Goal: Information Seeking & Learning: Learn about a topic

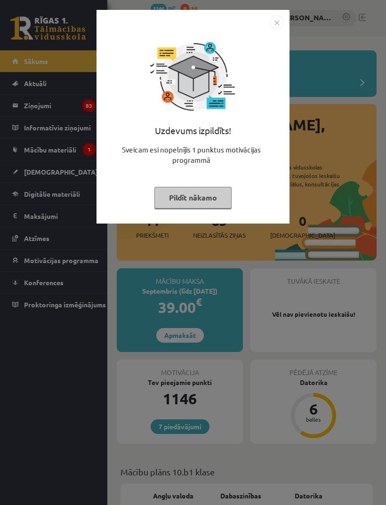
click at [274, 24] on img "Close" at bounding box center [277, 23] width 14 height 14
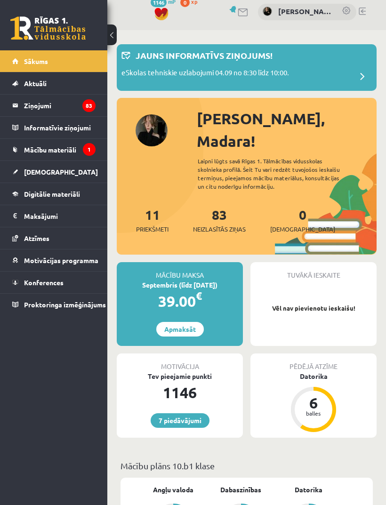
scroll to position [17, 0]
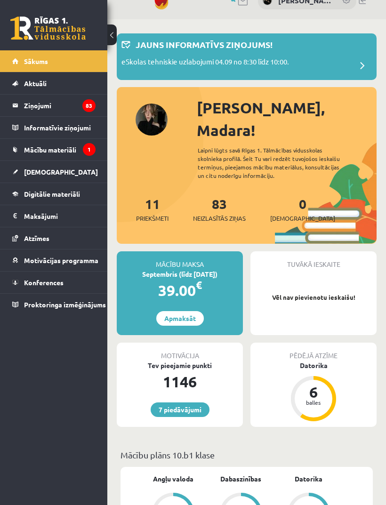
click at [82, 107] on icon "83" at bounding box center [88, 105] width 13 height 13
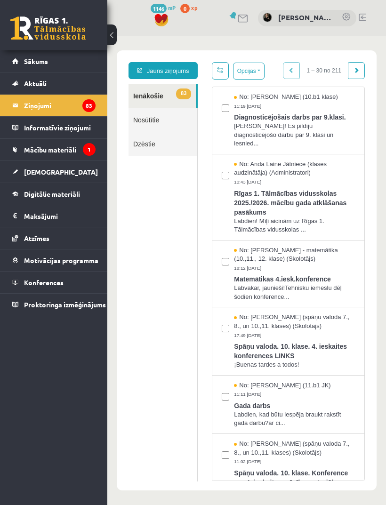
click at [65, 150] on span "Mācību materiāli" at bounding box center [50, 149] width 52 height 8
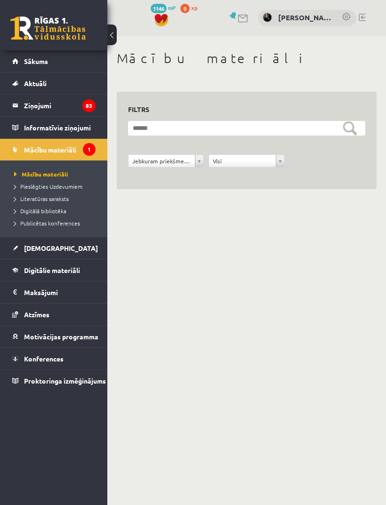
click at [51, 175] on span "Mācību materiāli" at bounding box center [41, 174] width 54 height 8
click at [67, 190] on link "Pieslēgties Uzdevumiem" at bounding box center [56, 186] width 84 height 8
click at [61, 273] on span "Digitālie materiāli" at bounding box center [52, 270] width 56 height 8
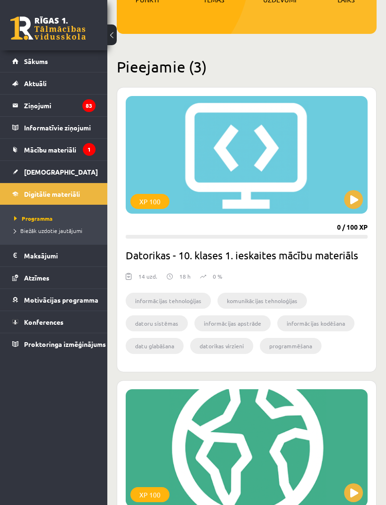
scroll to position [186, 0]
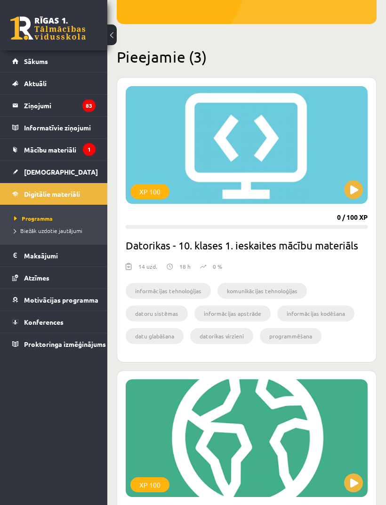
click at [299, 148] on div "XP 100" at bounding box center [247, 145] width 242 height 118
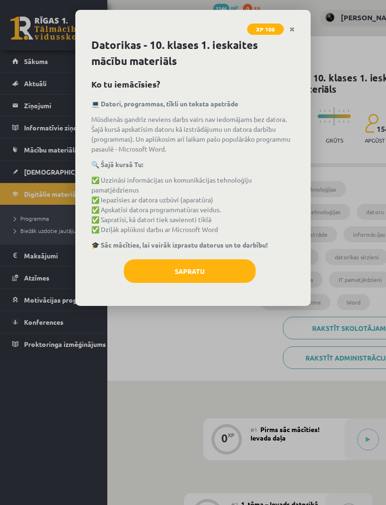
click at [239, 268] on button "Sapratu" at bounding box center [190, 271] width 132 height 24
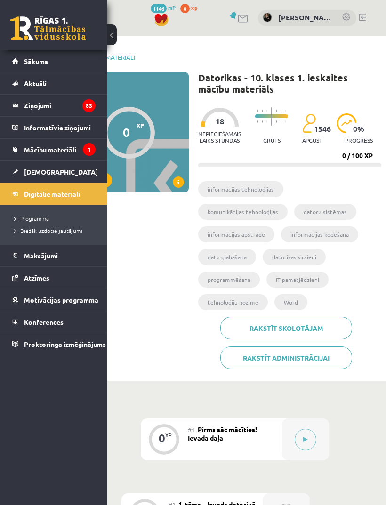
scroll to position [0, 64]
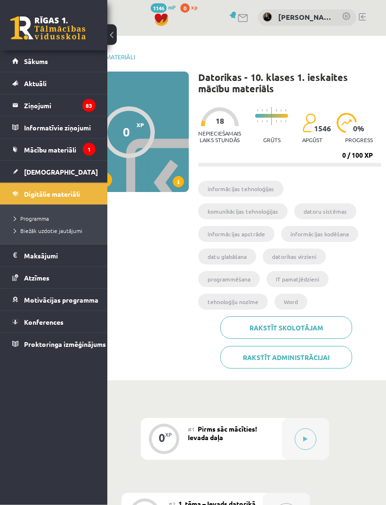
click at [108, 36] on button at bounding box center [111, 34] width 9 height 21
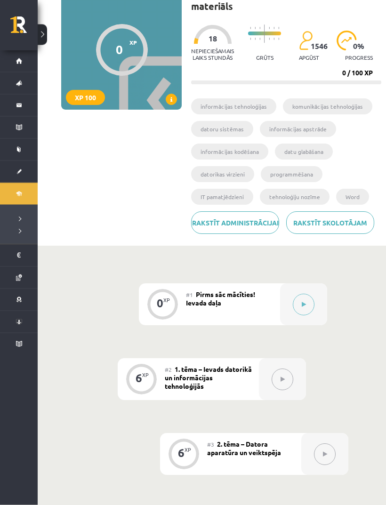
scroll to position [83, 0]
click at [306, 315] on button at bounding box center [304, 304] width 22 height 22
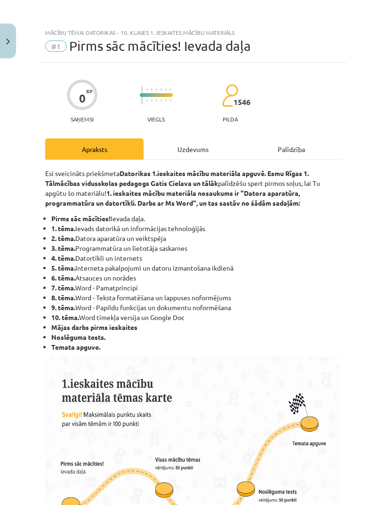
click at [208, 150] on div "Uzdevums" at bounding box center [193, 148] width 98 height 21
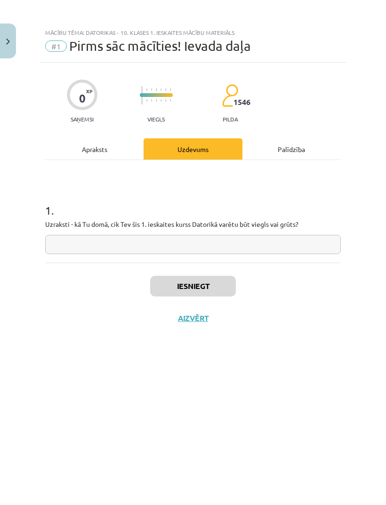
click at [287, 242] on input "text" at bounding box center [193, 244] width 296 height 19
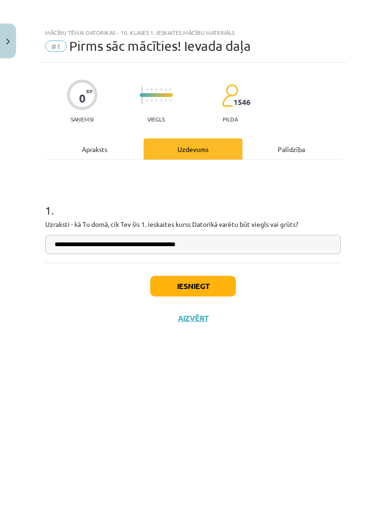
type input "**********"
click at [177, 288] on button "Iesniegt" at bounding box center [193, 286] width 86 height 21
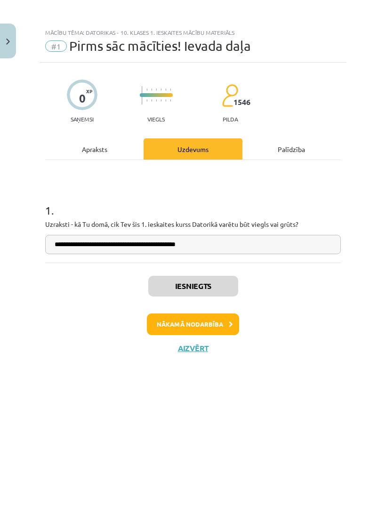
click at [213, 324] on button "Nākamā nodarbība" at bounding box center [193, 324] width 92 height 22
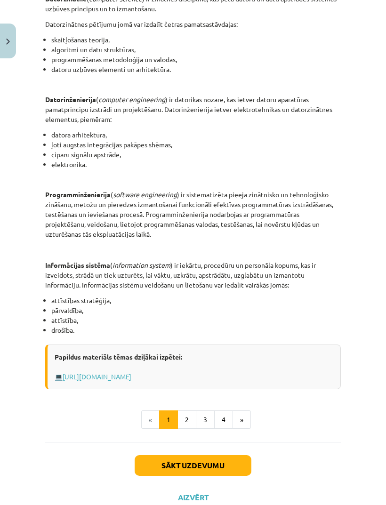
scroll to position [366, 0]
click at [225, 464] on button "Sākt uzdevumu" at bounding box center [193, 465] width 117 height 21
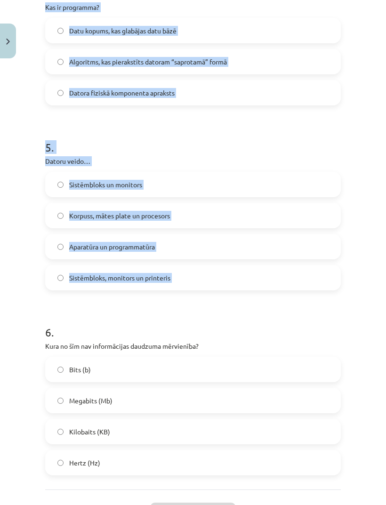
scroll to position [694, 0]
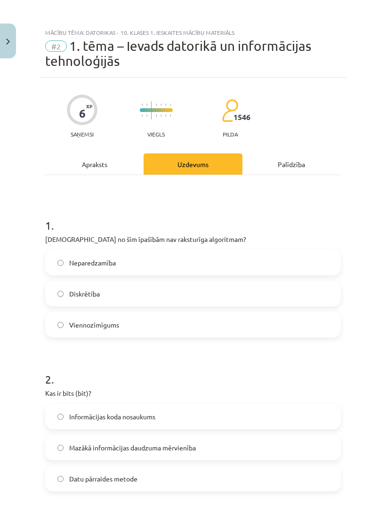
scroll to position [0, 0]
click at [48, 241] on p "Kura no šīm īpašībām nav raksturīga algoritmam?" at bounding box center [193, 239] width 296 height 10
click at [51, 242] on p "Kura no šīm īpašībām nav raksturīga algoritmam?" at bounding box center [193, 239] width 296 height 10
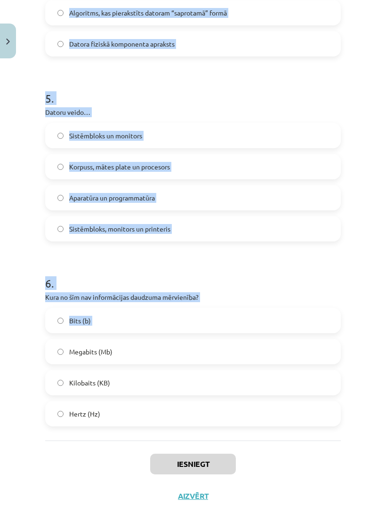
scroll to position [742, 0]
copy form "Kura no šīm īpašībām nav raksturīga algoritmam? Neparedzamība Diskrētība Vienno…"
click at [351, 354] on div "Mācību tēma: Datorikas - 10. klases 1. ieskaites mācību materiāls #2 1. tēma – …" at bounding box center [193, 252] width 386 height 505
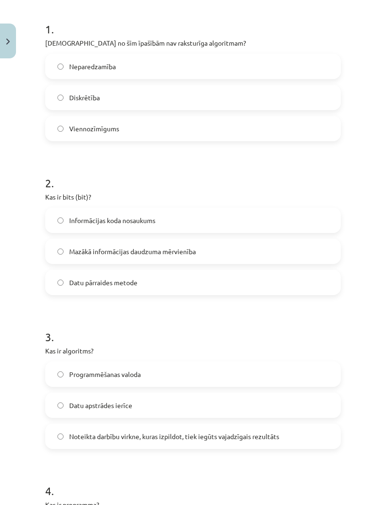
scroll to position [196, 0]
click at [300, 252] on label "Mazākā informācijas daudzuma mērvienība" at bounding box center [193, 252] width 294 height 24
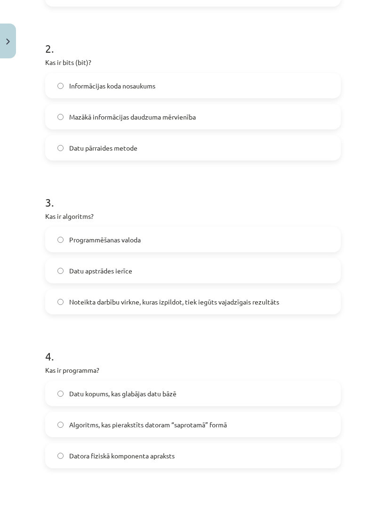
scroll to position [330, 0]
click at [285, 301] on label "Noteikta darbību virkne, kuras izpildot, tiek iegūts vajadzīgais rezultāts" at bounding box center [193, 302] width 294 height 24
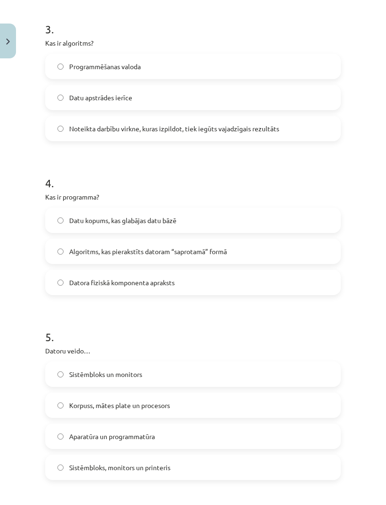
scroll to position [504, 0]
click at [296, 245] on label "Algoritms, kas pierakstīts datoram “saprotamā” formā" at bounding box center [193, 251] width 294 height 24
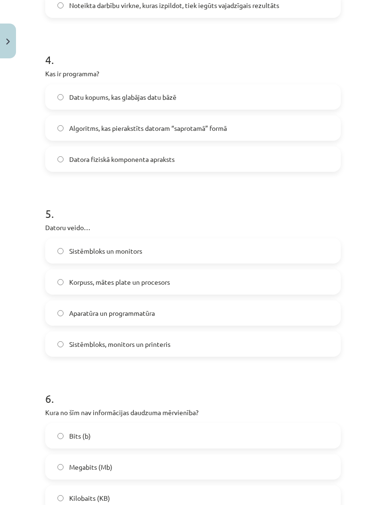
scroll to position [628, 0]
click at [277, 310] on label "Aparatūra un programmatūra" at bounding box center [193, 313] width 294 height 24
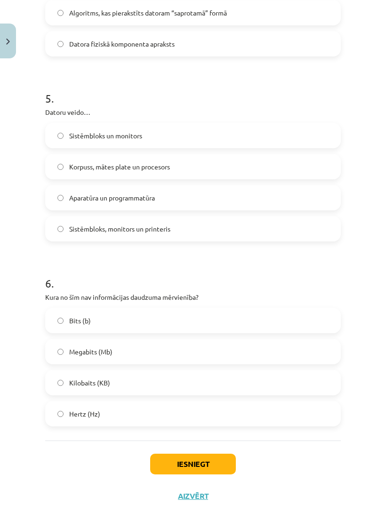
scroll to position [742, 0]
click at [179, 416] on label "Hertz (Hz)" at bounding box center [193, 414] width 294 height 24
click at [213, 466] on button "Iesniegt" at bounding box center [193, 464] width 86 height 21
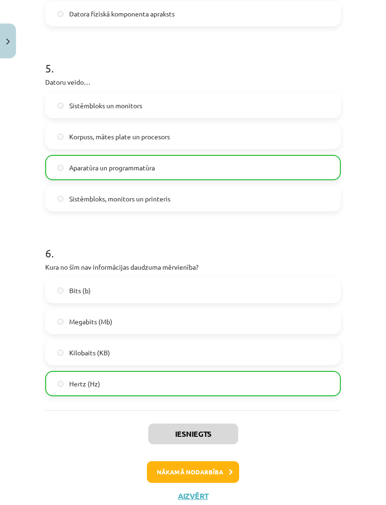
scroll to position [772, 0]
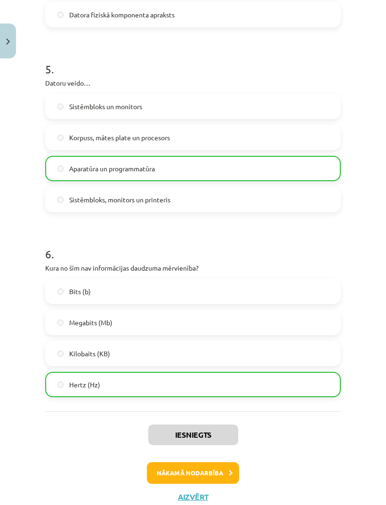
click at [207, 474] on button "Nākamā nodarbība" at bounding box center [193, 473] width 92 height 22
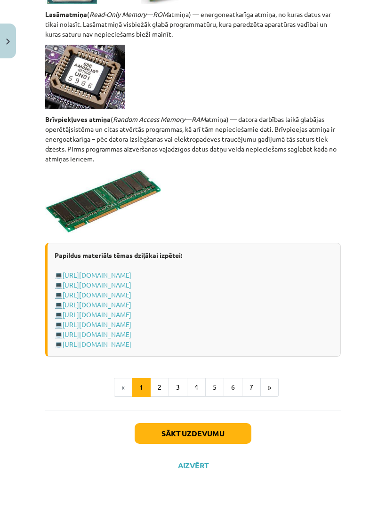
scroll to position [1656, 0]
click at [226, 444] on button "Sākt uzdevumu" at bounding box center [193, 433] width 117 height 21
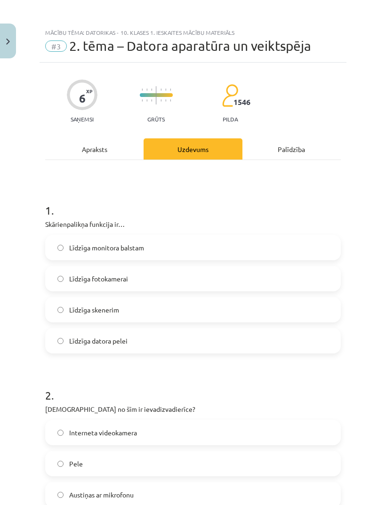
scroll to position [0, 0]
click at [78, 232] on div "1 . Skārienpalikņa funkcija ir… Līdzīga monitora balstam Līdzīga fotokamerai Lī…" at bounding box center [193, 270] width 296 height 166
click at [20, 253] on div "Mācību tēma: Datorikas - 10. klases 1. ieskaites mācību materiāls #3 2. tēma – …" at bounding box center [193, 252] width 386 height 505
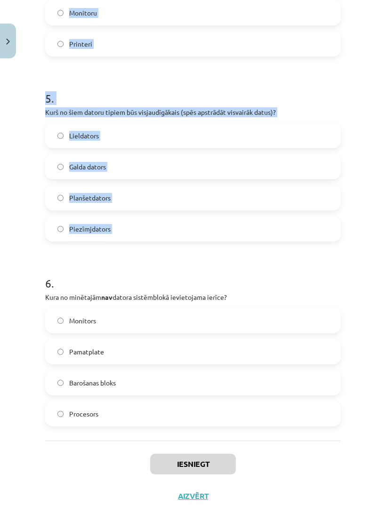
scroll to position [851, 0]
copy form "Skārienpalikņa funkcija ir… Līdzīga monitora balstam Līdzīga fotokamerai Līdzīg…"
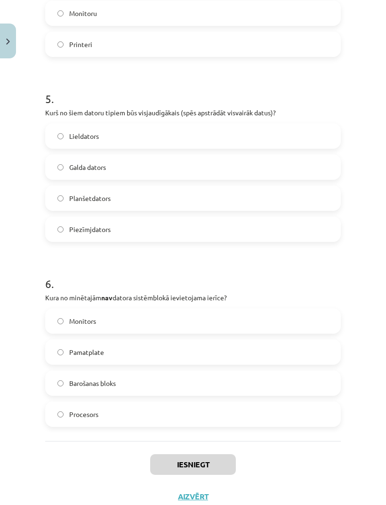
click at [105, 324] on label "Monitors" at bounding box center [193, 321] width 294 height 24
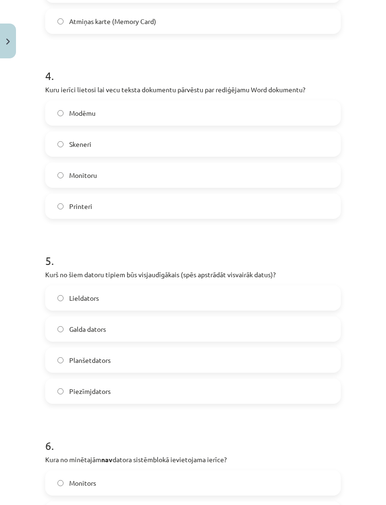
scroll to position [689, 0]
click at [126, 302] on label "Lieldators" at bounding box center [193, 299] width 294 height 24
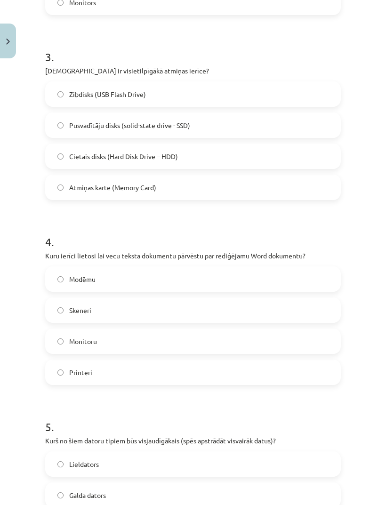
scroll to position [523, 0]
click at [141, 313] on label "Skeneri" at bounding box center [193, 311] width 294 height 24
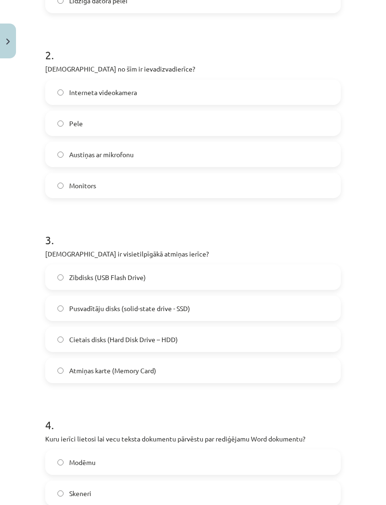
scroll to position [340, 0]
click at [205, 331] on label "Cietais disks (Hard Disk Drive – HDD)" at bounding box center [193, 340] width 294 height 24
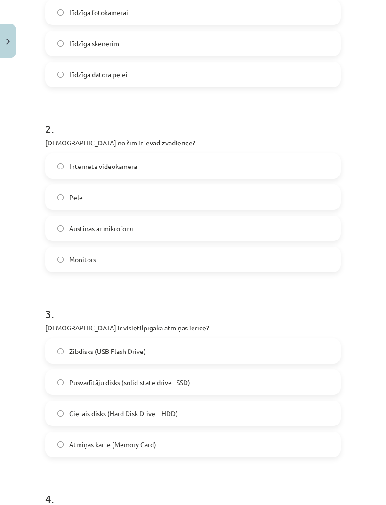
scroll to position [256, 0]
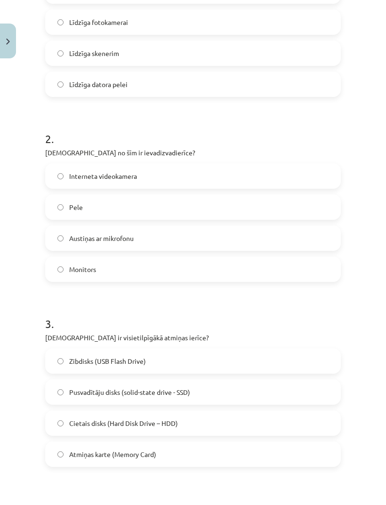
click at [257, 236] on label "Austiņas ar mikrofonu" at bounding box center [193, 238] width 294 height 24
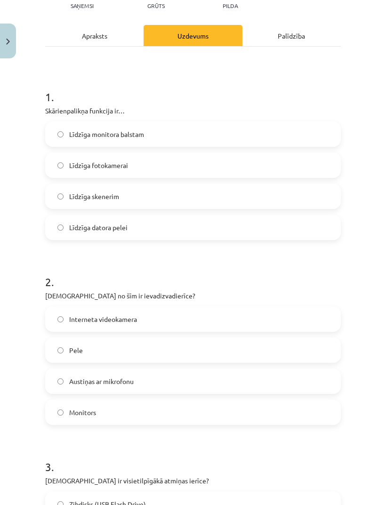
scroll to position [113, 0]
click at [206, 227] on label "Līdzīga datora pelei" at bounding box center [193, 228] width 294 height 24
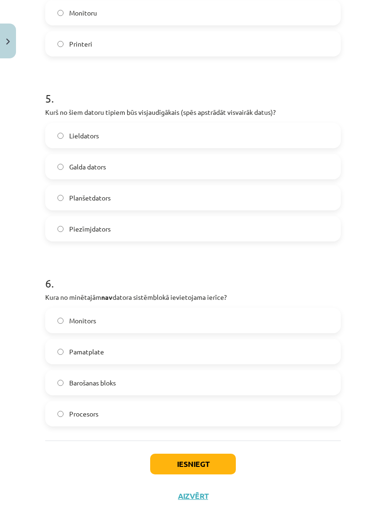
scroll to position [851, 0]
click at [214, 464] on button "Iesniegt" at bounding box center [193, 464] width 86 height 21
click at [187, 466] on button "Iesniegt" at bounding box center [193, 464] width 86 height 21
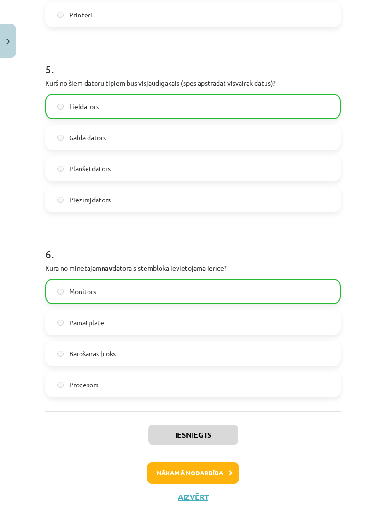
click at [209, 474] on button "Nākamā nodarbība" at bounding box center [193, 473] width 92 height 22
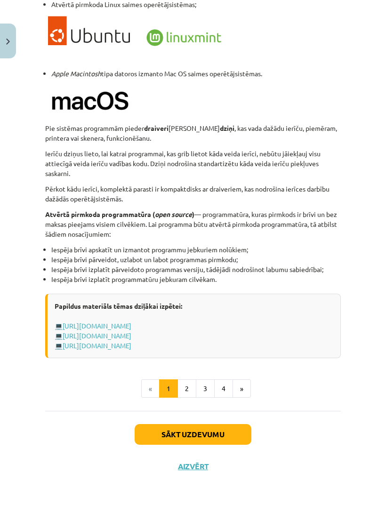
scroll to position [910, 0]
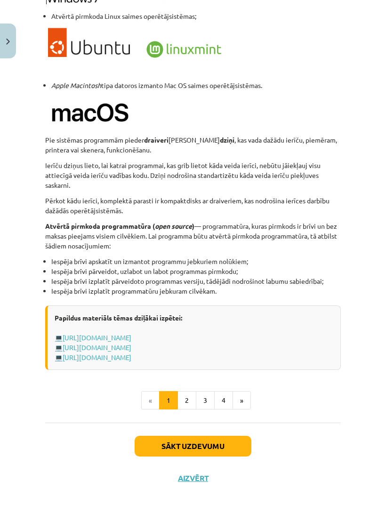
click at [232, 456] on button "Sākt uzdevumu" at bounding box center [193, 446] width 117 height 21
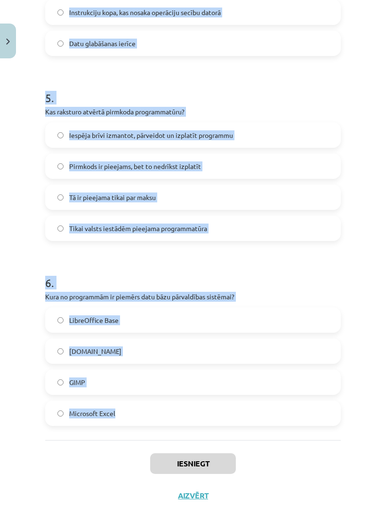
scroll to position [804, 0]
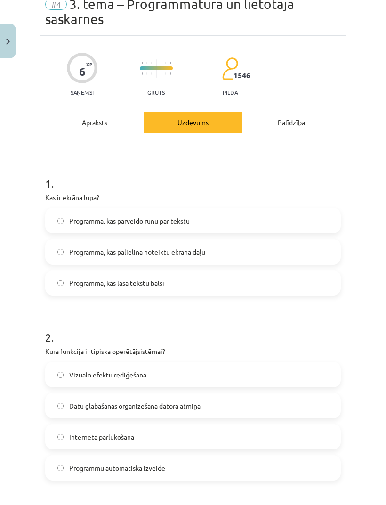
scroll to position [42, 0]
click at [189, 250] on span "Programma, kas palielina noteiktu ekrāna daļu" at bounding box center [137, 252] width 136 height 10
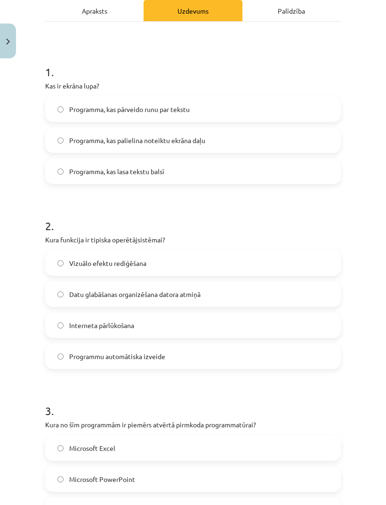
scroll to position [156, 0]
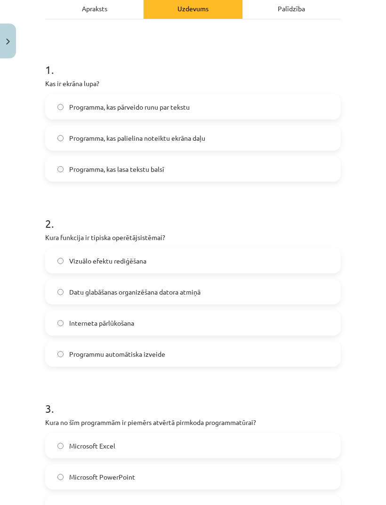
click at [289, 296] on label "Datu glabāšanas organizēšana datora atmiņā" at bounding box center [193, 292] width 294 height 24
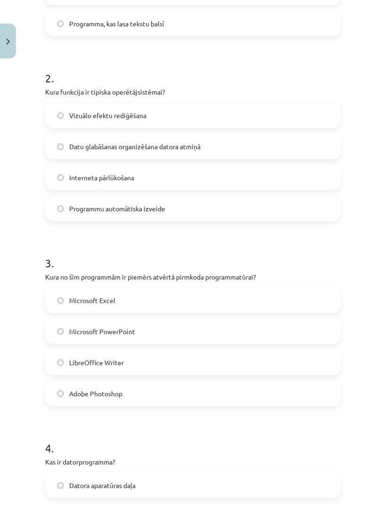
scroll to position [304, 0]
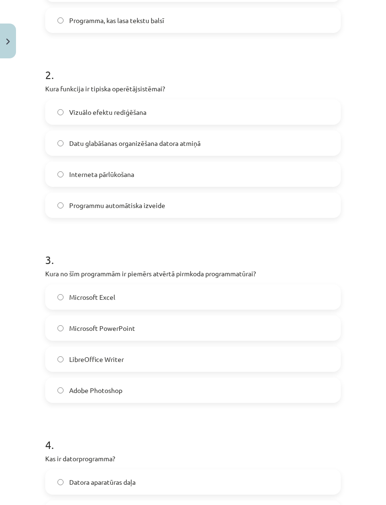
click at [273, 363] on label "LibreOffice Writer" at bounding box center [193, 359] width 294 height 24
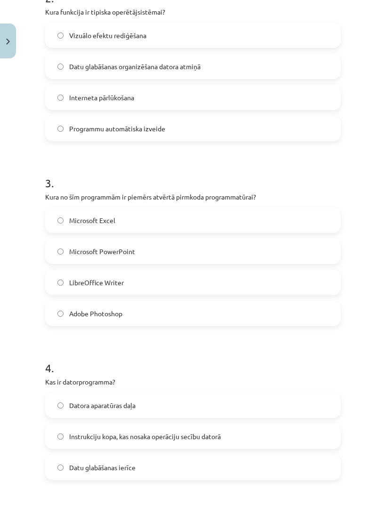
scroll to position [389, 0]
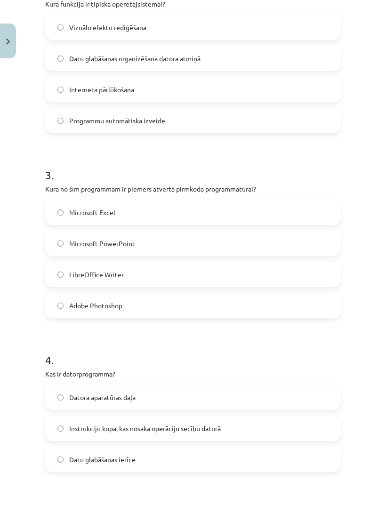
click at [286, 432] on label "Instrukciju kopa, kas nosaka operāciju secību datorā" at bounding box center [193, 428] width 294 height 24
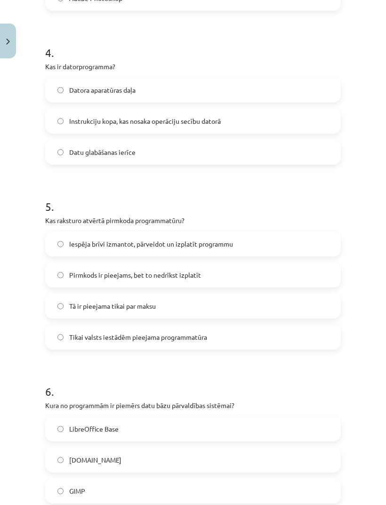
scroll to position [700, 0]
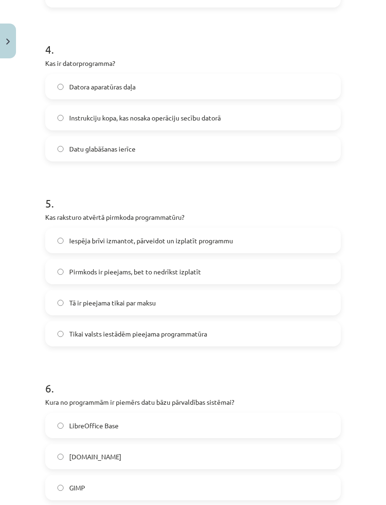
click at [248, 245] on label "Iespēja brīvi izmantot, pārveidot un izplatīt programmu" at bounding box center [193, 241] width 294 height 24
click at [217, 422] on label "LibreOffice Base" at bounding box center [193, 426] width 294 height 24
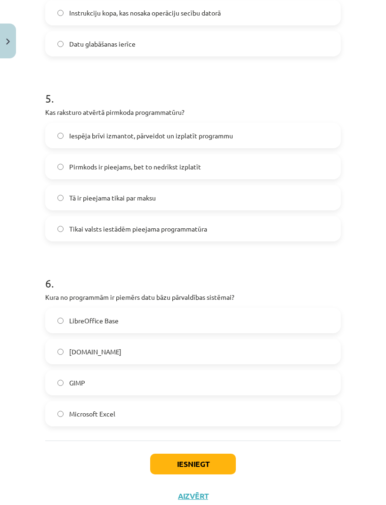
scroll to position [804, 0]
click at [206, 472] on button "Iesniegt" at bounding box center [193, 464] width 86 height 21
click at [198, 459] on button "Iesniegt" at bounding box center [193, 464] width 86 height 21
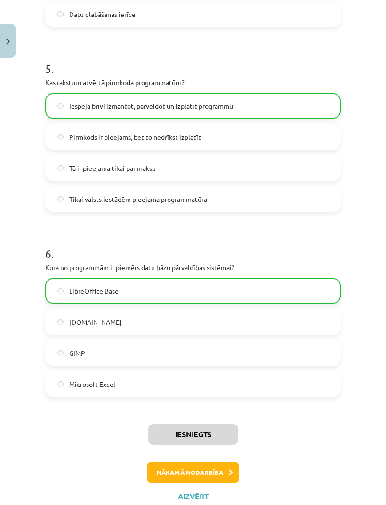
scroll to position [834, 0]
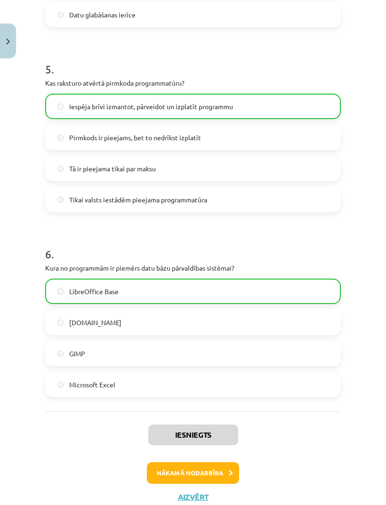
click at [214, 474] on button "Nākamā nodarbība" at bounding box center [193, 473] width 92 height 22
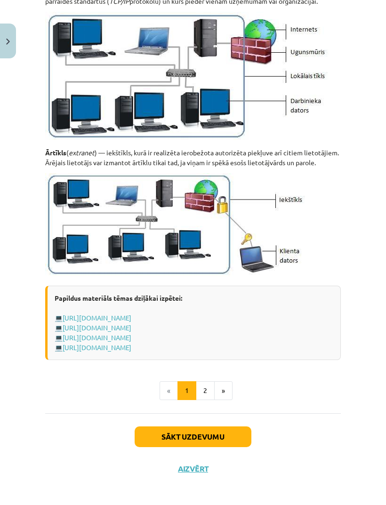
click at [232, 447] on button "Sākt uzdevumu" at bounding box center [193, 436] width 117 height 21
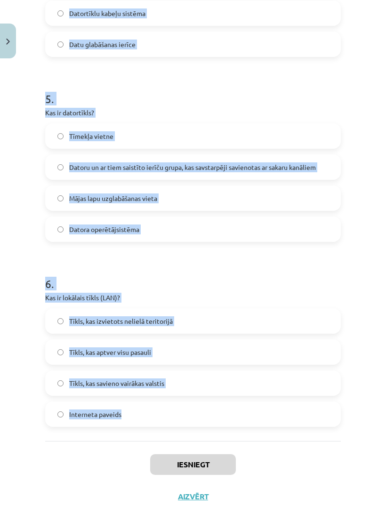
scroll to position [0, 0]
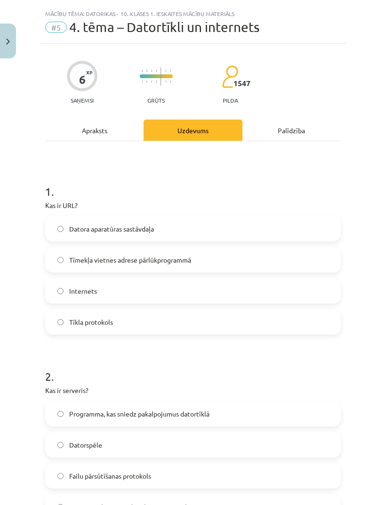
scroll to position [21, 0]
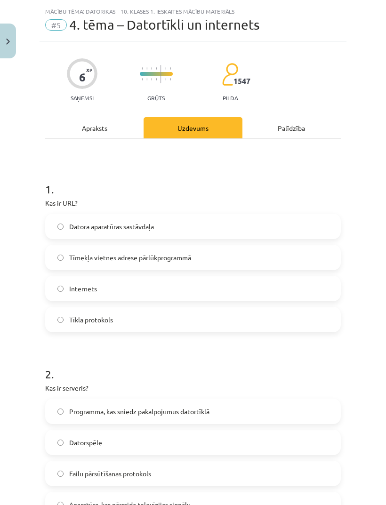
click at [146, 263] on label "Tīmekļa vietnes adrese pārlūkprogrammā" at bounding box center [193, 258] width 294 height 24
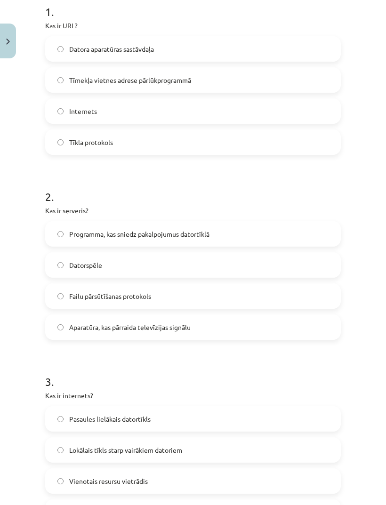
scroll to position [199, 0]
click at [304, 225] on label "Programma, kas sniedz pakalpojumus datortīklā" at bounding box center [193, 234] width 294 height 24
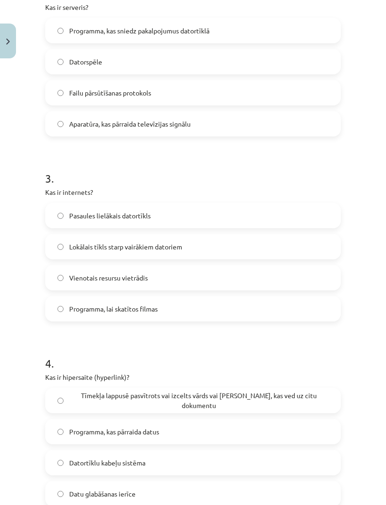
scroll to position [402, 0]
click at [316, 205] on label "Pasaules lielākais datortīkls" at bounding box center [193, 215] width 294 height 24
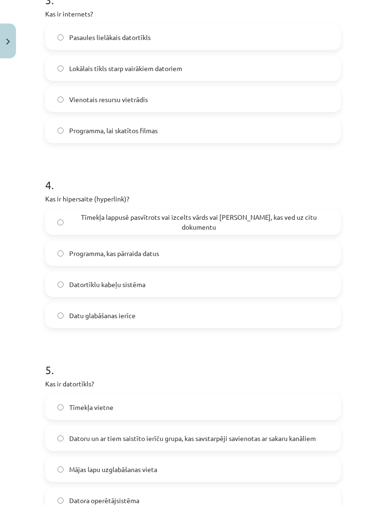
scroll to position [581, 0]
click at [316, 215] on label "Tīmekļa lappusē pasvītrots vai izcelts vārds vai frāze, kas ved uz citu dokumen…" at bounding box center [193, 221] width 294 height 24
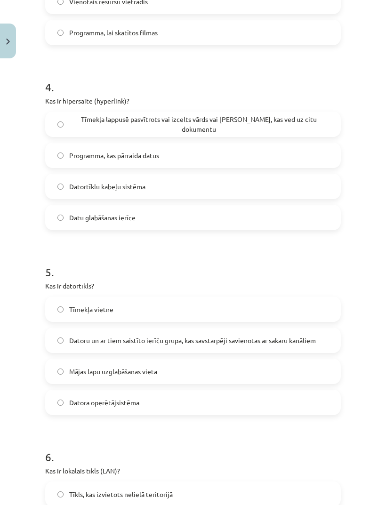
scroll to position [730, 0]
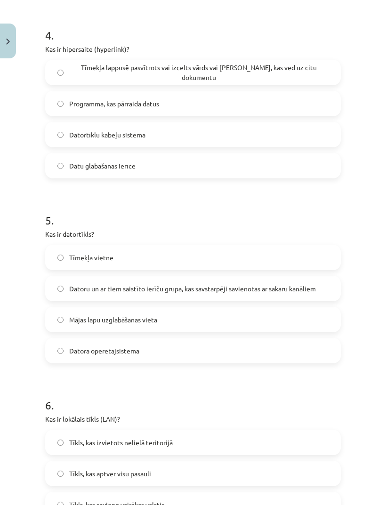
click at [285, 287] on span "Datoru un ar tiem saistīto ierīču grupa, kas savstarpēji savienotas ar sakaru k…" at bounding box center [192, 289] width 247 height 10
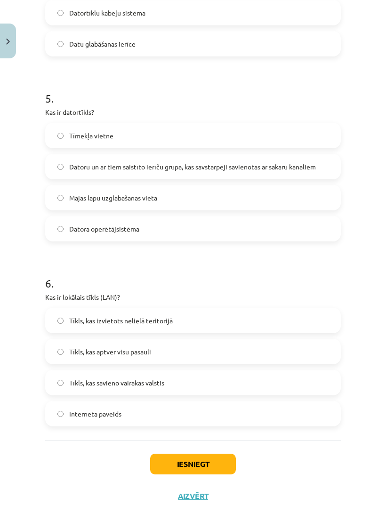
scroll to position [851, 0]
click at [251, 320] on label "Tīkls, kas izvietots nelielā teritorijā" at bounding box center [193, 321] width 294 height 24
click at [217, 469] on button "Iesniegt" at bounding box center [193, 464] width 86 height 21
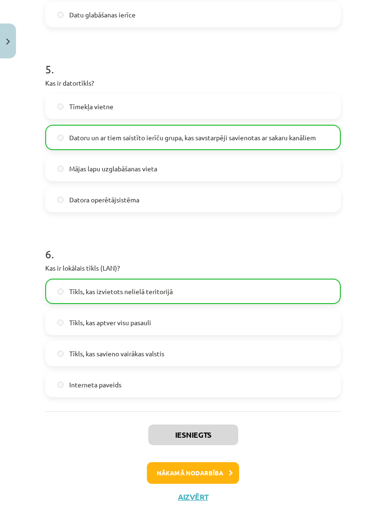
click at [216, 476] on button "Nākamā nodarbība" at bounding box center [193, 473] width 92 height 22
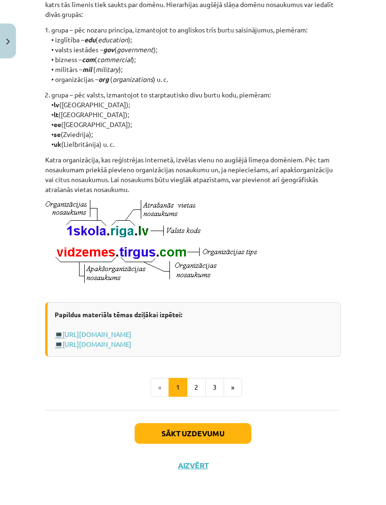
scroll to position [401, 0]
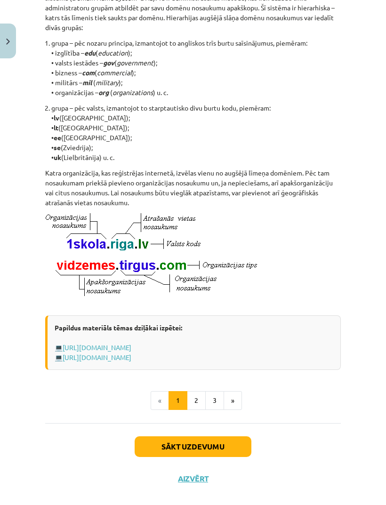
click at [223, 457] on button "Sākt uzdevumu" at bounding box center [193, 446] width 117 height 21
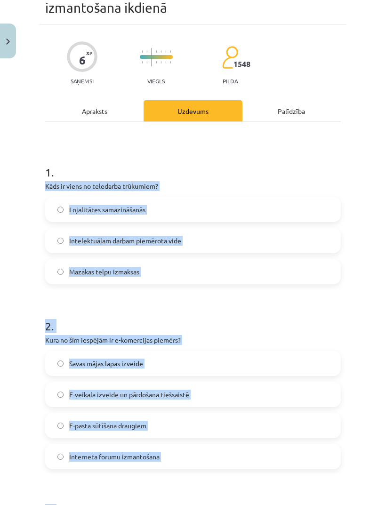
scroll to position [53, 0]
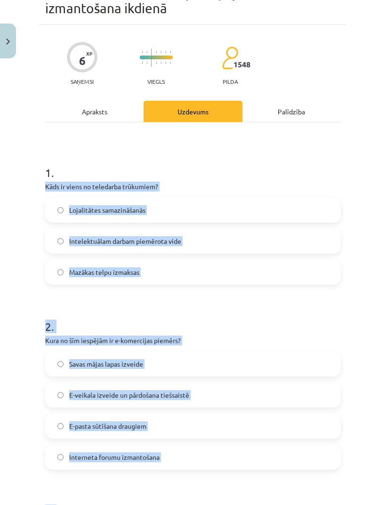
click at [10, 360] on div "Mācību tēma: Datorikas - 10. klases 1. ieskaites mācību materiāls #6 5. tēma – …" at bounding box center [193, 252] width 386 height 505
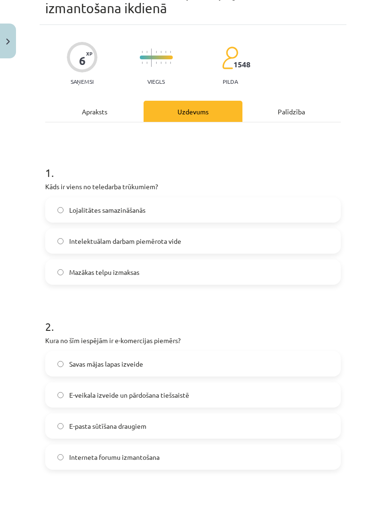
click at [186, 211] on label "Lojalitātes samazināšanās" at bounding box center [193, 210] width 294 height 24
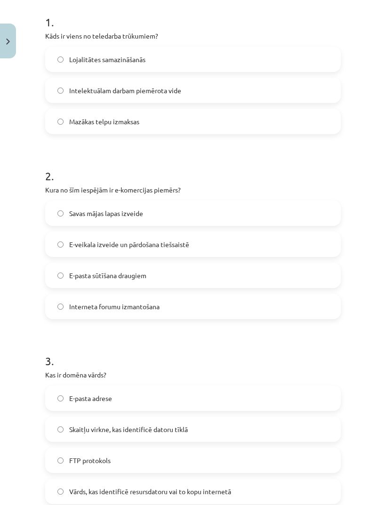
scroll to position [203, 0]
click at [225, 249] on label "E-veikala izveide un pārdošana tiešsaistē" at bounding box center [193, 245] width 294 height 24
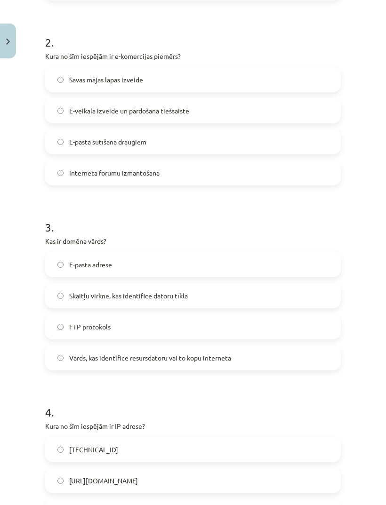
scroll to position [336, 0]
click at [219, 368] on label "Vārds, kas identificē resursdatoru vai to kopu internetā" at bounding box center [193, 358] width 294 height 24
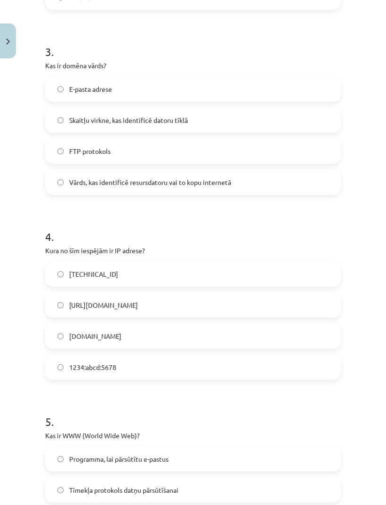
scroll to position [511, 0]
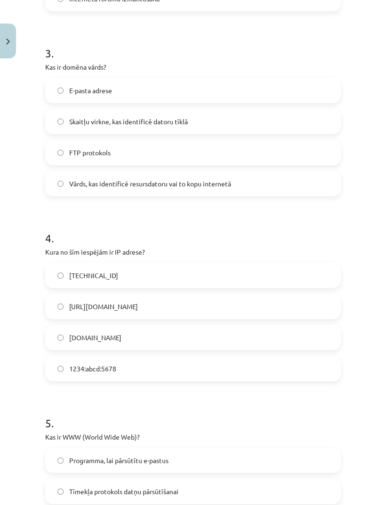
click at [215, 274] on label "192.100.81.101" at bounding box center [193, 276] width 294 height 24
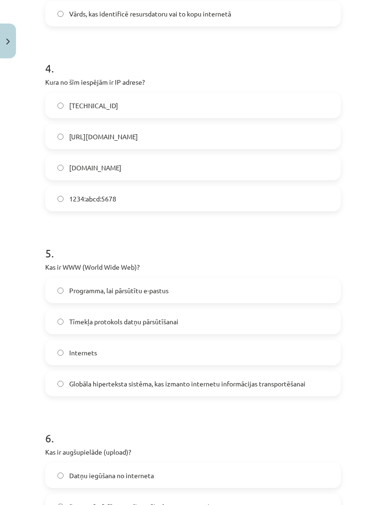
scroll to position [681, 0]
click at [221, 387] on span "Globāla hiperteksta sistēma, kas izmanto internetu informācijas transportēšanai" at bounding box center [187, 383] width 236 height 10
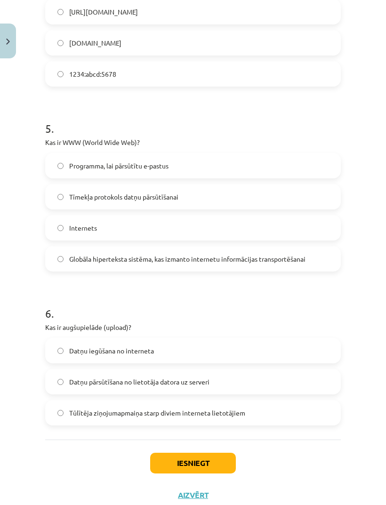
scroll to position [804, 0]
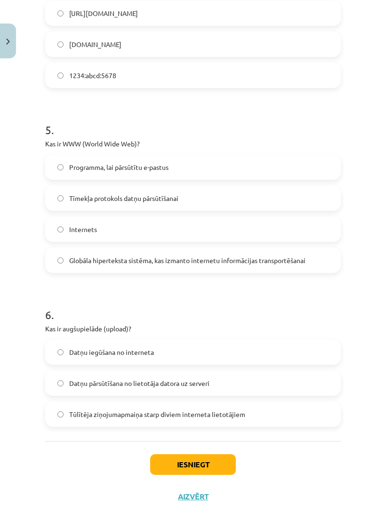
click at [223, 355] on label "Datņu iegūšana no interneta" at bounding box center [193, 352] width 294 height 24
click at [227, 388] on label "Datņu pārsūtīšana no lietotāja datora uz serveri" at bounding box center [193, 383] width 294 height 24
click at [222, 465] on button "Iesniegt" at bounding box center [193, 464] width 86 height 21
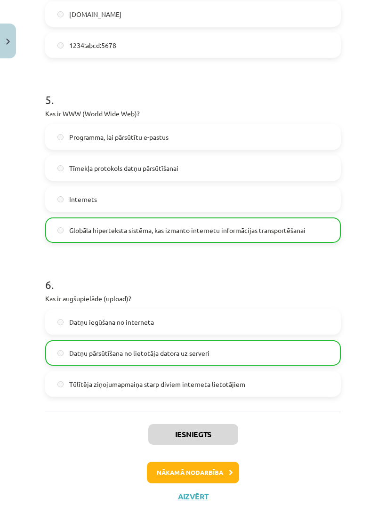
scroll to position [834, 0]
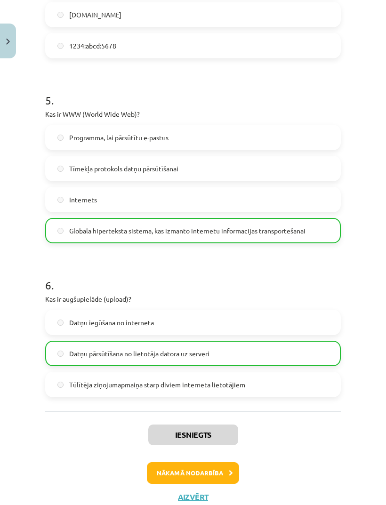
click at [214, 471] on button "Nākamā nodarbība" at bounding box center [193, 473] width 92 height 22
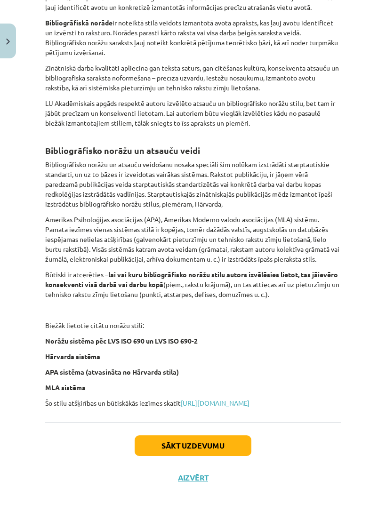
click at [217, 456] on button "Sākt uzdevumu" at bounding box center [193, 445] width 117 height 21
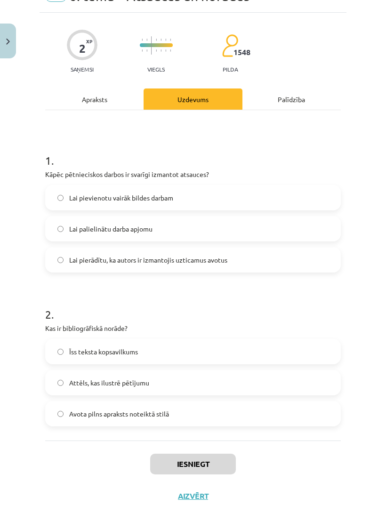
scroll to position [49, 0]
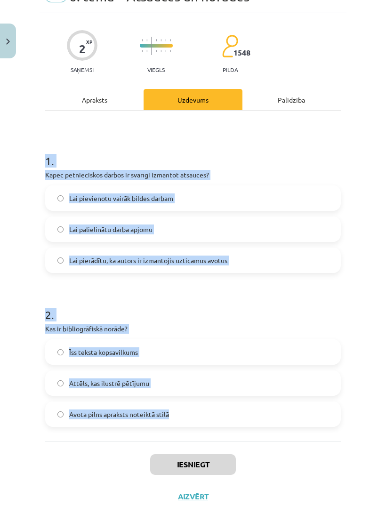
click at [174, 421] on label "Avota pilns apraksts noteiktā stilā" at bounding box center [193, 414] width 294 height 24
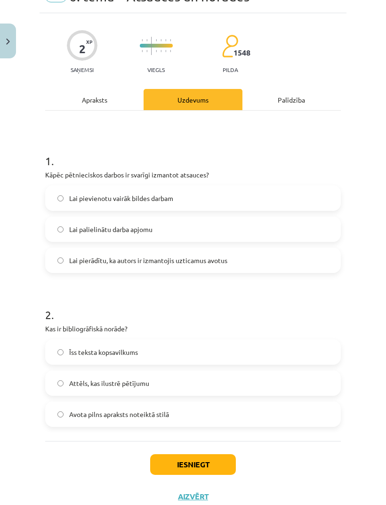
click at [50, 163] on h1 "1 ." at bounding box center [193, 152] width 296 height 29
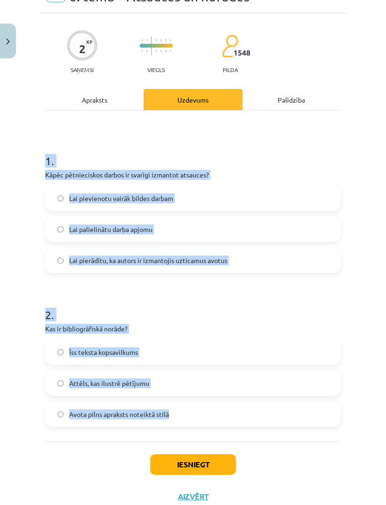
copy form "1 . Kāpēc pētnieciskos darbos ir svarīgi izmantot atsauces? Lai pievienotu vair…"
click at [285, 415] on label "Avota pilns apraksts noteiktā stilā" at bounding box center [193, 414] width 294 height 24
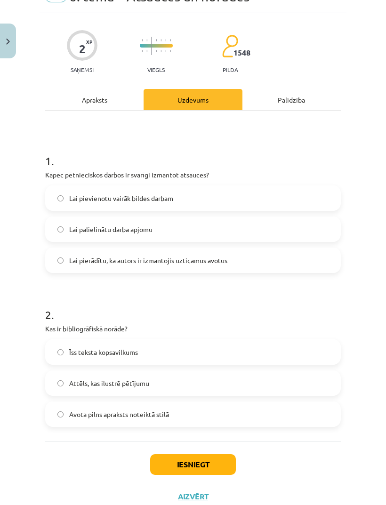
click at [203, 259] on span "Lai pierādītu, ka autors ir izmantojis uzticamus avotus" at bounding box center [148, 261] width 158 height 10
click at [218, 463] on button "Iesniegt" at bounding box center [193, 464] width 86 height 21
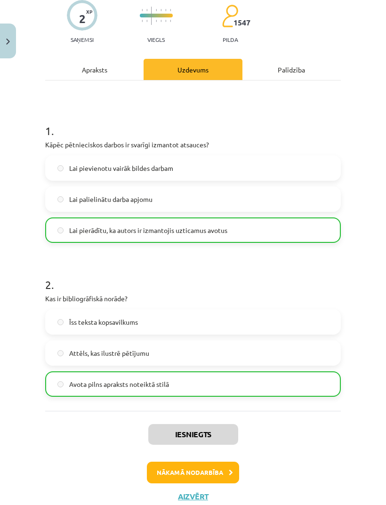
scroll to position [79, 0]
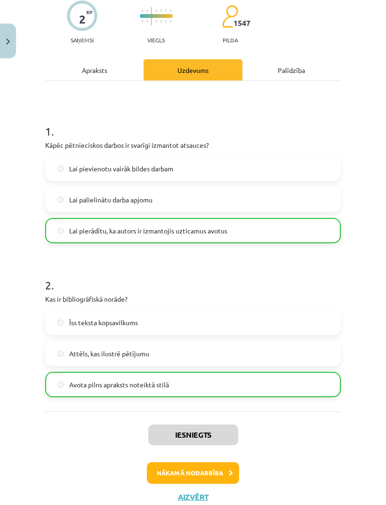
click at [206, 471] on button "Nākamā nodarbība" at bounding box center [193, 473] width 92 height 22
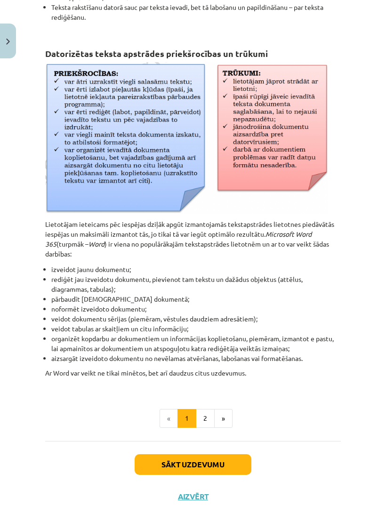
scroll to position [315, 0]
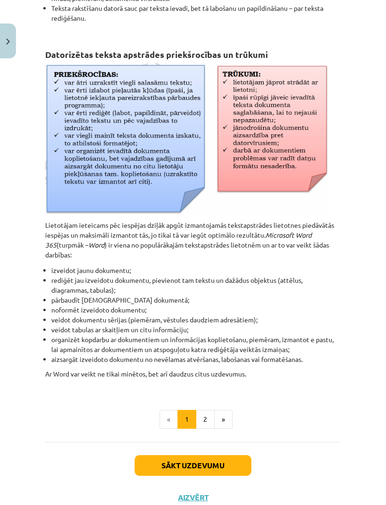
click at [232, 462] on button "Sākt uzdevumu" at bounding box center [193, 465] width 117 height 21
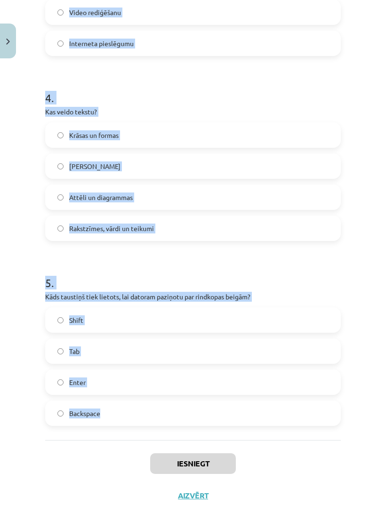
scroll to position [635, 0]
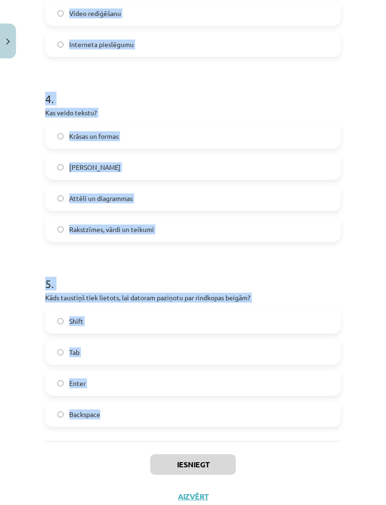
click at [106, 416] on label "Backspace" at bounding box center [193, 414] width 294 height 24
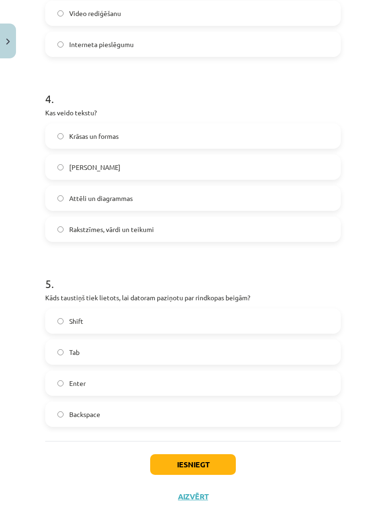
click at [108, 414] on label "Backspace" at bounding box center [193, 414] width 294 height 24
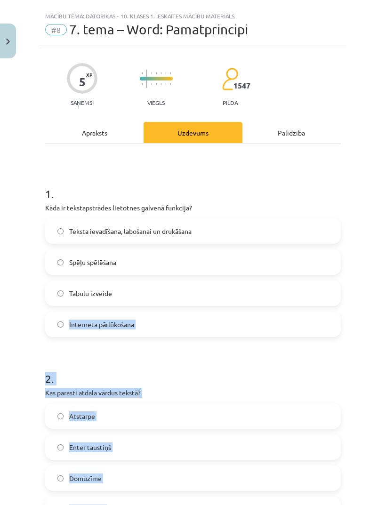
scroll to position [0, 0]
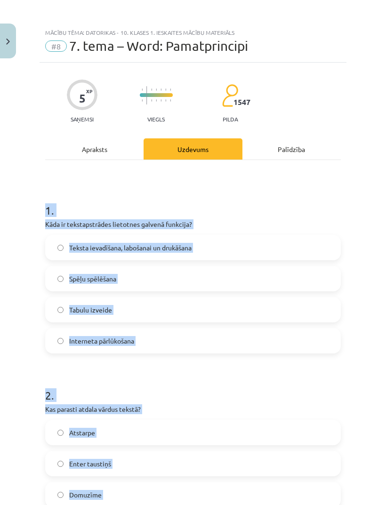
copy form "1 . Kāda ir tekstapstrādes lietotnes galvenā funkcija? Teksta ievadīšana, laboš…"
click at [367, 377] on div "Mācību tēma: Datorikas - 10. klases 1. ieskaites mācību materiāls #8 7. tema – …" at bounding box center [193, 252] width 386 height 505
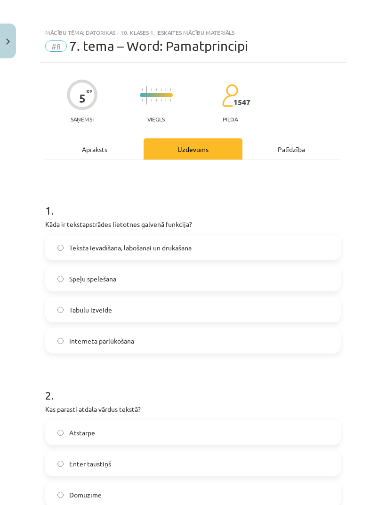
click at [211, 233] on div "1 . Kāda ir tekstapstrādes lietotnes galvenā funkcija? Teksta ievadīšana, laboš…" at bounding box center [193, 270] width 296 height 166
click at [234, 237] on label "Teksta ievadīšana, labošanai un drukāšana" at bounding box center [193, 248] width 294 height 24
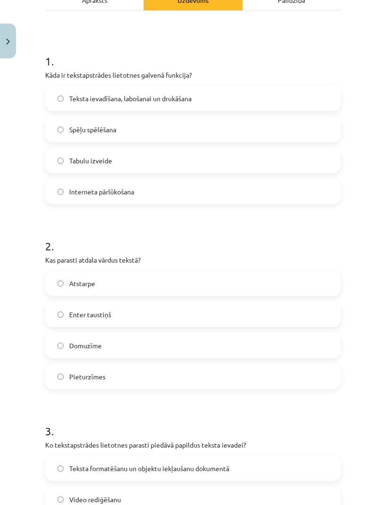
scroll to position [150, 0]
click at [283, 284] on label "Atstarpe" at bounding box center [193, 283] width 294 height 24
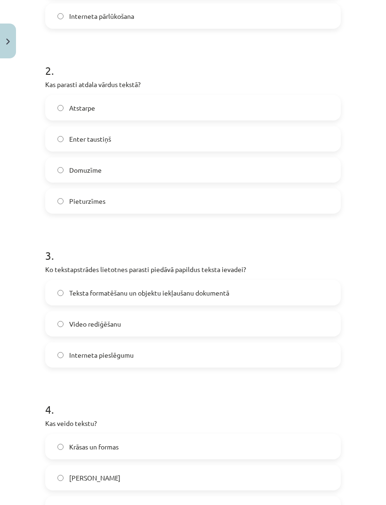
scroll to position [325, 0]
click at [277, 296] on label "Teksta formatēšanu un objektu iekļaušanu dokumentā" at bounding box center [193, 292] width 294 height 24
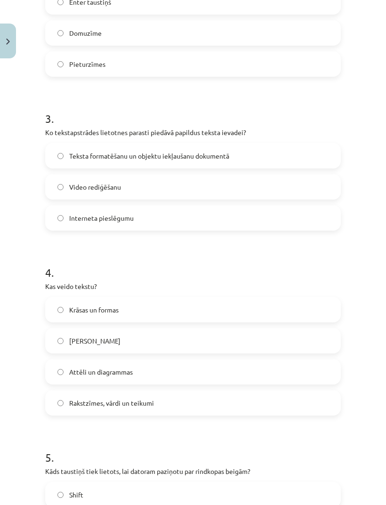
scroll to position [462, 0]
click at [221, 403] on label "Rakstzīmes, vārdi un teikumi" at bounding box center [193, 403] width 294 height 24
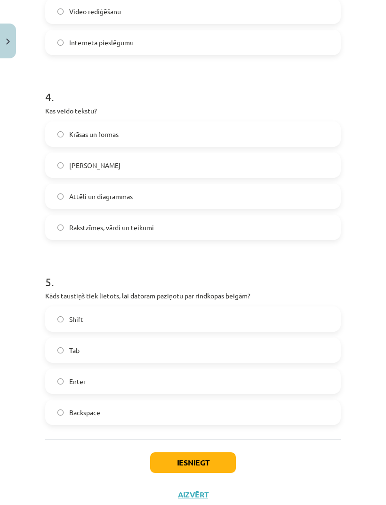
scroll to position [635, 0]
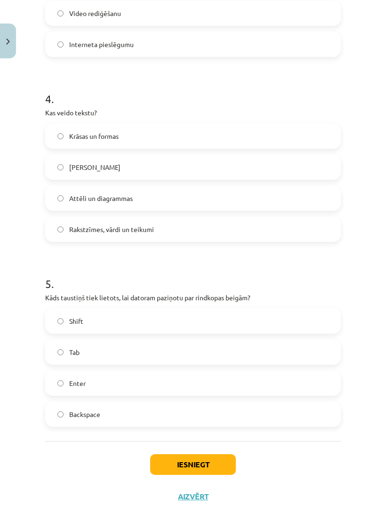
click at [212, 389] on label "Enter" at bounding box center [193, 383] width 294 height 24
click at [200, 465] on button "Iesniegt" at bounding box center [193, 464] width 86 height 21
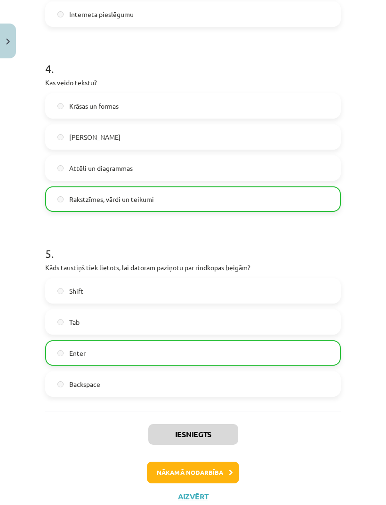
scroll to position [665, 0]
click at [204, 474] on button "Nākamā nodarbība" at bounding box center [193, 473] width 92 height 22
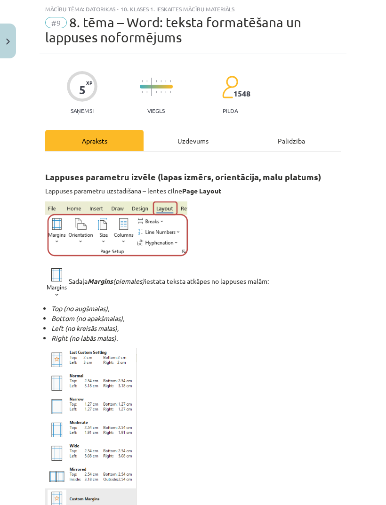
scroll to position [24, 0]
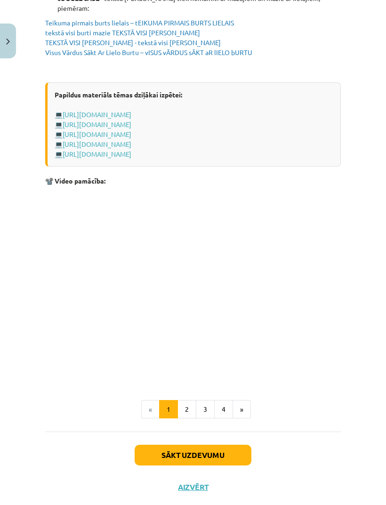
click at [224, 465] on button "Sākt uzdevumu" at bounding box center [193, 455] width 117 height 21
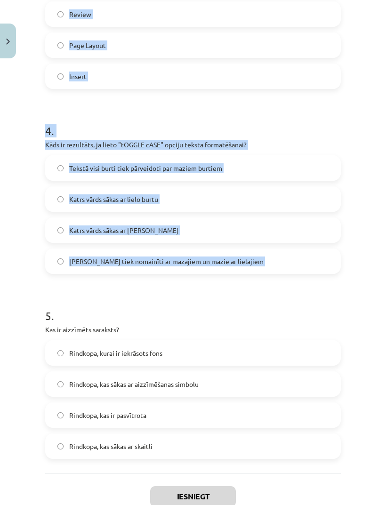
scroll to position [0, 0]
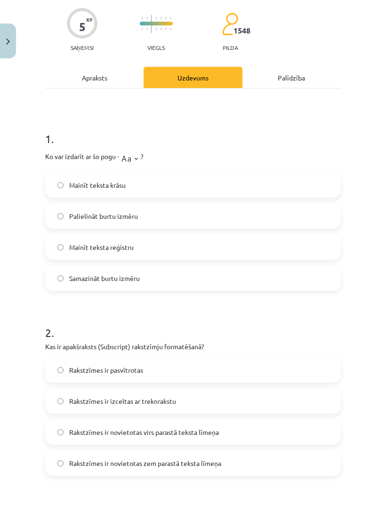
scroll to position [86, 0]
click at [159, 183] on label "Mainīt teksta krāsu" at bounding box center [193, 186] width 294 height 24
click at [155, 245] on label "Mainīt teksta reģistru" at bounding box center [193, 248] width 294 height 24
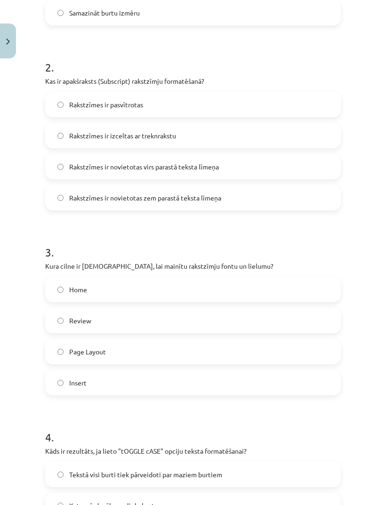
scroll to position [352, 0]
click at [190, 202] on span "Rakstzīmes ir novietotas zem parastā teksta līmeņa" at bounding box center [145, 197] width 152 height 10
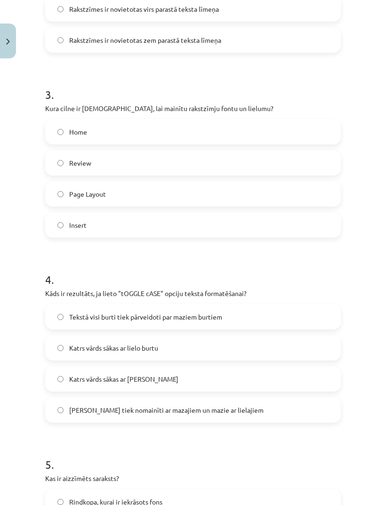
scroll to position [509, 0]
click at [173, 135] on label "Home" at bounding box center [193, 132] width 294 height 24
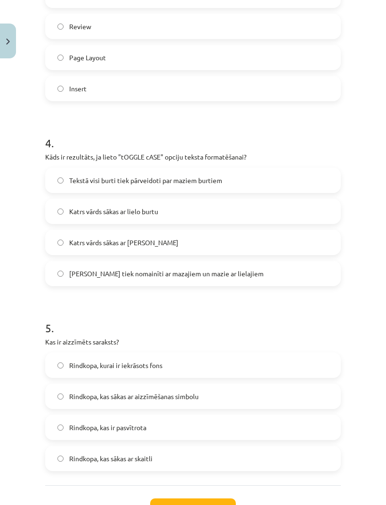
scroll to position [647, 0]
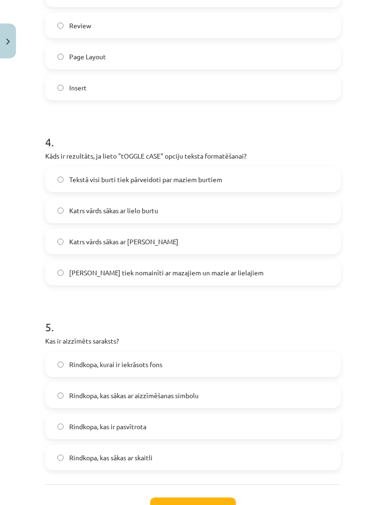
click at [169, 280] on label "Lielie burti tiek nomainīti ar mazajiem un mazie ar lielajiem" at bounding box center [193, 273] width 294 height 24
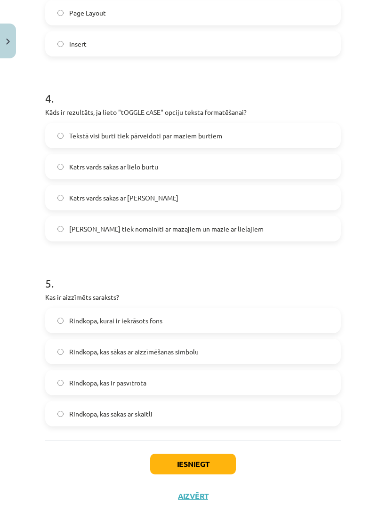
scroll to position [690, 0]
click at [227, 352] on label "Rindkopa, kas sākas ar aizzīmēšanas simbolu" at bounding box center [193, 352] width 294 height 24
click at [212, 459] on button "Iesniegt" at bounding box center [193, 464] width 86 height 21
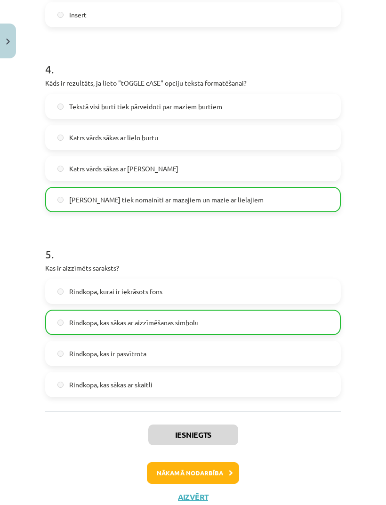
click at [210, 471] on button "Nākamā nodarbība" at bounding box center [193, 473] width 92 height 22
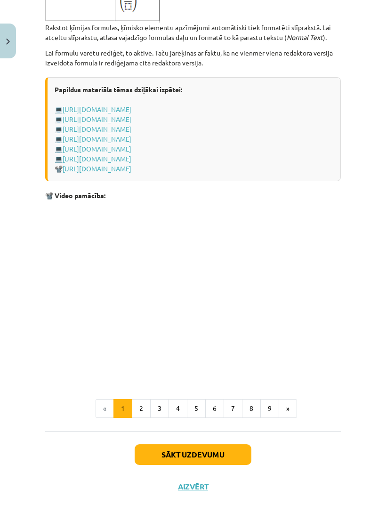
scroll to position [1894, 0]
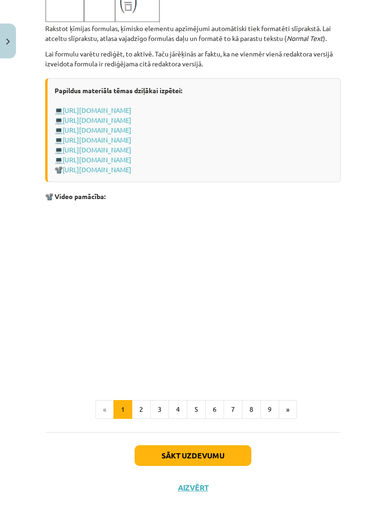
click at [226, 465] on button "Sākt uzdevumu" at bounding box center [193, 455] width 117 height 21
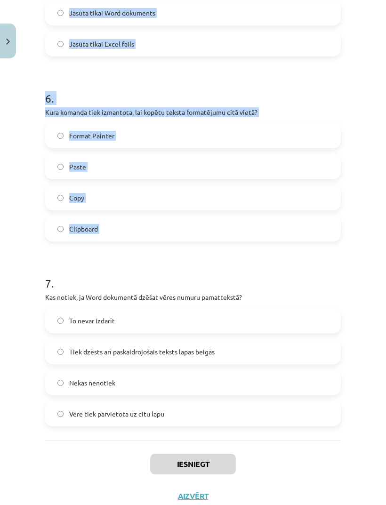
scroll to position [989, 0]
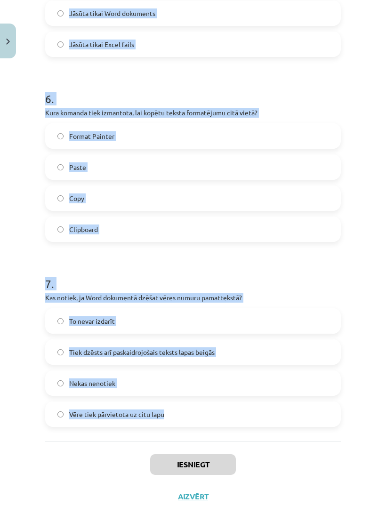
click at [323, 417] on label "Vēre tiek pārvietota uz citu lapu" at bounding box center [193, 414] width 294 height 24
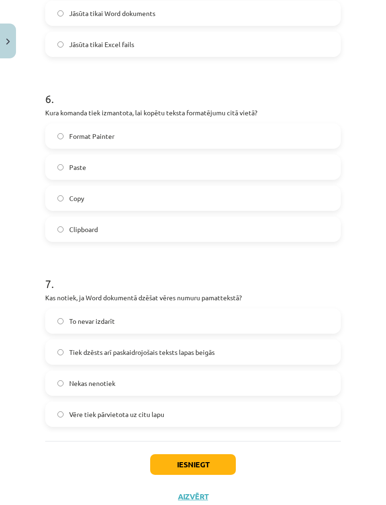
click at [272, 352] on label "Tiek dzēsts arī paskaidrojošais teksts lapas beigās" at bounding box center [193, 352] width 294 height 24
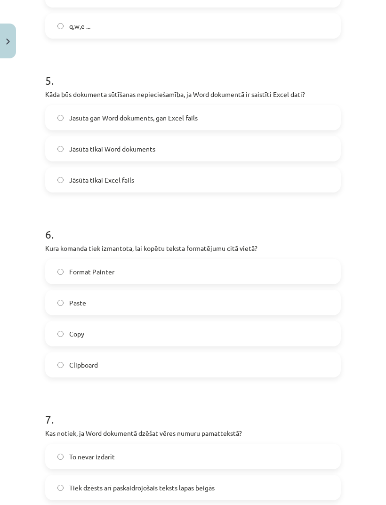
scroll to position [853, 0]
click at [284, 264] on label "Format Painter" at bounding box center [193, 273] width 294 height 24
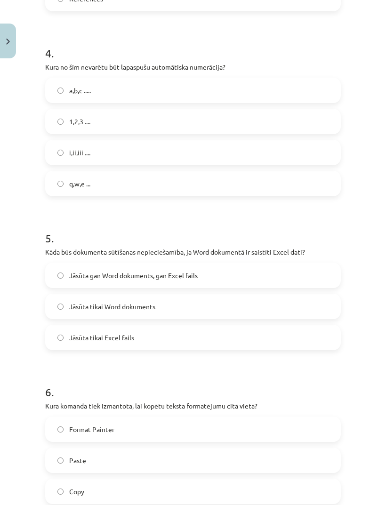
scroll to position [694, 0]
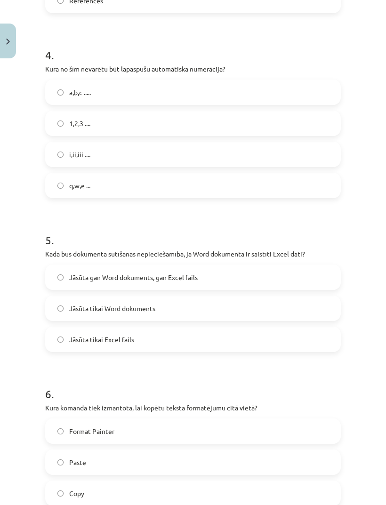
click at [253, 278] on label "Jāsūta gan Word dokuments, gan Excel fails" at bounding box center [193, 277] width 294 height 24
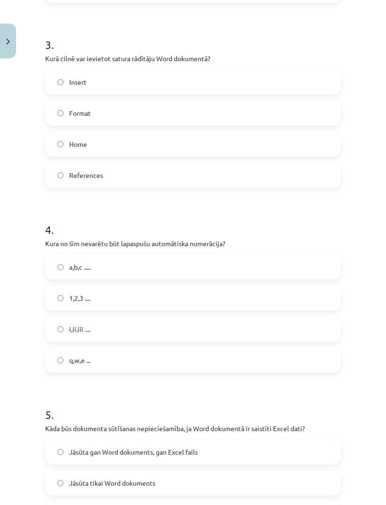
scroll to position [519, 0]
click at [107, 365] on label "q,w,e ..." at bounding box center [193, 361] width 294 height 24
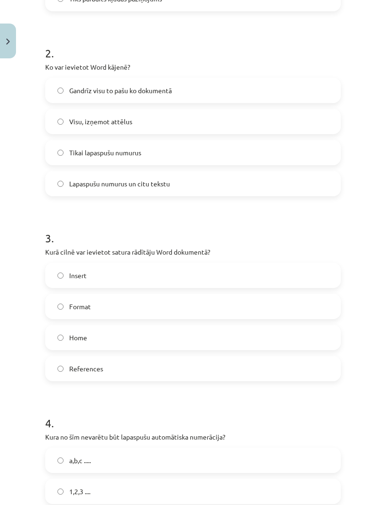
scroll to position [326, 0]
click at [192, 369] on label "References" at bounding box center [193, 369] width 294 height 24
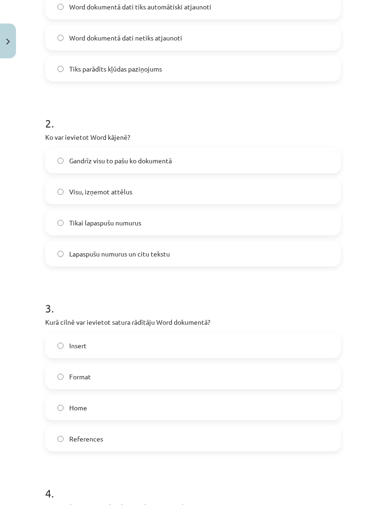
scroll to position [250, 0]
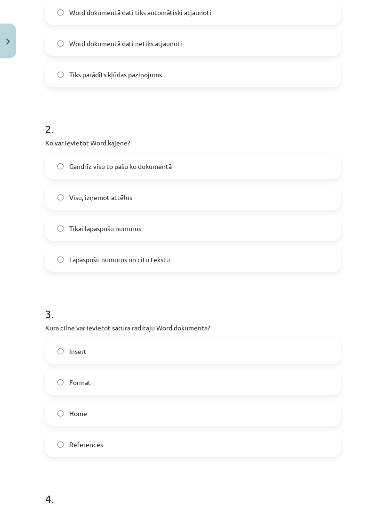
click at [166, 260] on span "Lapaspušu numurus un citu tekstu" at bounding box center [119, 260] width 101 height 10
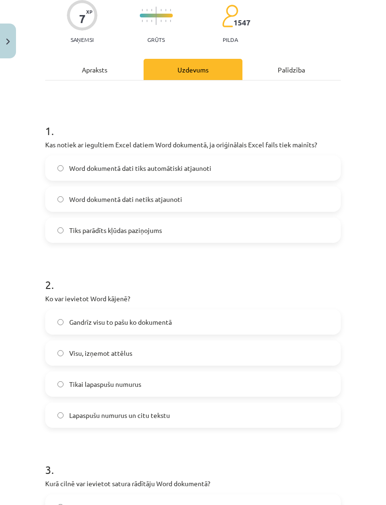
scroll to position [94, 0]
click at [199, 179] on label "Word dokumentā dati tiks automātiski atjaunoti" at bounding box center [193, 169] width 294 height 24
click at [229, 190] on label "Word dokumentā dati netiks atjaunoti" at bounding box center [193, 200] width 294 height 24
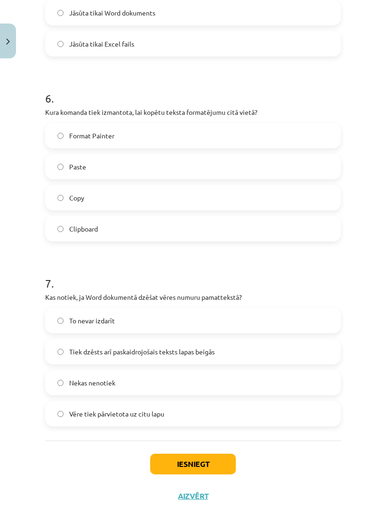
scroll to position [989, 0]
click at [206, 465] on button "Iesniegt" at bounding box center [193, 464] width 86 height 21
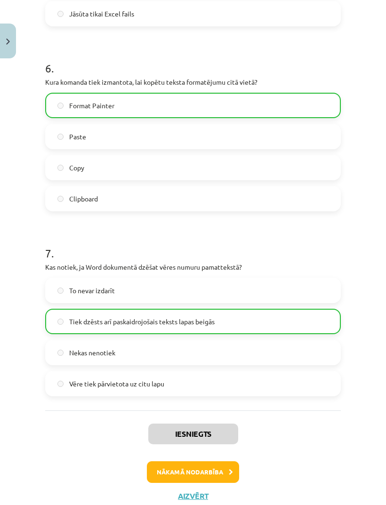
scroll to position [1019, 0]
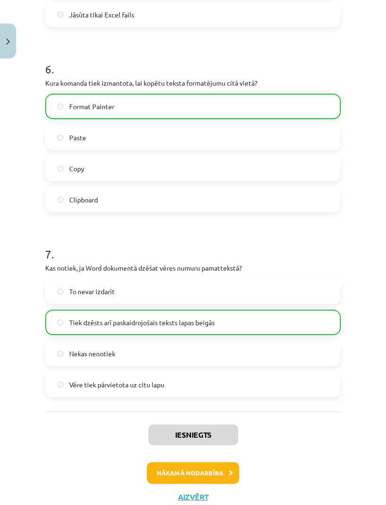
click at [208, 472] on button "Nākamā nodarbība" at bounding box center [193, 473] width 92 height 22
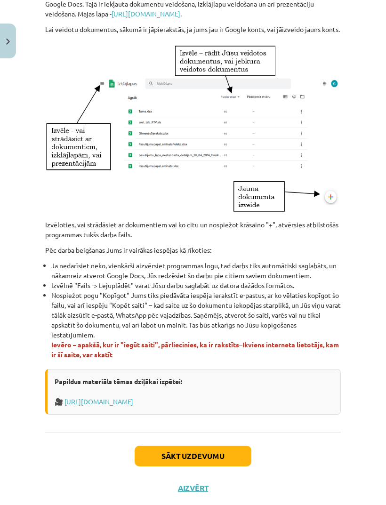
click at [207, 466] on button "Sākt uzdevumu" at bounding box center [193, 456] width 117 height 21
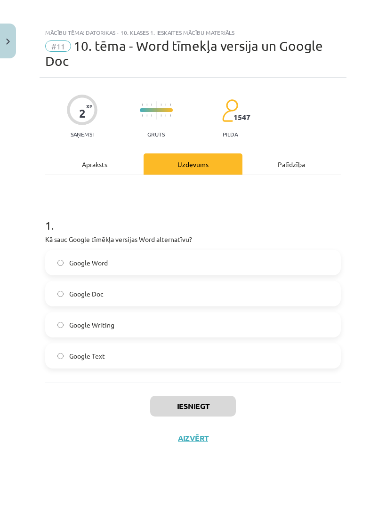
scroll to position [0, 0]
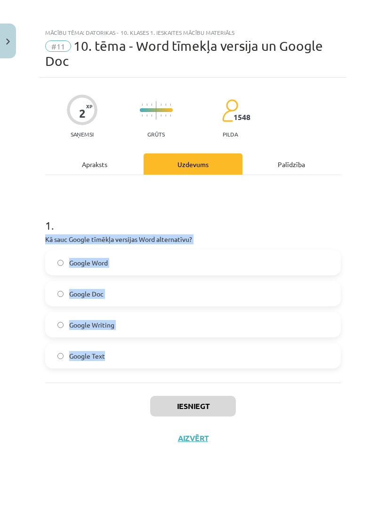
click at [298, 415] on div "Iesniegt Aizvērt" at bounding box center [193, 416] width 296 height 66
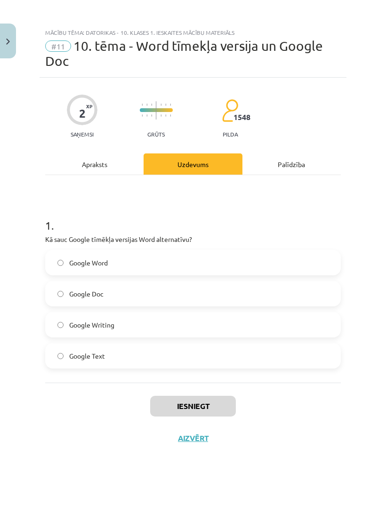
click at [260, 289] on label "Google Doc" at bounding box center [193, 294] width 294 height 24
click at [217, 406] on button "Iesniegt" at bounding box center [193, 406] width 86 height 21
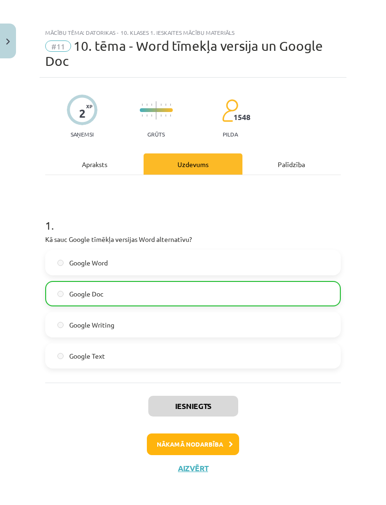
click at [219, 445] on button "Nākamā nodarbība" at bounding box center [193, 444] width 92 height 22
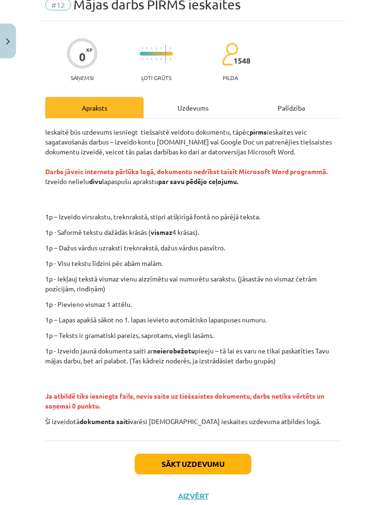
scroll to position [41, 0]
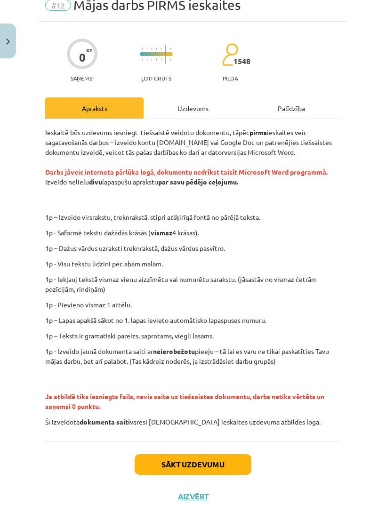
click at [236, 454] on button "Sākt uzdevumu" at bounding box center [193, 464] width 117 height 21
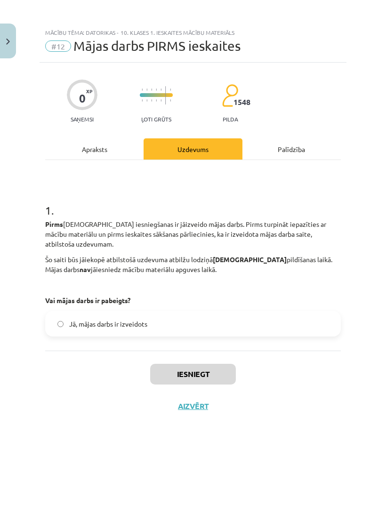
click at [91, 265] on strong "nav" at bounding box center [85, 269] width 11 height 8
click at [195, 312] on label "Jā, mājas darbs ir izveidots" at bounding box center [193, 324] width 294 height 24
click at [188, 316] on label "Jā, mājas darbs ir izveidots" at bounding box center [193, 324] width 294 height 24
click at [217, 365] on button "Iesniegt" at bounding box center [193, 374] width 86 height 21
click at [220, 365] on button "Iesniegt" at bounding box center [193, 374] width 86 height 21
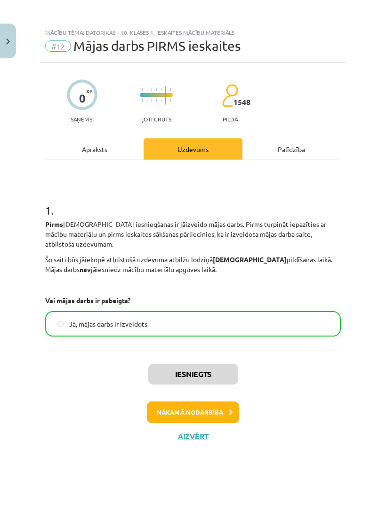
click at [219, 401] on button "Nākamā nodarbība" at bounding box center [193, 412] width 92 height 22
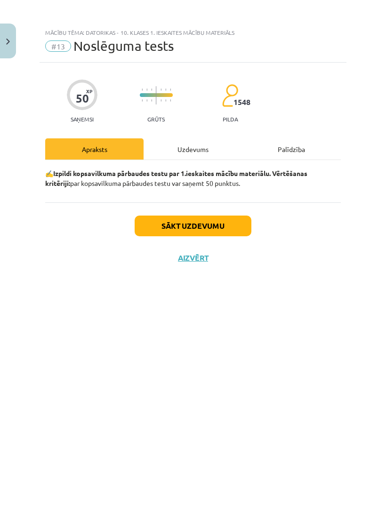
scroll to position [24, 0]
click at [232, 216] on button "Sākt uzdevumu" at bounding box center [193, 226] width 117 height 21
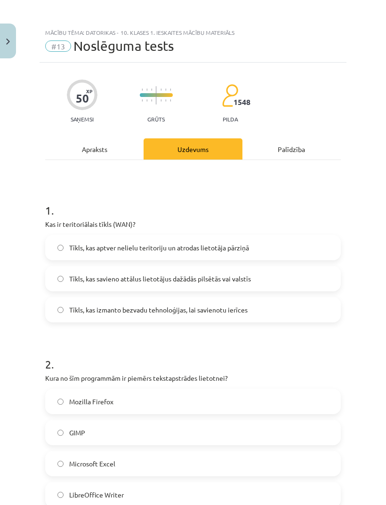
scroll to position [0, 0]
click at [369, 346] on div "Mācību tēma: Datorikas - 10. klases 1. ieskaites mācību materiāls #13 Noslēguma…" at bounding box center [193, 252] width 386 height 505
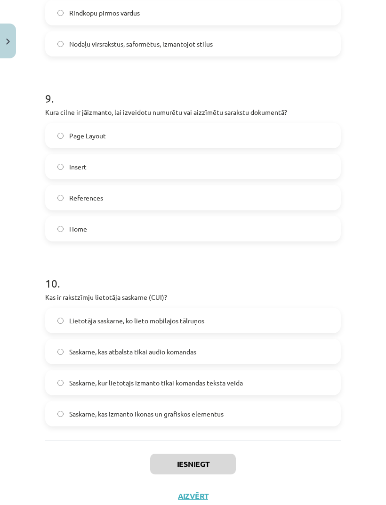
scroll to position [1573, 0]
click at [277, 371] on label "Saskarne, kur lietotājs izmanto tikai komandas teksta veidā" at bounding box center [193, 383] width 294 height 24
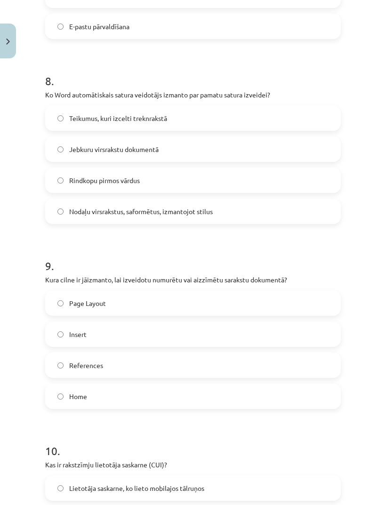
scroll to position [1406, 0]
click at [249, 385] on label "Home" at bounding box center [193, 397] width 294 height 24
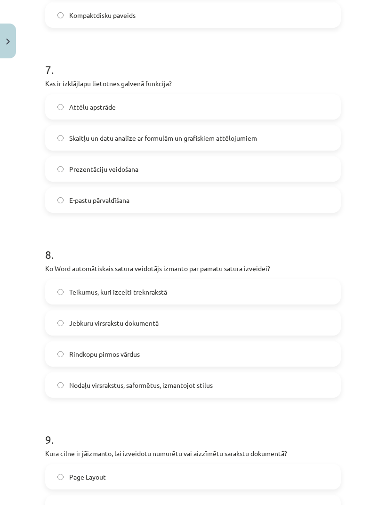
scroll to position [1232, 0]
click at [280, 374] on label "Nodaļu virsrakstus, saformētus, izmantojot stilus" at bounding box center [193, 386] width 294 height 24
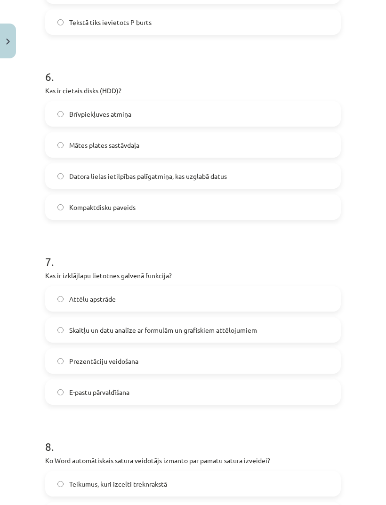
scroll to position [1040, 0]
click at [296, 319] on label "Skaitļu un datu analīze ar formulām un grafiskiem attēlojumiem" at bounding box center [193, 331] width 294 height 24
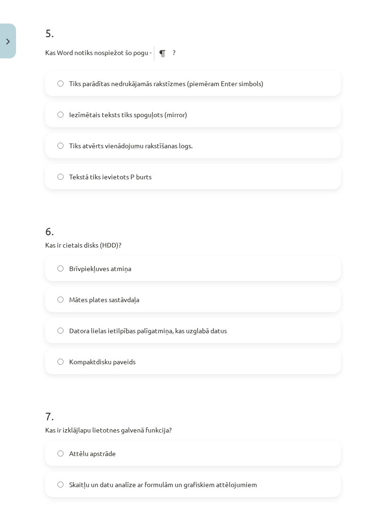
scroll to position [886, 0]
click at [239, 319] on label "Datora lielas ietilpības palīgatmiņa, kas uzglabā datus" at bounding box center [193, 331] width 294 height 24
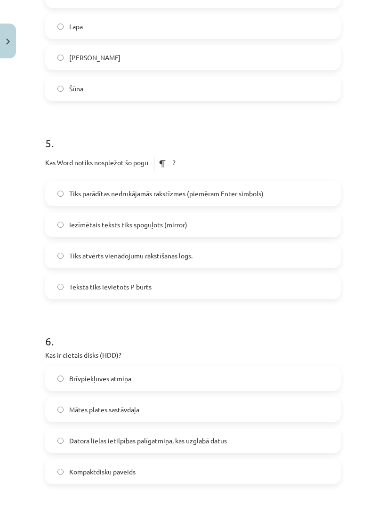
scroll to position [775, 0]
click at [208, 182] on label "Tiks parādītas nedrukājamās rakstīzmes (piemēram Enter simbols)" at bounding box center [193, 194] width 294 height 24
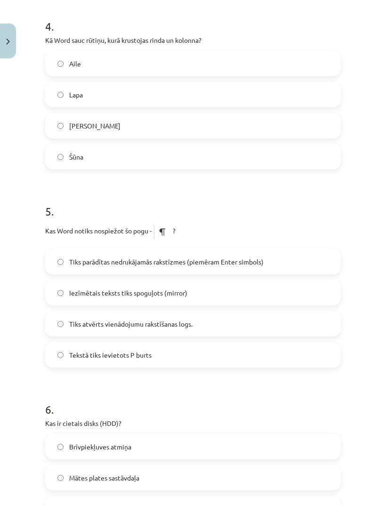
scroll to position [707, 0]
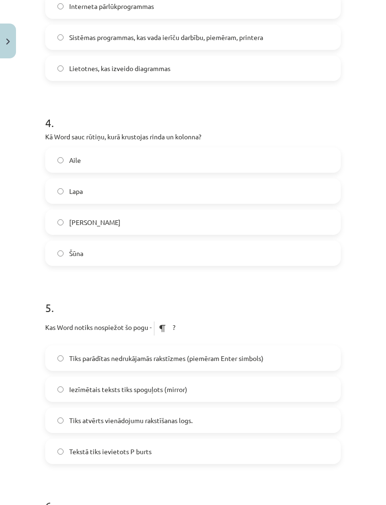
click at [226, 241] on label "Šūna" at bounding box center [193, 253] width 294 height 24
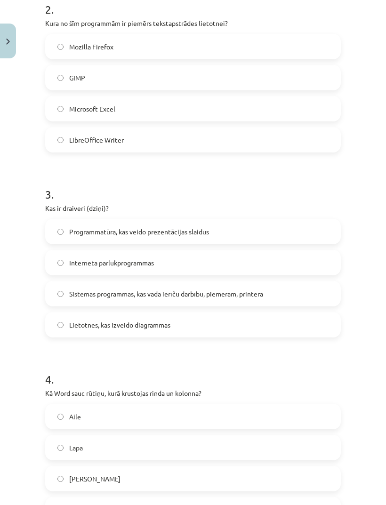
scroll to position [337, 0]
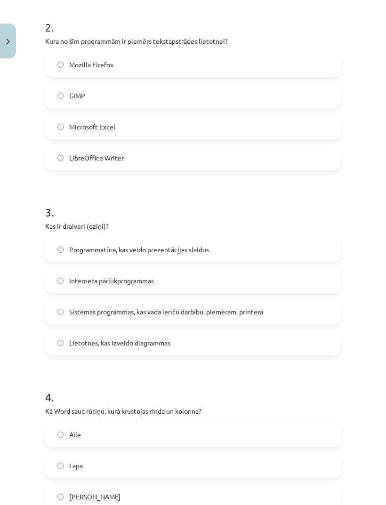
click at [270, 300] on label "Sistēmas programmas, kas vada ierīču darbību, piemēram, printera" at bounding box center [193, 312] width 294 height 24
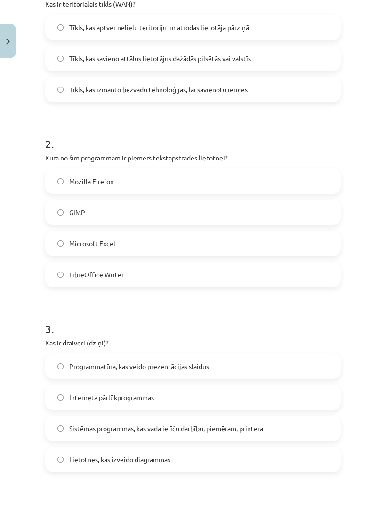
scroll to position [221, 0]
click at [246, 262] on label "LibreOffice Writer" at bounding box center [193, 274] width 294 height 24
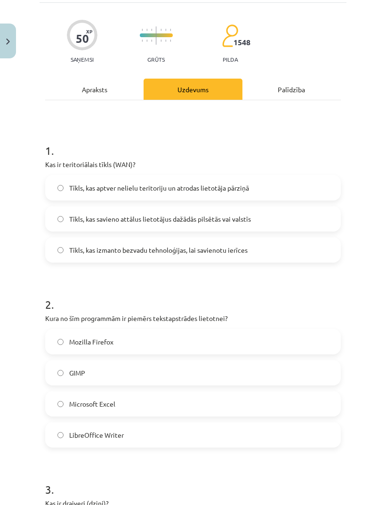
scroll to position [57, 0]
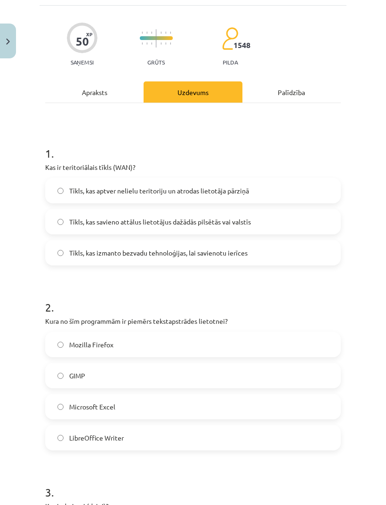
click at [245, 217] on span "Tīkls, kas savieno attālus lietotājus dažādās pilsētās vai valstīs" at bounding box center [160, 222] width 182 height 10
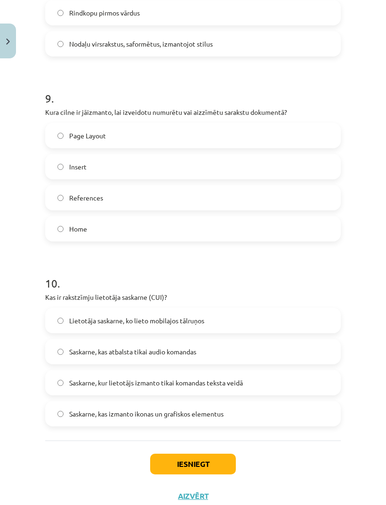
scroll to position [1573, 0]
click at [215, 454] on button "Iesniegt" at bounding box center [193, 464] width 86 height 21
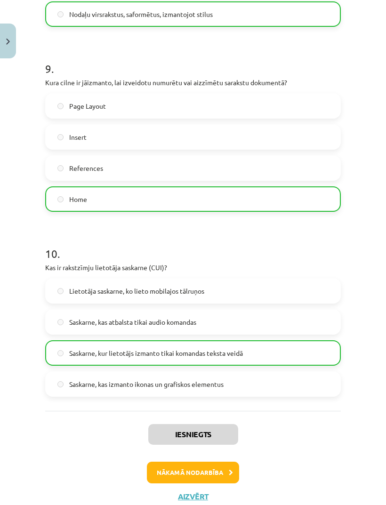
scroll to position [1603, 0]
click at [219, 462] on button "Nākamā nodarbība" at bounding box center [193, 473] width 92 height 22
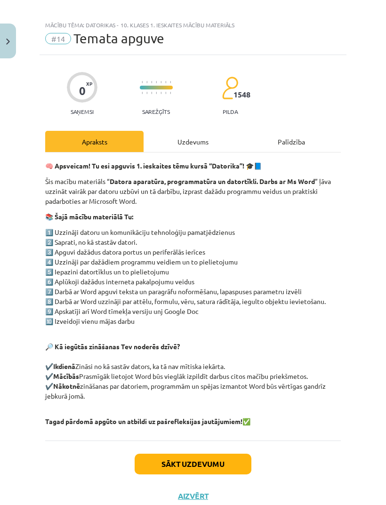
scroll to position [7, 0]
click at [237, 468] on button "Sākt uzdevumu" at bounding box center [193, 464] width 117 height 21
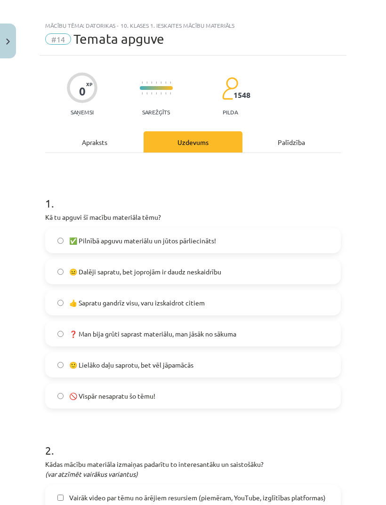
scroll to position [16, 0]
click at [241, 260] on label "😐 Dalēji sapratu, bet joprojām ir daudz neskaidrību" at bounding box center [193, 272] width 294 height 24
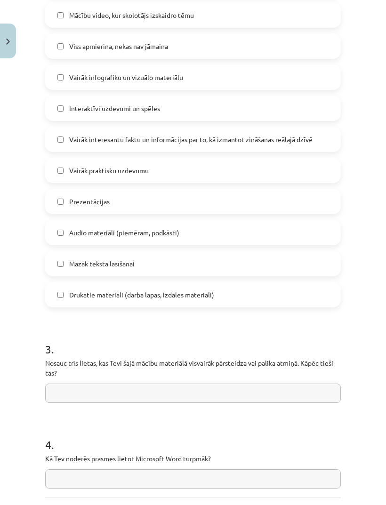
scroll to position [520, 0]
click at [291, 252] on label "Mazāk teksta lasīšanai" at bounding box center [193, 264] width 294 height 24
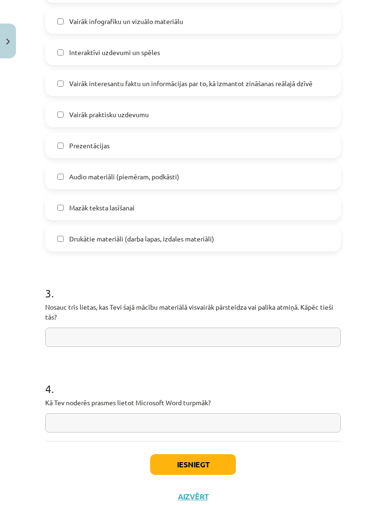
scroll to position [576, 0]
click at [280, 328] on input "text" at bounding box center [193, 337] width 296 height 19
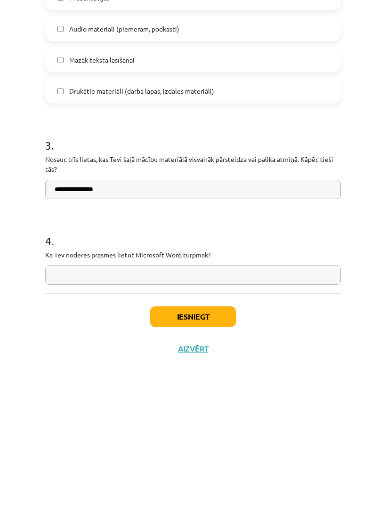
type input "**********"
click at [217, 275] on div "**********" at bounding box center [193, 12] width 296 height 857
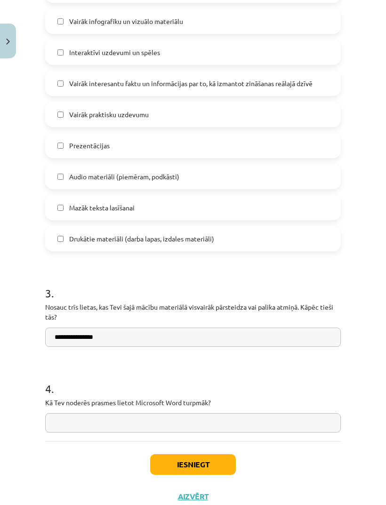
click at [150, 413] on input "text" at bounding box center [193, 422] width 296 height 19
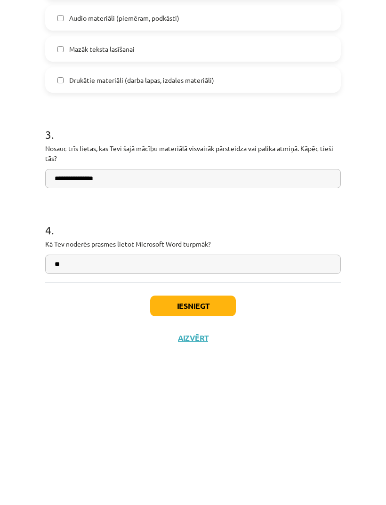
type input "*"
type input "**********"
click at [205, 454] on button "Iesniegt" at bounding box center [193, 464] width 86 height 21
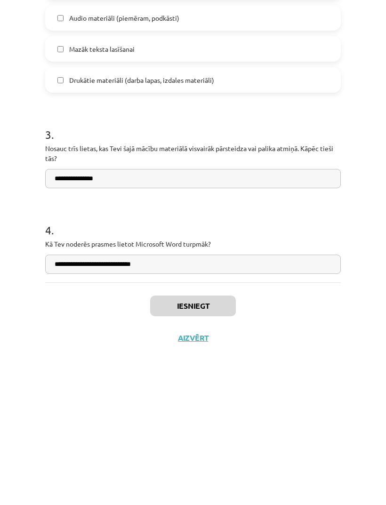
scroll to position [381, 0]
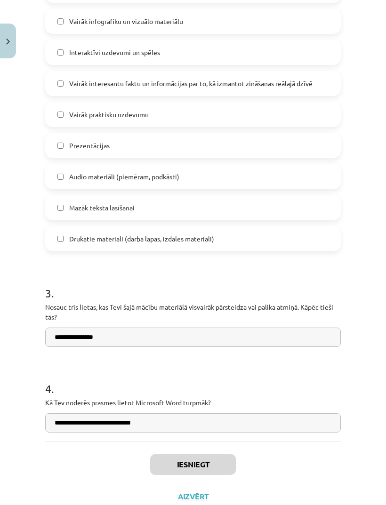
click at [212, 454] on button "Iesniegt" at bounding box center [193, 464] width 86 height 21
click at [214, 454] on button "Iesniegt" at bounding box center [193, 464] width 86 height 21
click at [218, 454] on button "Iesniegt" at bounding box center [193, 464] width 86 height 21
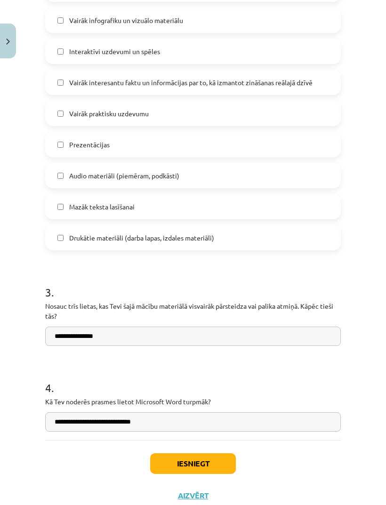
scroll to position [576, 0]
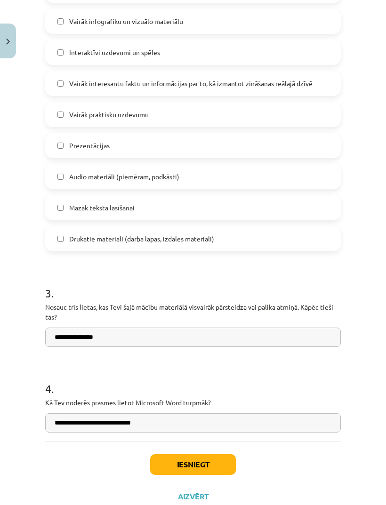
click at [215, 454] on button "Iesniegt" at bounding box center [193, 464] width 86 height 21
click at [212, 454] on button "Iesniegt" at bounding box center [193, 464] width 86 height 21
click at [210, 454] on button "Iesniegt" at bounding box center [193, 464] width 86 height 21
click at [208, 454] on button "Iesniegt" at bounding box center [193, 464] width 86 height 21
click at [209, 454] on button "Iesniegt" at bounding box center [193, 464] width 86 height 21
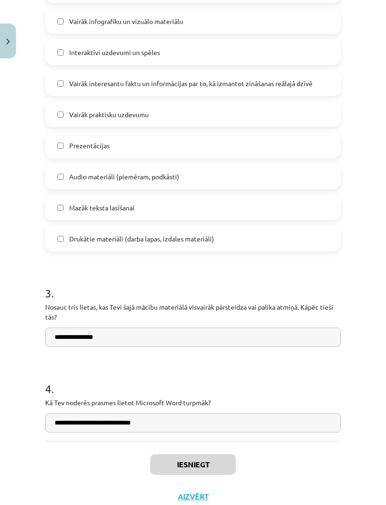
click at [210, 454] on button "Iesniegt" at bounding box center [193, 464] width 86 height 21
click at [209, 454] on button "Iesniegt" at bounding box center [193, 464] width 86 height 21
click at [208, 454] on button "Iesniegt" at bounding box center [193, 464] width 86 height 21
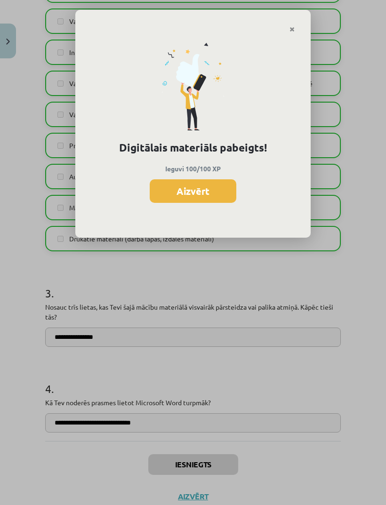
click at [204, 443] on div "Digitālais materiāls pabeigts! Ieguvi 100/100 XP Aizvērt" at bounding box center [193, 252] width 386 height 505
click at [206, 179] on button "Aizvērt" at bounding box center [193, 191] width 87 height 24
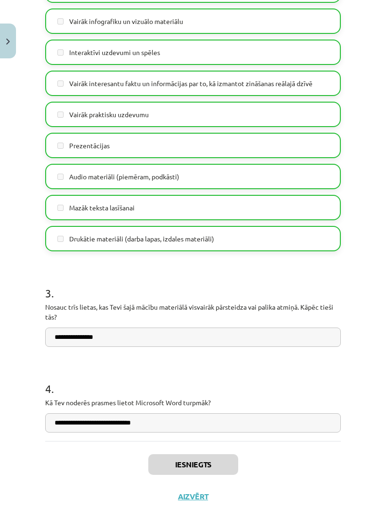
click at [205, 471] on div "Iesniegts Aizvērt" at bounding box center [193, 474] width 296 height 66
click at [194, 492] on button "Aizvērt" at bounding box center [193, 496] width 36 height 9
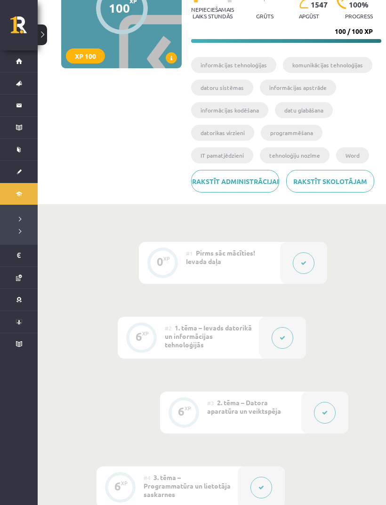
scroll to position [0, 0]
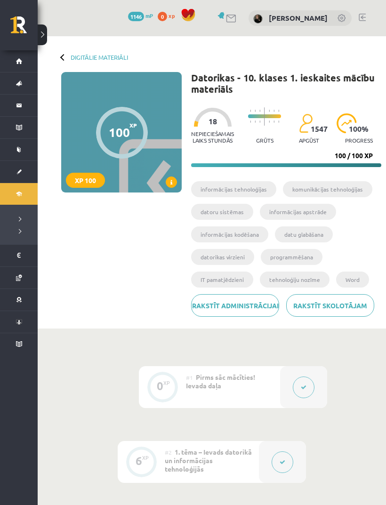
click at [0, 0] on legend "Ziņojumi 83" at bounding box center [0, 0] width 0 height 0
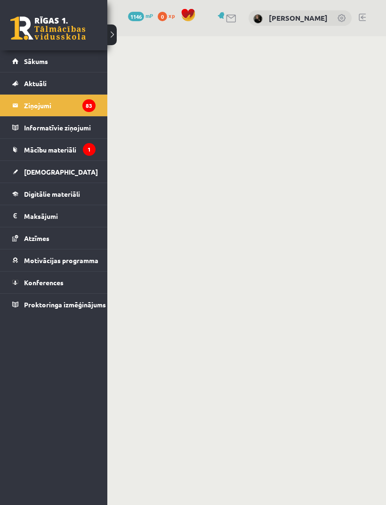
click at [83, 99] on legend "Ziņojumi 83" at bounding box center [60, 106] width 72 height 22
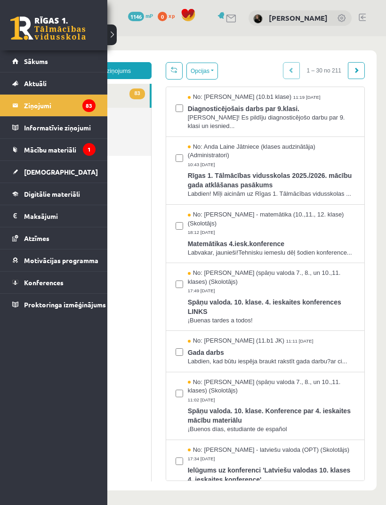
click at [216, 72] on button "Opcijas" at bounding box center [202, 71] width 32 height 17
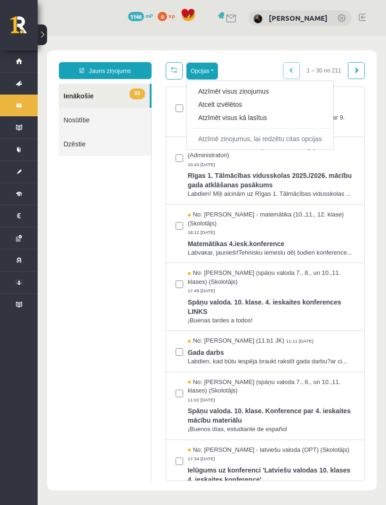
click at [276, 90] on link "Atzīmēt visus ziņojumus" at bounding box center [260, 91] width 124 height 9
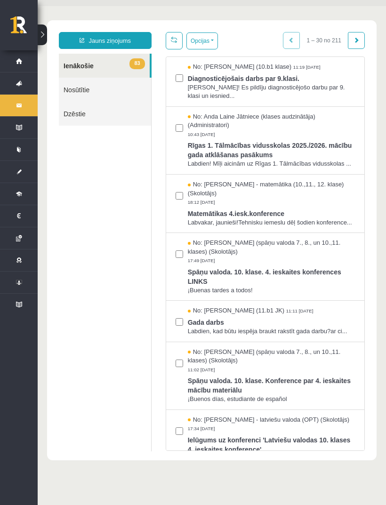
click at [214, 41] on button "Opcijas" at bounding box center [202, 40] width 32 height 17
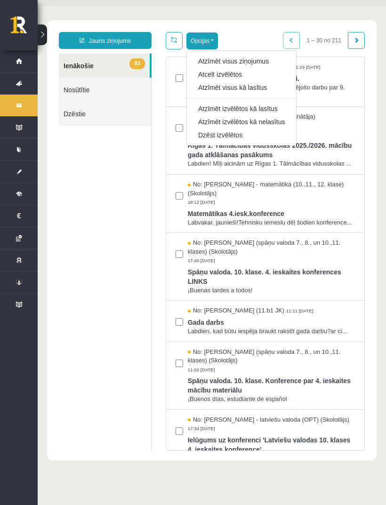
click at [263, 90] on link "Atzīmēt visus kā lasītus" at bounding box center [241, 87] width 87 height 9
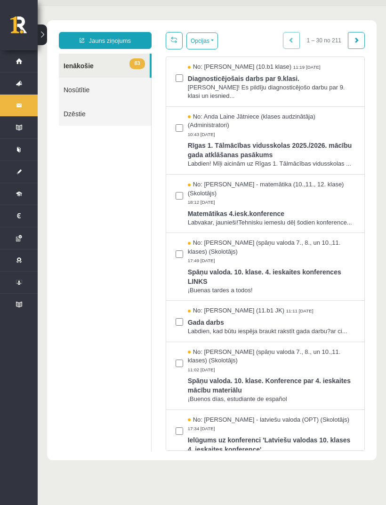
click at [256, 50] on div "Opcijas Atzīmēt visus ziņojumus Atcelt izvēlētos Atzīmēt visus kā lasītus Atzīm…" at bounding box center [265, 241] width 213 height 419
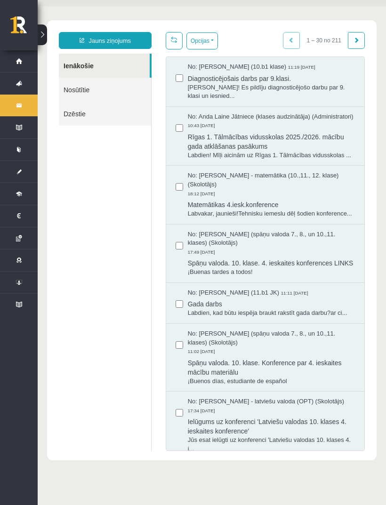
scroll to position [0, 0]
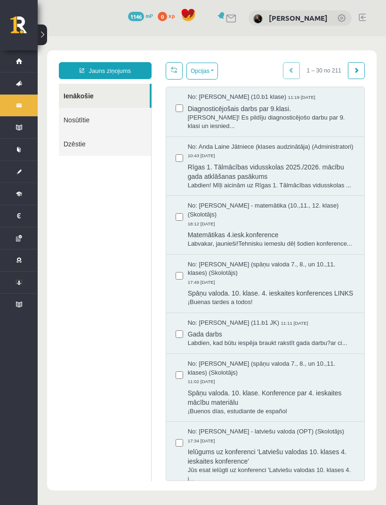
click at [207, 69] on button "Opcijas" at bounding box center [202, 71] width 32 height 17
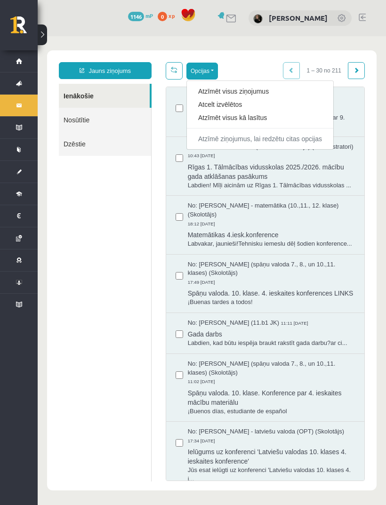
click at [210, 67] on button "Opcijas" at bounding box center [202, 71] width 32 height 17
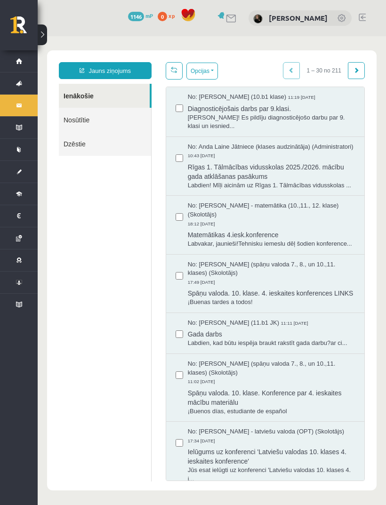
click at [0, 0] on legend "Informatīvie ziņojumi 1" at bounding box center [0, 0] width 0 height 0
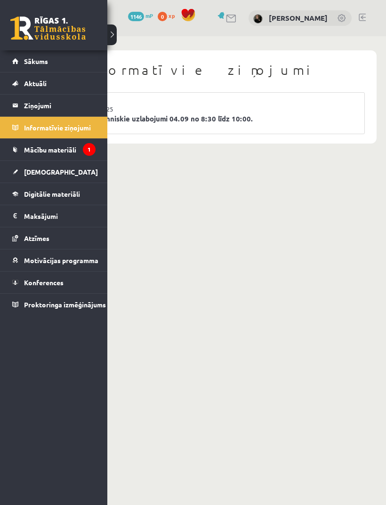
click at [74, 151] on span "Mācību materiāli" at bounding box center [50, 149] width 52 height 8
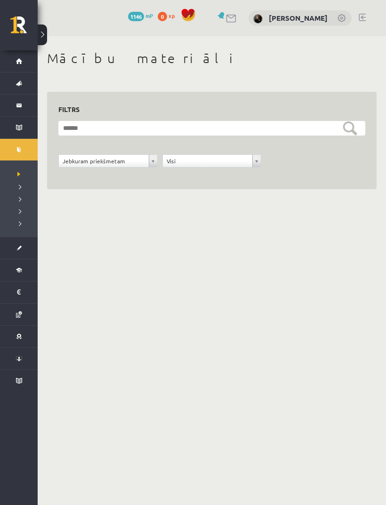
click at [231, 88] on div "**********" at bounding box center [211, 134] width 329 height 109
click at [22, 60] on link "Sākums" at bounding box center [19, 61] width 38 height 22
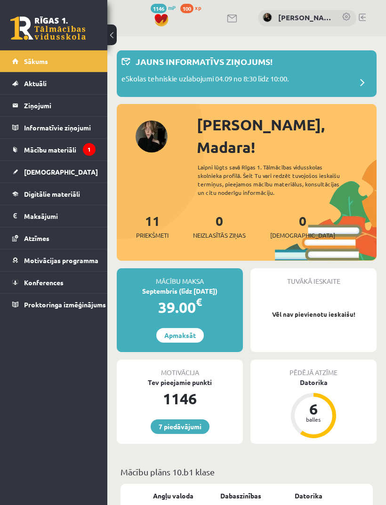
click at [86, 262] on span "Motivācijas programma" at bounding box center [61, 260] width 74 height 8
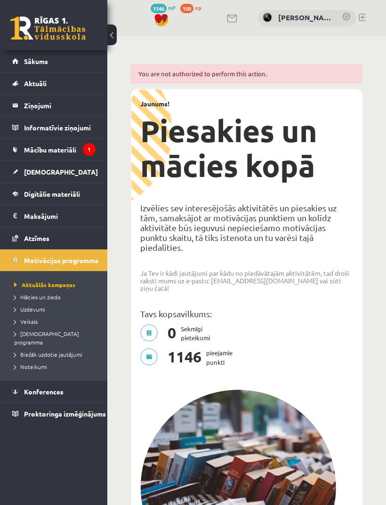
click at [56, 219] on legend "Maksājumi 0" at bounding box center [60, 216] width 72 height 22
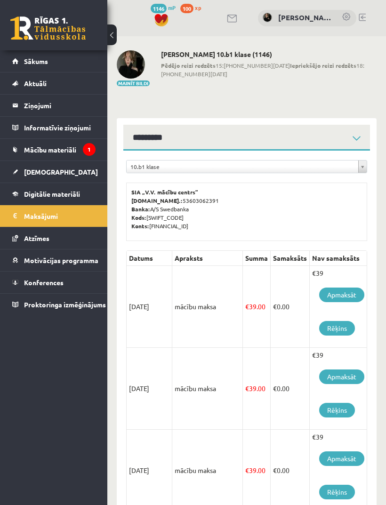
click at [51, 64] on link "Sākums" at bounding box center [53, 61] width 83 height 22
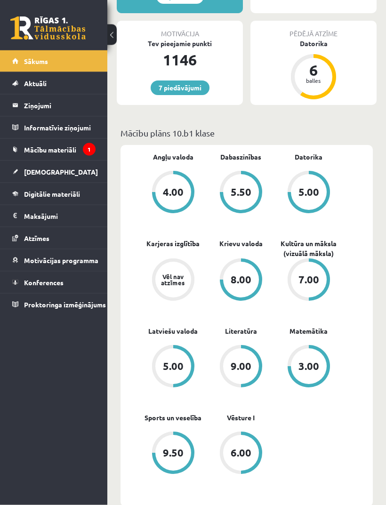
scroll to position [339, 0]
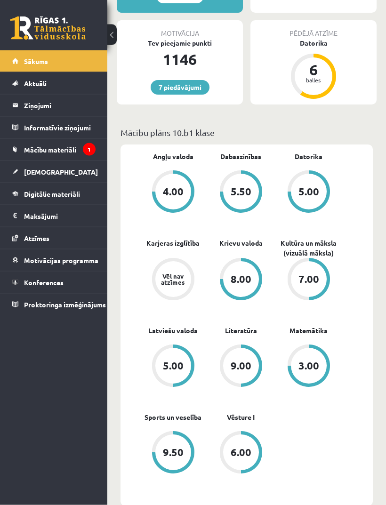
click at [314, 361] on div "3.00" at bounding box center [308, 366] width 21 height 10
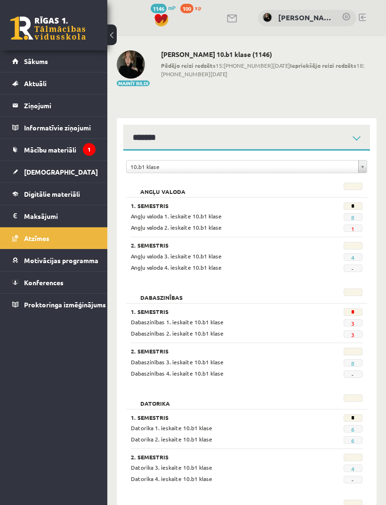
click at [361, 227] on span "1" at bounding box center [353, 228] width 19 height 8
click at [353, 226] on link "1" at bounding box center [352, 229] width 3 height 8
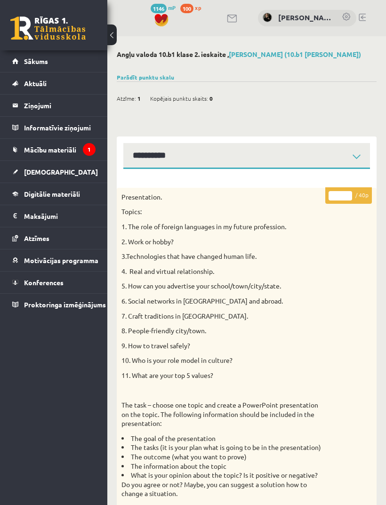
click at [47, 63] on span "Sākums" at bounding box center [36, 61] width 24 height 8
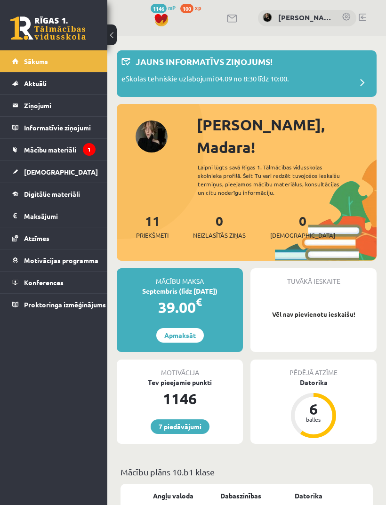
click at [237, 16] on link at bounding box center [232, 19] width 11 height 8
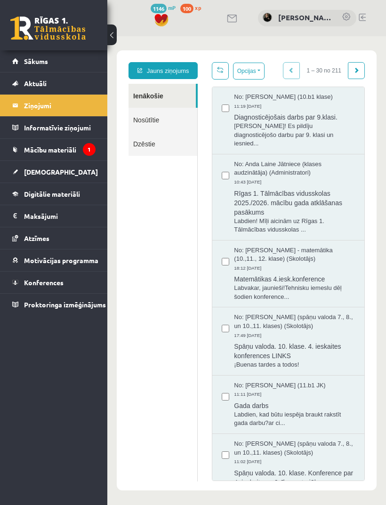
click at [184, 67] on link "Jauns ziņojums" at bounding box center [162, 70] width 69 height 17
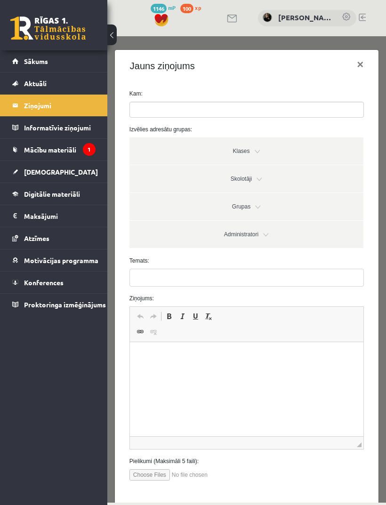
click at [241, 108] on ul at bounding box center [246, 109] width 233 height 15
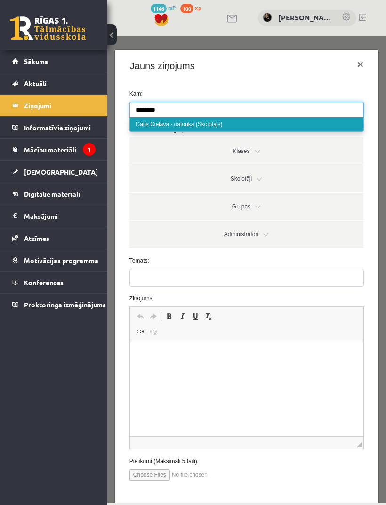
type input "********"
select select "**"
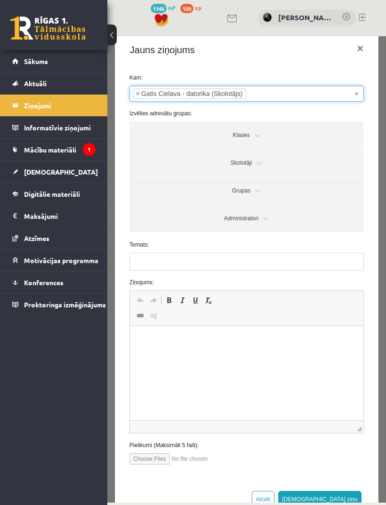
click at [253, 138] on link "Klases" at bounding box center [246, 134] width 234 height 27
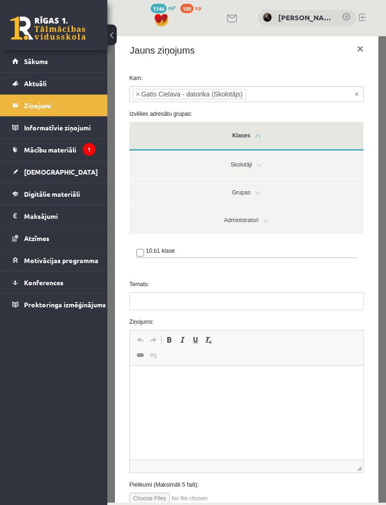
click at [152, 249] on label "10.b1 klase" at bounding box center [160, 251] width 29 height 8
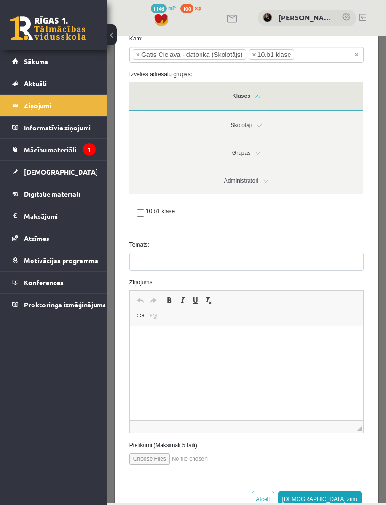
scroll to position [55, 0]
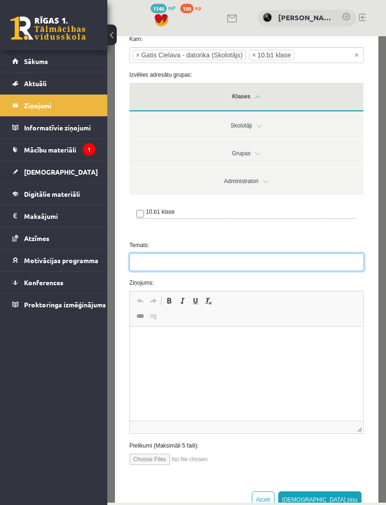
click at [281, 266] on input "Temats:" at bounding box center [246, 262] width 234 height 18
type input "**********"
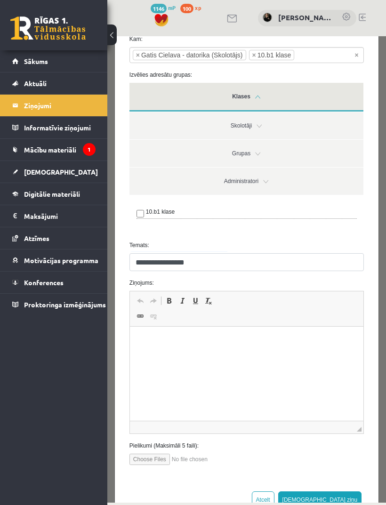
click at [200, 336] on p "Визуальный текстовый редактор, wiswyg-editor-47363988326100-1756905104-802" at bounding box center [246, 341] width 215 height 10
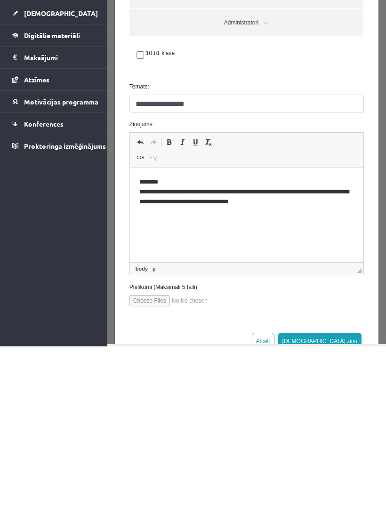
click at [352, 344] on button "Sūtīt ziņu" at bounding box center [320, 341] width 84 height 17
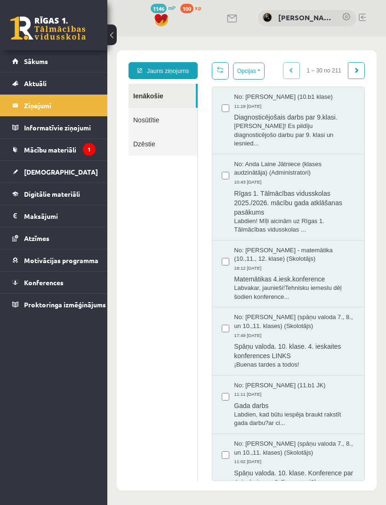
scroll to position [0, 0]
click at [82, 196] on link "Digitālie materiāli" at bounding box center [53, 194] width 83 height 22
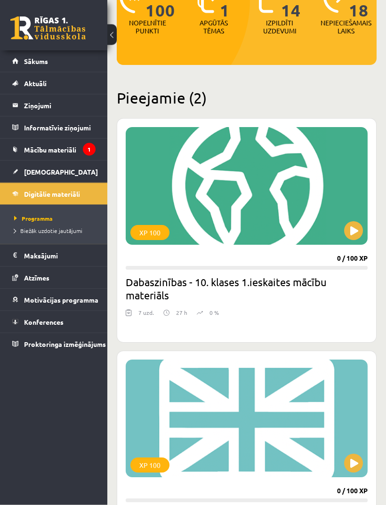
scroll to position [145, 0]
click at [354, 232] on button at bounding box center [353, 230] width 19 height 19
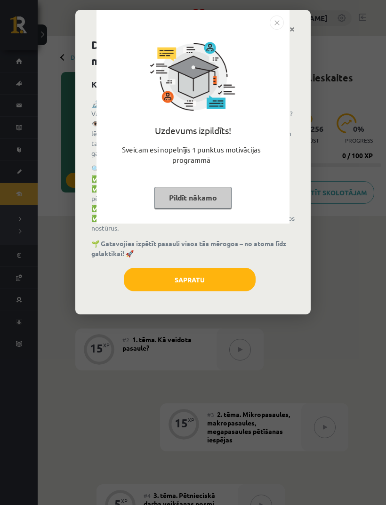
click at [223, 200] on button "Pildīt nākamo" at bounding box center [192, 198] width 77 height 22
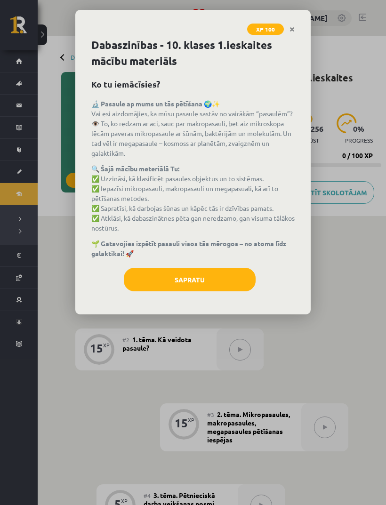
click at [224, 280] on button "Sapratu" at bounding box center [190, 280] width 132 height 24
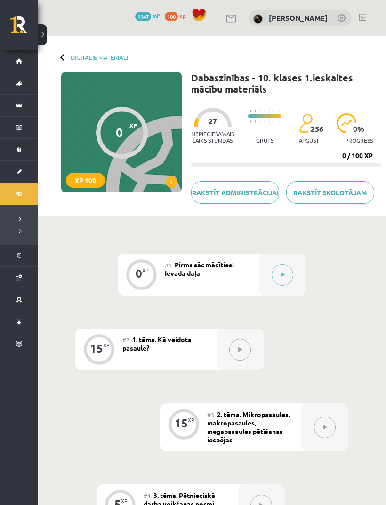
click at [287, 286] on button at bounding box center [283, 275] width 22 height 22
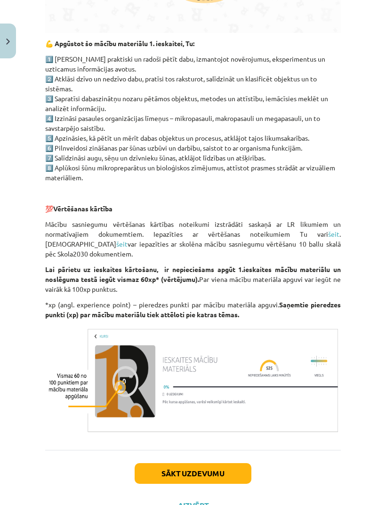
scroll to position [630, 0]
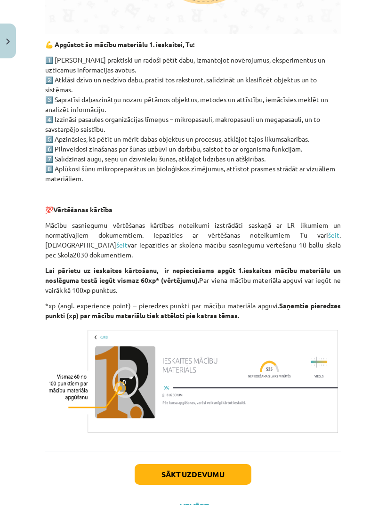
click at [222, 466] on button "Sākt uzdevumu" at bounding box center [193, 474] width 117 height 21
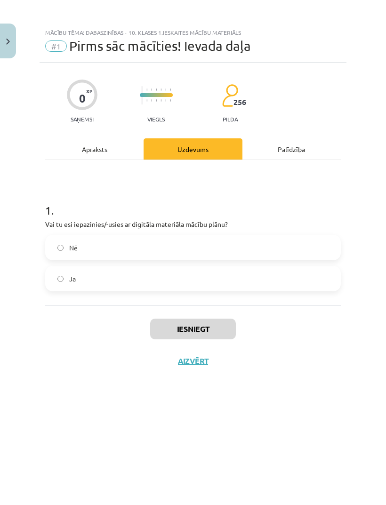
scroll to position [0, 0]
click at [274, 285] on label "Jā" at bounding box center [193, 279] width 294 height 24
click at [208, 331] on button "Iesniegt" at bounding box center [193, 329] width 86 height 21
click at [171, 323] on button "Iesniegt" at bounding box center [193, 329] width 86 height 21
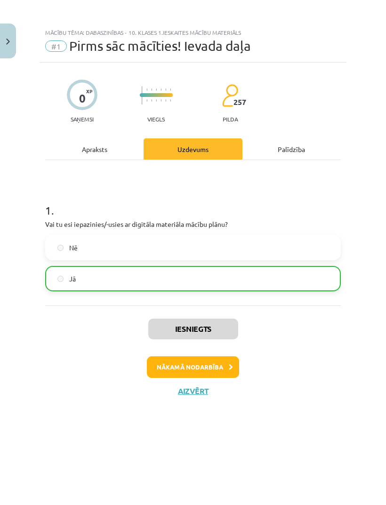
click at [216, 369] on button "Nākamā nodarbība" at bounding box center [193, 367] width 92 height 22
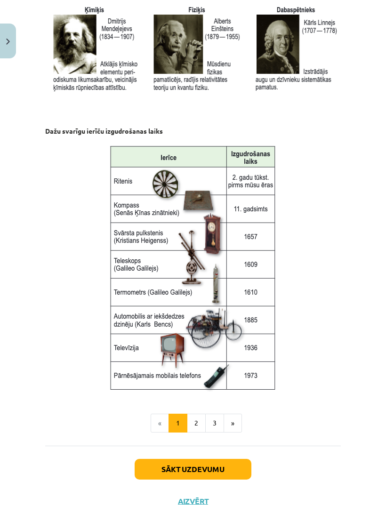
scroll to position [1142, 0]
click at [221, 459] on button "Sākt uzdevumu" at bounding box center [193, 469] width 117 height 21
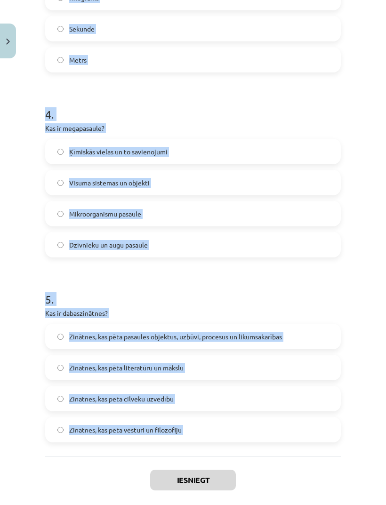
scroll to position [4, 0]
click at [185, 436] on label "Zinātnes, kas pēta vēsturi un filozofiju" at bounding box center [193, 430] width 294 height 24
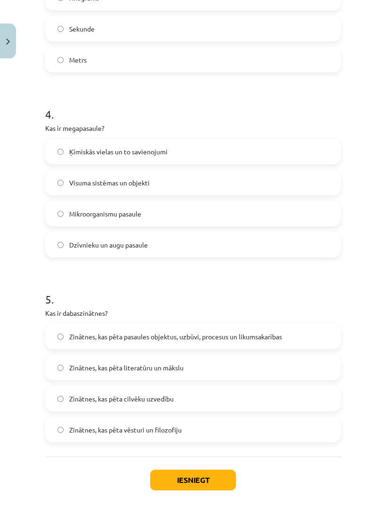
click at [190, 430] on label "Zinātnes, kas pēta vēsturi un filozofiju" at bounding box center [193, 430] width 294 height 24
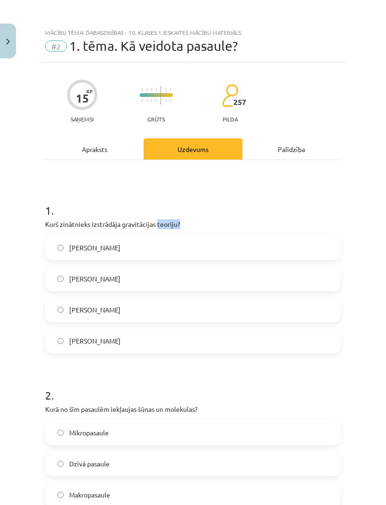
scroll to position [0, 0]
click at [53, 225] on p "Kurš zinātnieks izstrādāja gravitācijas teoriju?" at bounding box center [193, 224] width 296 height 10
click at [48, 225] on p "Kurš zinātnieks izstrādāja gravitācijas teoriju?" at bounding box center [193, 224] width 296 height 10
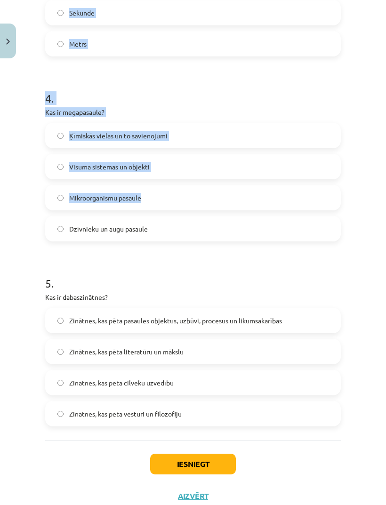
scroll to position [666, 0]
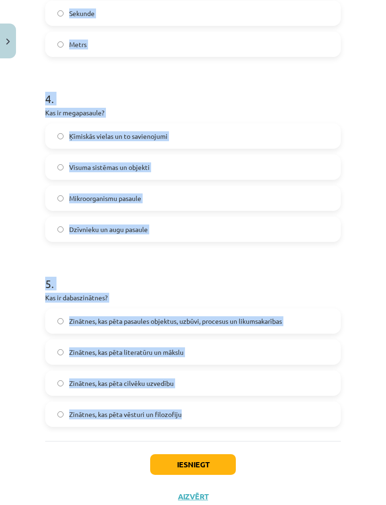
copy form "Kurš zinātnieks izstrādāja gravitācijas teoriju? Alberts Einšteins Galileo Gali…"
click at [338, 405] on label "Zinātnes, kas pēta vēsturi un filozofiju" at bounding box center [193, 414] width 294 height 24
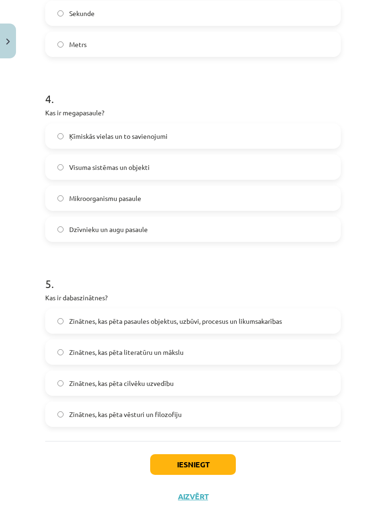
click at [280, 326] on label "Zinātnes, kas pēta pasaules objektus, uzbūvi, procesus un likumsakarības" at bounding box center [193, 321] width 294 height 24
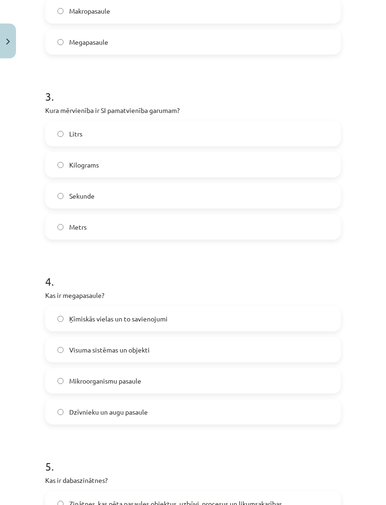
scroll to position [469, 0]
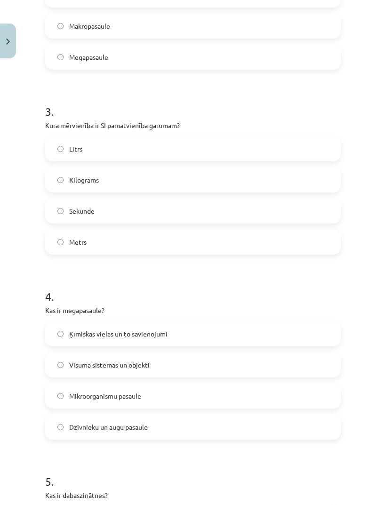
click at [237, 363] on label "Visuma sistēmas un objekti" at bounding box center [193, 365] width 294 height 24
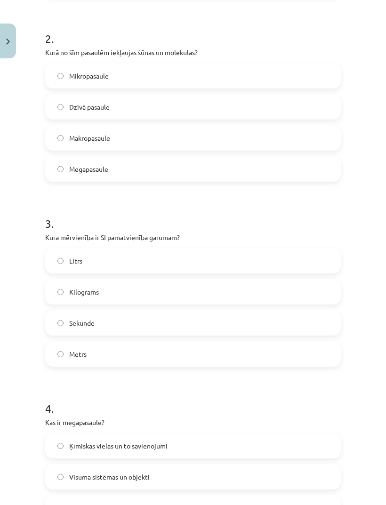
scroll to position [357, 0]
click at [198, 354] on label "Metrs" at bounding box center [193, 354] width 294 height 24
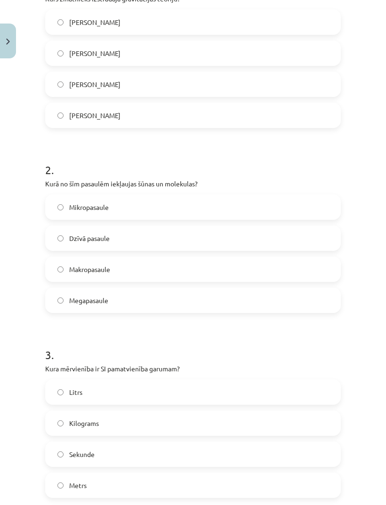
scroll to position [225, 0]
click at [141, 212] on label "Mikropasaule" at bounding box center [193, 208] width 294 height 24
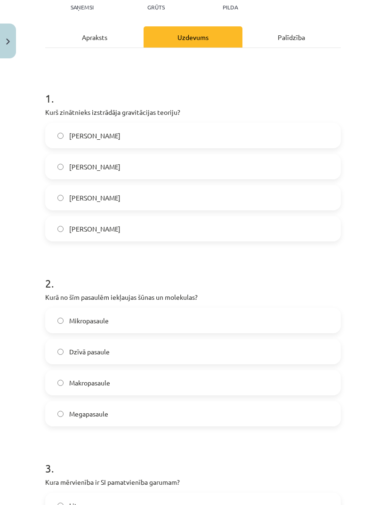
scroll to position [112, 0]
click at [144, 234] on label "Īzaks Ņūtons" at bounding box center [193, 229] width 294 height 24
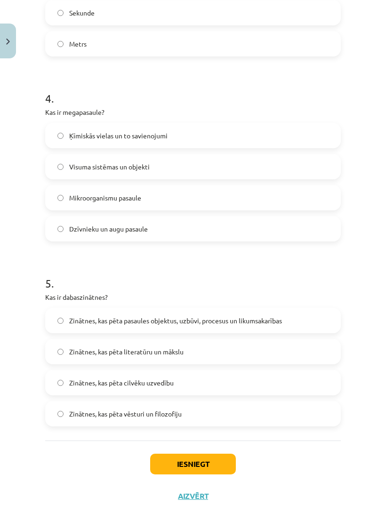
scroll to position [666, 0]
click at [210, 464] on button "Iesniegt" at bounding box center [193, 464] width 86 height 21
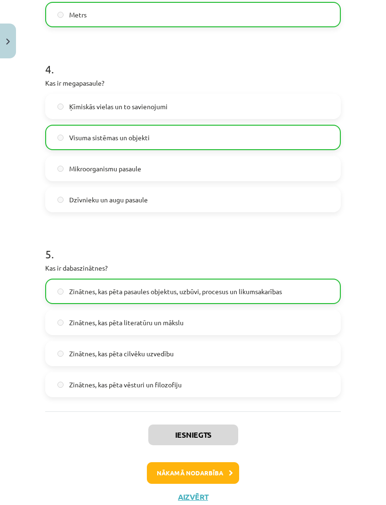
click at [199, 472] on button "Nākamā nodarbība" at bounding box center [193, 473] width 92 height 22
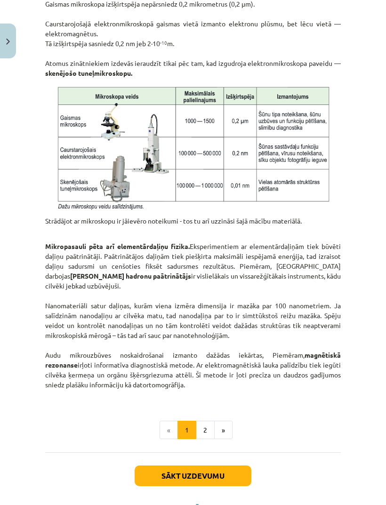
click at [217, 465] on button "Sākt uzdevumu" at bounding box center [193, 475] width 117 height 21
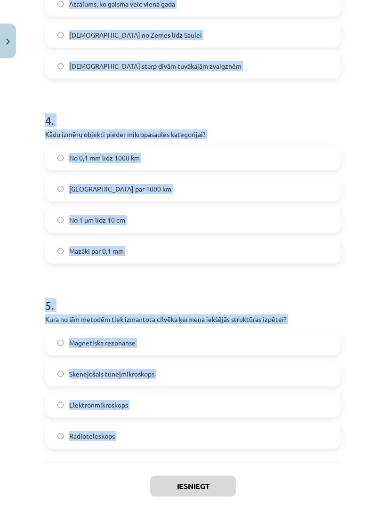
scroll to position [6, 0]
click at [9, 411] on div "Mācību tēma: Dabaszinības - 10. klases 1.ieskaites mācību materiāls #3 2. tēma.…" at bounding box center [193, 252] width 386 height 505
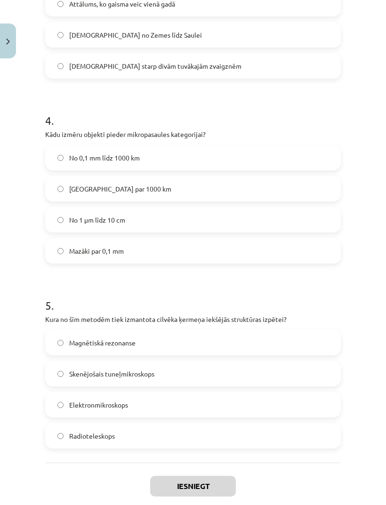
click at [158, 344] on label "Magnētiskā rezonanse" at bounding box center [193, 343] width 294 height 24
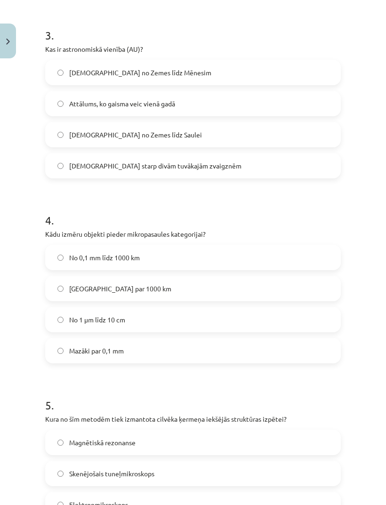
scroll to position [560, 0]
click at [210, 353] on label "Mazāki par 0,1 mm" at bounding box center [193, 350] width 294 height 24
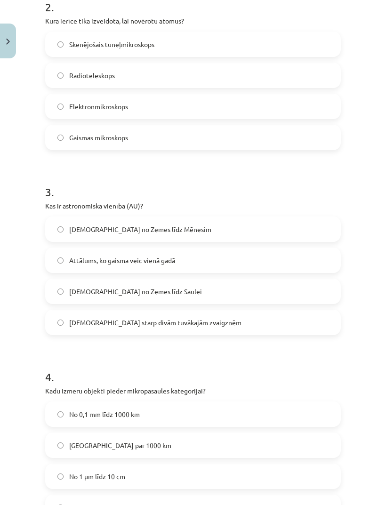
scroll to position [403, 0]
click at [184, 293] on label "Attālums no Zemes līdz Saulei" at bounding box center [193, 292] width 294 height 24
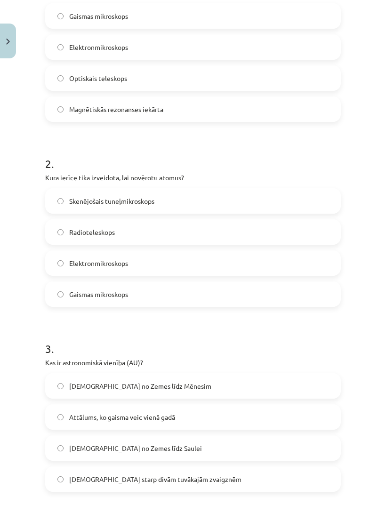
scroll to position [245, 0]
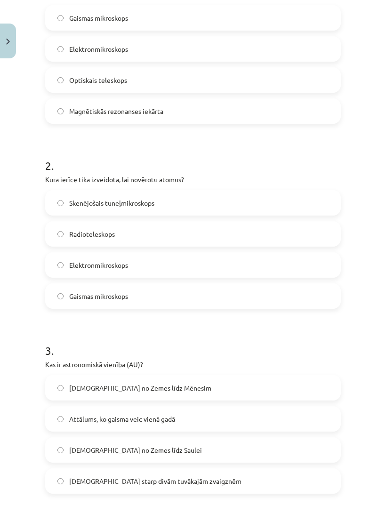
click at [238, 199] on label "Skenējošais tuneļmikroskops" at bounding box center [193, 203] width 294 height 24
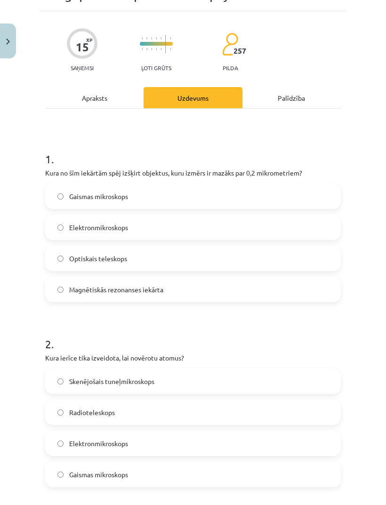
scroll to position [66, 0]
click at [231, 225] on label "Elektronmikroskops" at bounding box center [193, 228] width 294 height 24
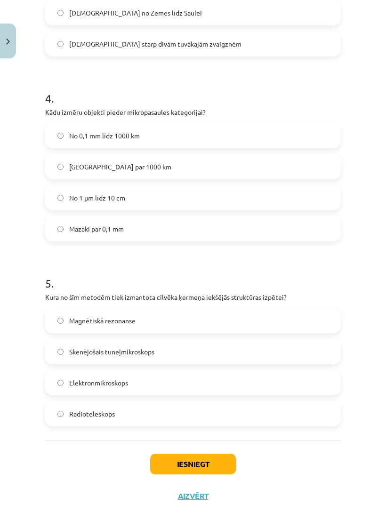
scroll to position [681, 0]
click at [190, 463] on button "Iesniegt" at bounding box center [193, 464] width 86 height 21
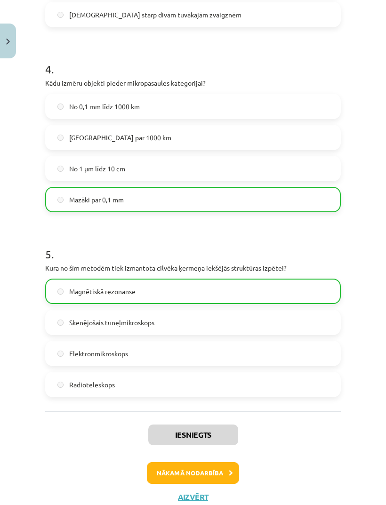
click at [216, 471] on button "Nākamā nodarbība" at bounding box center [193, 473] width 92 height 22
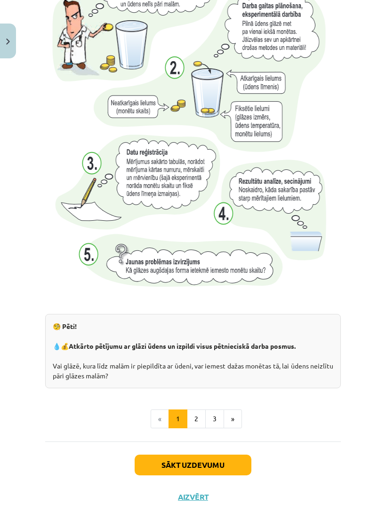
scroll to position [894, 0]
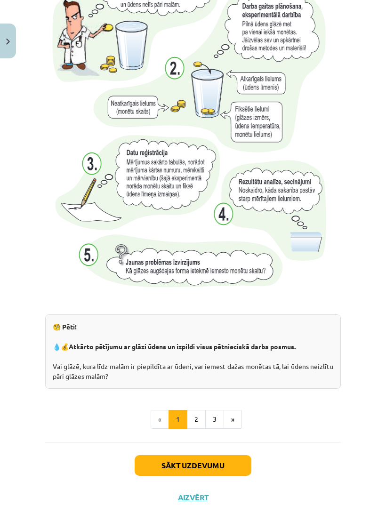
click at [201, 468] on button "Sākt uzdevumu" at bounding box center [193, 465] width 117 height 21
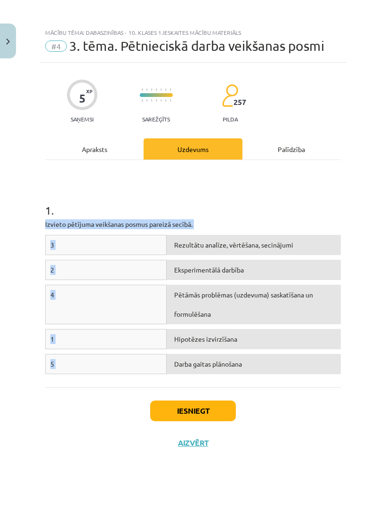
scroll to position [0, 0]
click at [347, 437] on div "Mācību tēma: Dabaszinības - 10. klases 1.ieskaites mācību materiāls #4 3. tēma.…" at bounding box center [193, 252] width 386 height 505
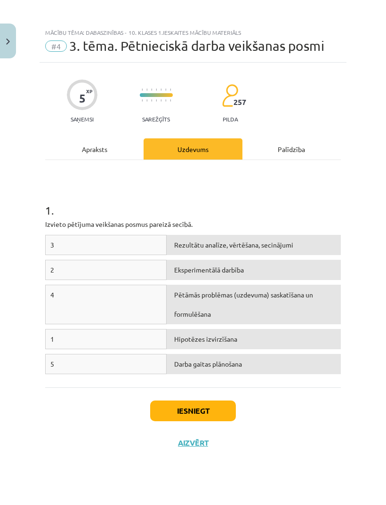
click at [227, 273] on div "Eksperimentālā darbība" at bounding box center [254, 270] width 174 height 20
click at [156, 270] on div "2" at bounding box center [105, 270] width 121 height 20
click at [148, 248] on div "3" at bounding box center [105, 245] width 121 height 20
click at [225, 245] on div "Rezultātu analīze, vērtēšana, secinājumi" at bounding box center [254, 245] width 174 height 20
click at [212, 263] on div "Eksperimentālā darbība" at bounding box center [254, 270] width 174 height 20
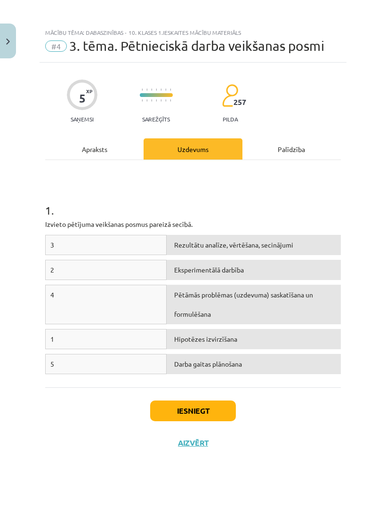
click at [245, 353] on div "1 Hipotēzes izvirzīšana" at bounding box center [193, 341] width 296 height 25
click at [146, 341] on div "1" at bounding box center [105, 339] width 121 height 20
click at [223, 342] on div "Hipotēzes izvirzīšana" at bounding box center [254, 339] width 174 height 20
click at [246, 372] on div "Darba gaitas plānošana" at bounding box center [254, 364] width 174 height 20
click at [247, 333] on div "Hipotēzes izvirzīšana" at bounding box center [254, 339] width 174 height 20
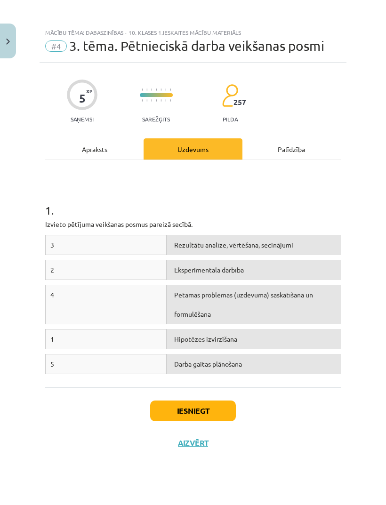
click at [251, 258] on div "3 Rezultātu analīze, vērtēšana, secinājumi" at bounding box center [193, 247] width 296 height 25
click at [258, 238] on div "Rezultātu analīze, vērtēšana, secinājumi" at bounding box center [254, 245] width 174 height 20
click at [298, 360] on div "Darba gaitas plānošana" at bounding box center [254, 364] width 174 height 20
click at [112, 242] on div "3" at bounding box center [105, 245] width 121 height 20
click at [156, 217] on div "1 . Izvieto pētījuma veikšanas posmus pareizā secībā. 3 Rezultātu analīze, vērt…" at bounding box center [193, 273] width 296 height 210
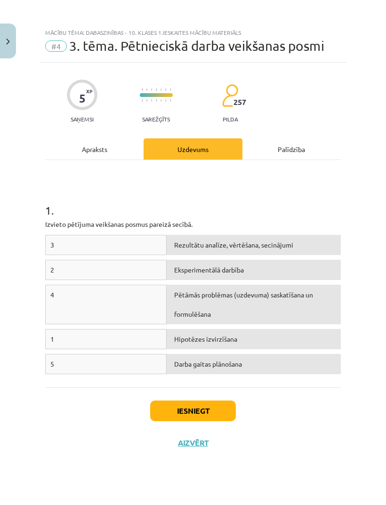
click at [138, 248] on div "3" at bounding box center [105, 245] width 121 height 20
click at [108, 310] on div "4" at bounding box center [105, 305] width 121 height 40
click at [107, 363] on div "5" at bounding box center [105, 364] width 121 height 20
click at [141, 326] on div "4 Pētāmās problēmas (uzdevuma) saskatīšana un formulēšana" at bounding box center [193, 307] width 296 height 44
click at [263, 367] on div "Darba gaitas plānošana" at bounding box center [254, 364] width 174 height 20
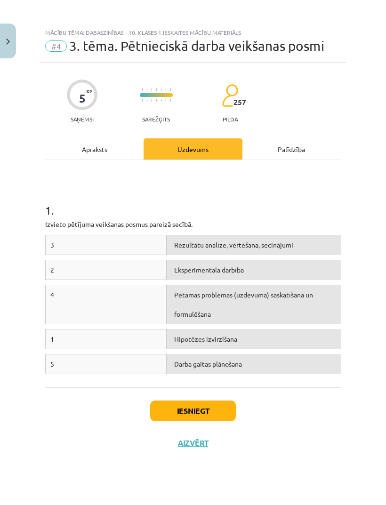
click at [258, 371] on div "Darba gaitas plānošana" at bounding box center [254, 364] width 174 height 20
click at [254, 373] on div "Darba gaitas plānošana" at bounding box center [254, 364] width 174 height 20
click at [146, 365] on div "5" at bounding box center [105, 364] width 121 height 20
click at [139, 363] on div "5" at bounding box center [105, 364] width 121 height 20
click at [110, 246] on div "3" at bounding box center [105, 245] width 121 height 20
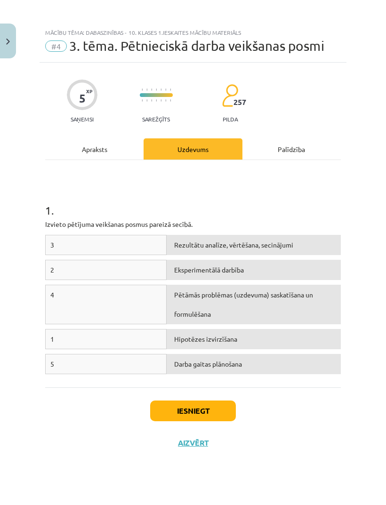
click at [224, 263] on div "Eksperimentālā darbība" at bounding box center [254, 270] width 174 height 20
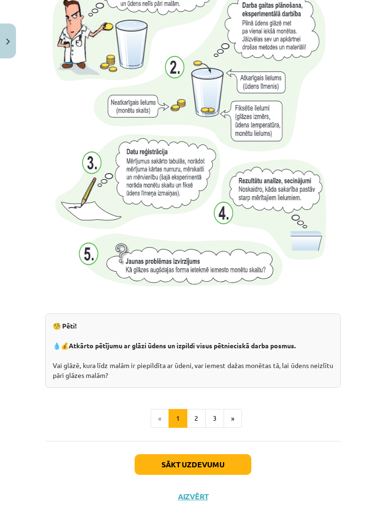
scroll to position [894, 0]
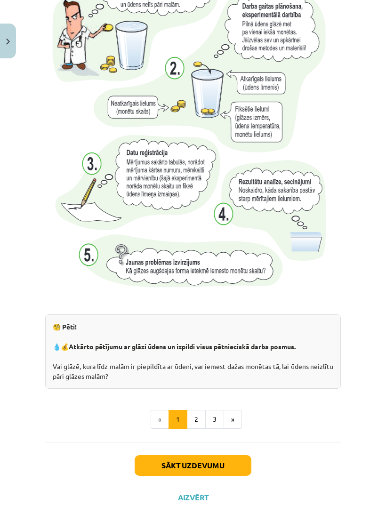
click at [224, 464] on button "Sākt uzdevumu" at bounding box center [193, 465] width 117 height 21
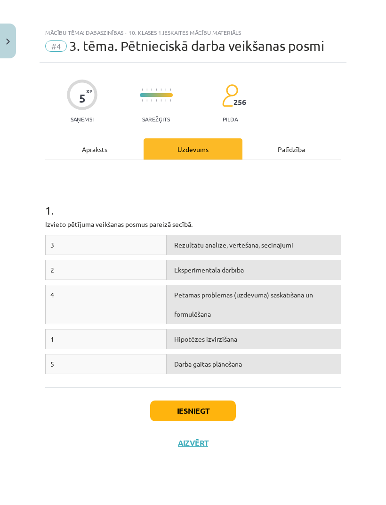
scroll to position [238, 0]
click at [136, 341] on div "1" at bounding box center [105, 339] width 121 height 20
click at [138, 303] on div "4" at bounding box center [105, 305] width 121 height 40
click at [258, 263] on div "Eksperimentālā darbība" at bounding box center [254, 270] width 174 height 20
click at [188, 267] on div "Eksperimentālā darbība" at bounding box center [254, 270] width 174 height 20
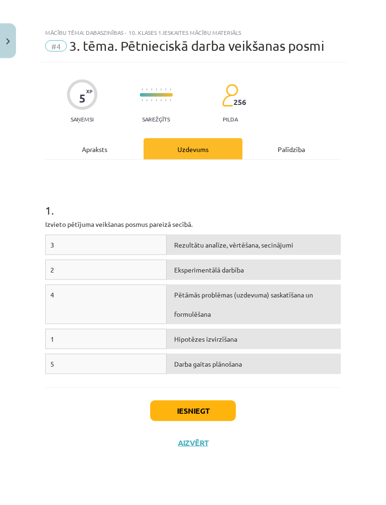
click at [200, 240] on div "Rezultātu analīze, vērtēšana, secinājumi" at bounding box center [254, 245] width 174 height 20
click at [313, 245] on div "Rezultātu analīze, vērtēšana, secinājumi" at bounding box center [254, 245] width 174 height 20
click at [301, 287] on div "Pētāmās problēmas (uzdevuma) saskatīšana un formulēšana" at bounding box center [254, 305] width 174 height 40
click at [305, 272] on div "Eksperimentālā darbība" at bounding box center [254, 270] width 174 height 20
click at [288, 308] on div "Pētāmās problēmas (uzdevuma) saskatīšana un formulēšana" at bounding box center [254, 305] width 174 height 40
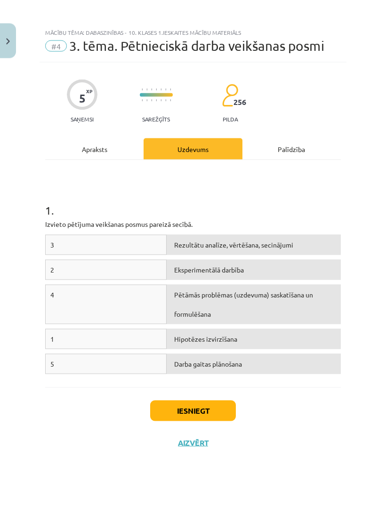
click at [279, 350] on div "1 Hipotēzes izvirzīšana" at bounding box center [193, 341] width 296 height 25
click at [280, 381] on div "1 . Izvieto pētījuma veikšanas posmus pareizā secībā. 3 Rezultātu analīze, vērt…" at bounding box center [193, 273] width 296 height 227
click at [295, 284] on div "2 Eksperimentālā darbība" at bounding box center [193, 272] width 296 height 25
click at [144, 242] on div "3" at bounding box center [105, 245] width 121 height 20
click at [132, 276] on div "2" at bounding box center [105, 270] width 121 height 20
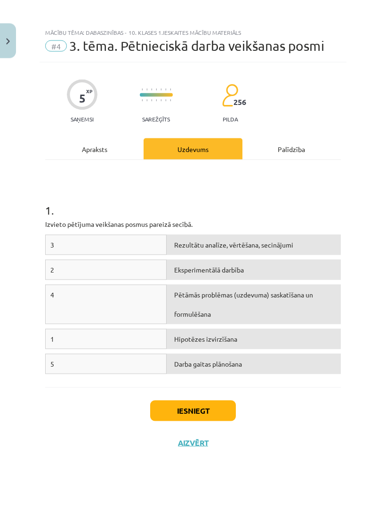
click at [128, 302] on div "4" at bounding box center [105, 305] width 121 height 40
click at [124, 367] on div "5" at bounding box center [105, 364] width 121 height 20
click at [202, 329] on div "Hipotēzes izvirzīšana" at bounding box center [254, 339] width 174 height 20
click at [262, 360] on div "Darba gaitas plānošana" at bounding box center [254, 364] width 174 height 20
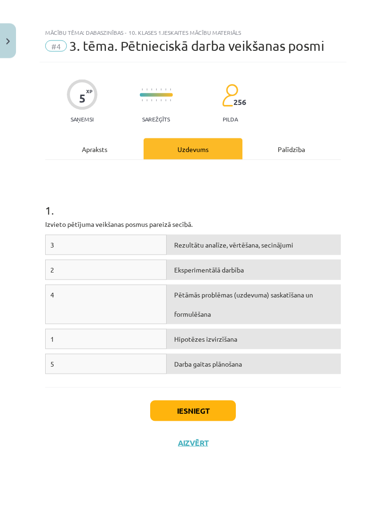
scroll to position [207, 0]
click at [185, 342] on div "Hipotēzes izvirzīšana" at bounding box center [254, 339] width 174 height 20
click at [137, 270] on div "2" at bounding box center [105, 270] width 121 height 20
click at [216, 248] on div "Rezultātu analīze, vērtēšana, secinājumi" at bounding box center [254, 245] width 174 height 20
click at [107, 145] on div "Apraksts" at bounding box center [94, 148] width 98 height 21
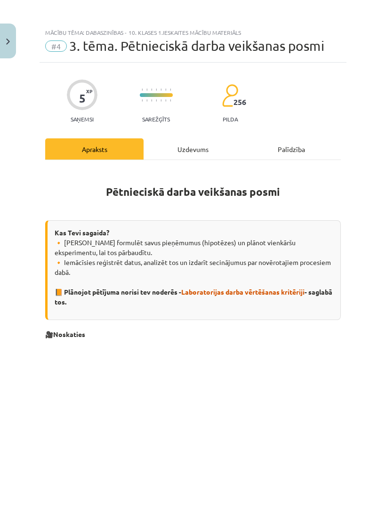
scroll to position [0, 0]
click at [189, 146] on div "Uzdevums" at bounding box center [193, 148] width 98 height 21
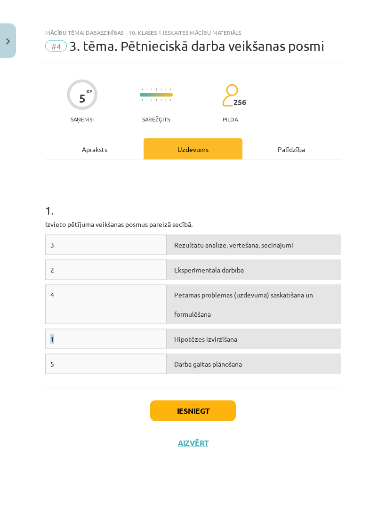
scroll to position [386, 0]
click at [365, 336] on div "Mācību tēma: Dabaszinības - 10. klases 1.ieskaites mācību materiāls #4 3. tēma.…" at bounding box center [193, 252] width 386 height 505
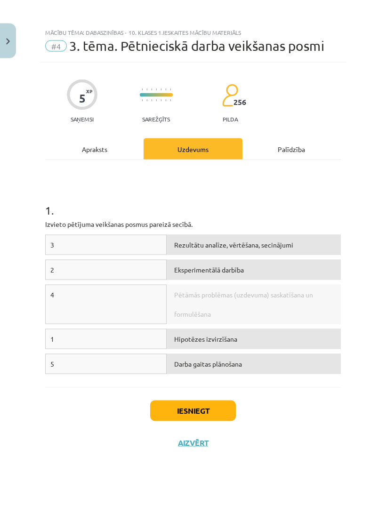
scroll to position [387, 0]
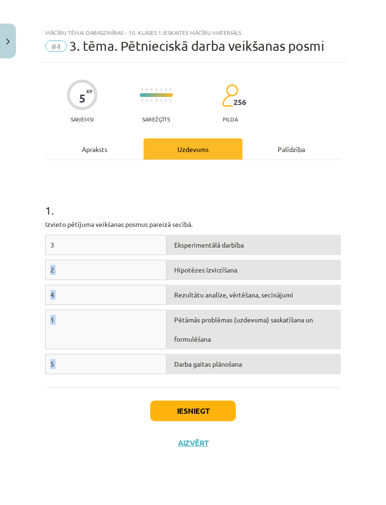
click at [295, 414] on div "Iesniegt Aizvērt" at bounding box center [193, 420] width 296 height 66
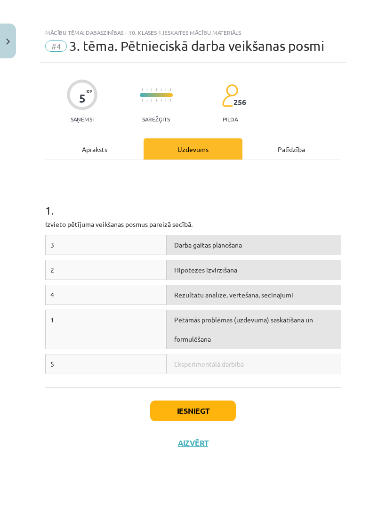
click at [306, 412] on div "Iesniegt Aizvērt" at bounding box center [193, 420] width 296 height 66
click at [302, 414] on div "Iesniegt Aizvērt" at bounding box center [193, 420] width 296 height 66
click at [304, 414] on div "Iesniegt Aizvērt" at bounding box center [193, 420] width 296 height 66
click at [222, 408] on button "Iesniegt" at bounding box center [193, 410] width 86 height 21
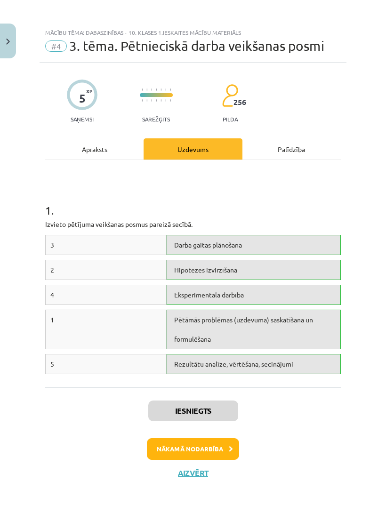
click at [216, 447] on button "Nākamā nodarbība" at bounding box center [193, 449] width 92 height 22
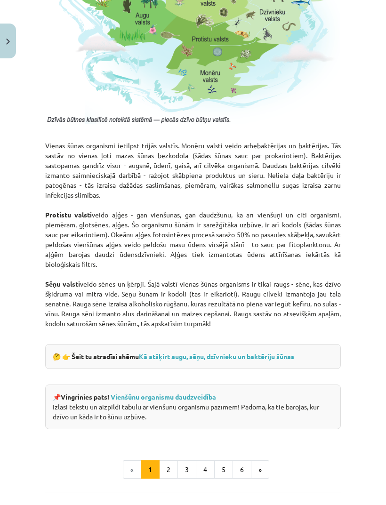
scroll to position [751, 0]
click at [208, 360] on link "Kā atšķirt augu, sēņu, dzīvnieku un baktēriju šūnas" at bounding box center [216, 356] width 155 height 8
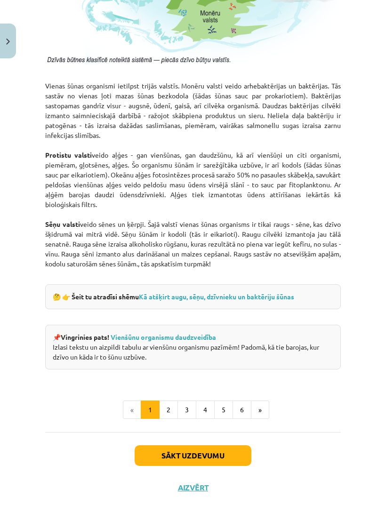
click at [219, 466] on button "Sākt uzdevumu" at bounding box center [193, 455] width 117 height 21
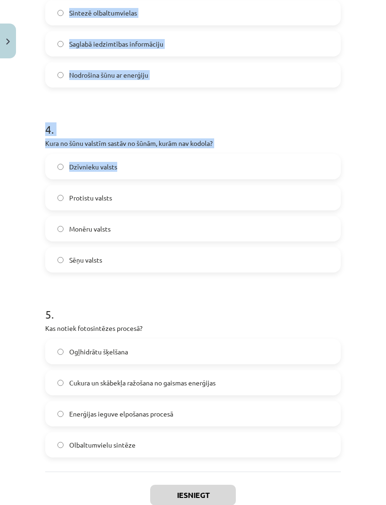
scroll to position [639, 0]
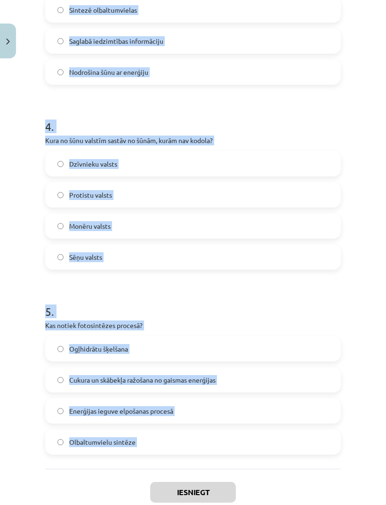
click at [364, 192] on div "Mācību tēma: Dabaszinības - 10. klases 1.ieskaites mācību materiāls #5 4. tēma.…" at bounding box center [193, 252] width 386 height 505
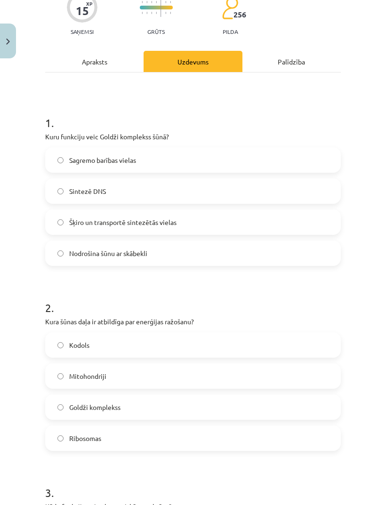
scroll to position [87, 0]
click at [212, 228] on label "Šķiro un transportē sintezētās vielas" at bounding box center [193, 223] width 294 height 24
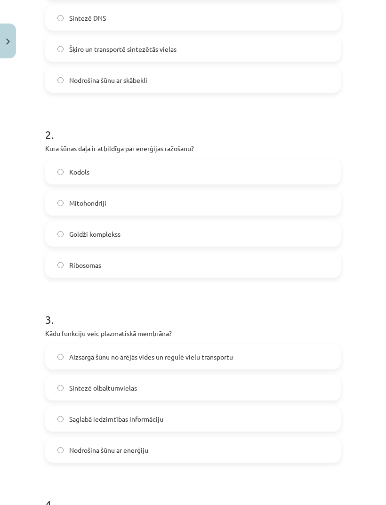
scroll to position [260, 0]
click at [187, 201] on label "Mitohondriji" at bounding box center [193, 204] width 294 height 24
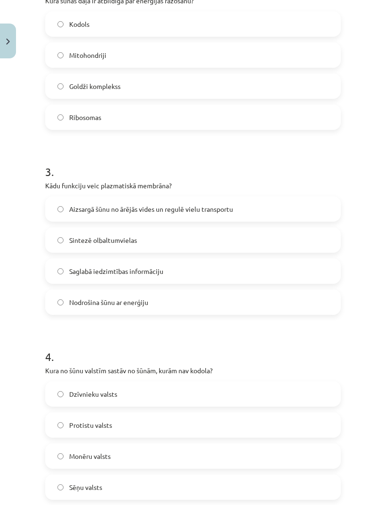
scroll to position [409, 0]
click at [206, 213] on span "Aizsargā šūnu no ārējās vides un regulē vielu transportu" at bounding box center [151, 209] width 164 height 10
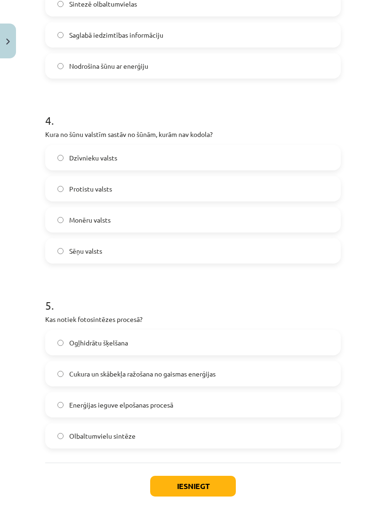
scroll to position [646, 0]
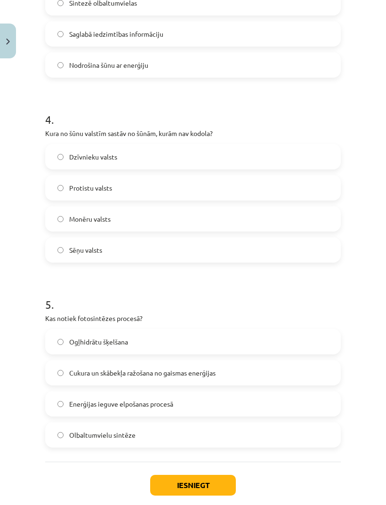
click at [215, 223] on label "Monēru valsts" at bounding box center [193, 219] width 294 height 24
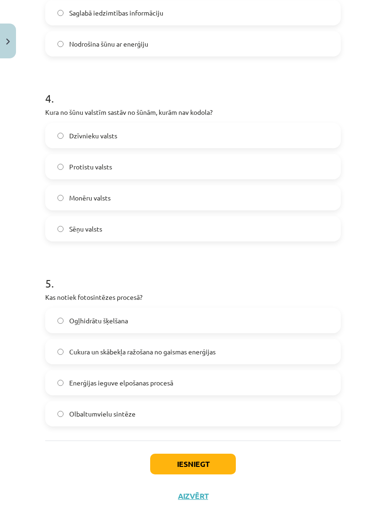
scroll to position [666, 0]
click at [213, 358] on label "Cukura un skābekļa ražošana no gaismas enerģijas" at bounding box center [193, 352] width 294 height 24
click at [214, 464] on button "Iesniegt" at bounding box center [193, 464] width 86 height 21
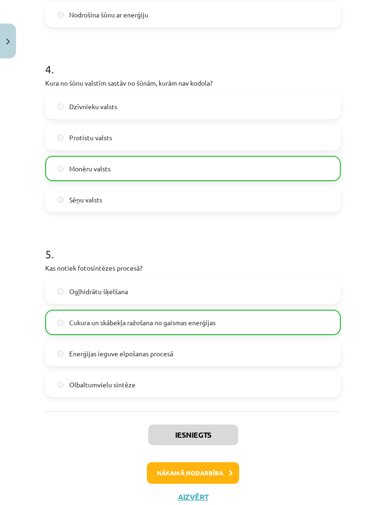
click at [209, 472] on button "Nākamā nodarbība" at bounding box center [193, 473] width 92 height 22
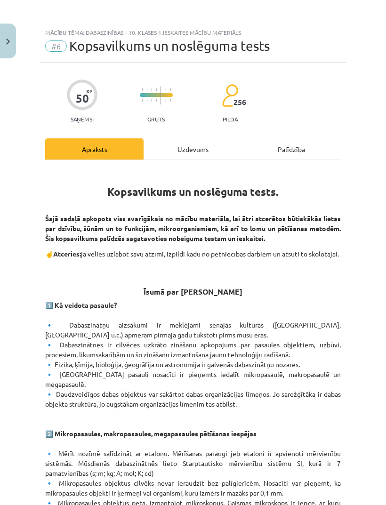
scroll to position [0, 0]
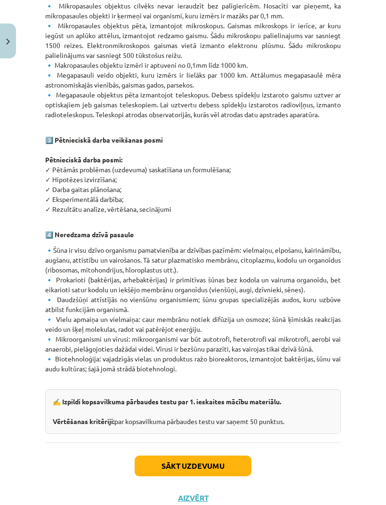
click at [204, 465] on button "Sākt uzdevumu" at bounding box center [193, 465] width 117 height 21
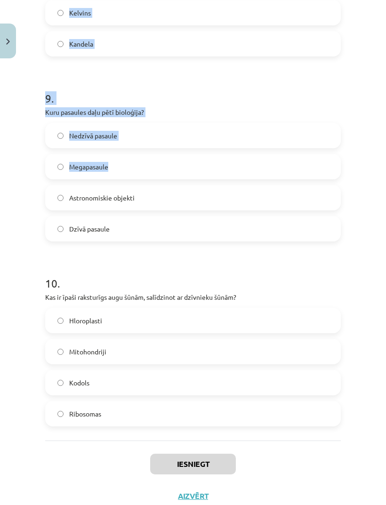
scroll to position [1611, 0]
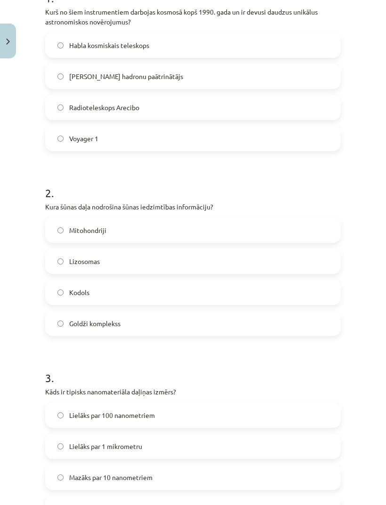
scroll to position [212, 0]
click at [70, 292] on span "Kodols" at bounding box center [79, 293] width 20 height 10
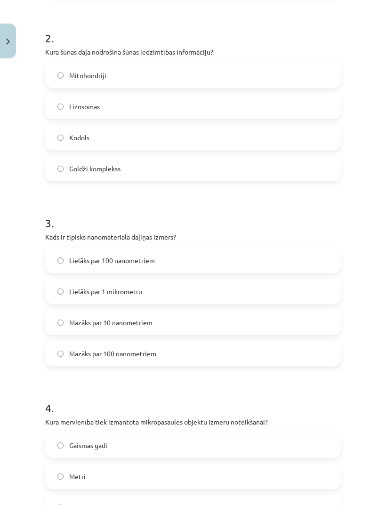
scroll to position [368, 0]
click at [69, 261] on label "Lielāks par 100 nanometriem" at bounding box center [193, 260] width 294 height 24
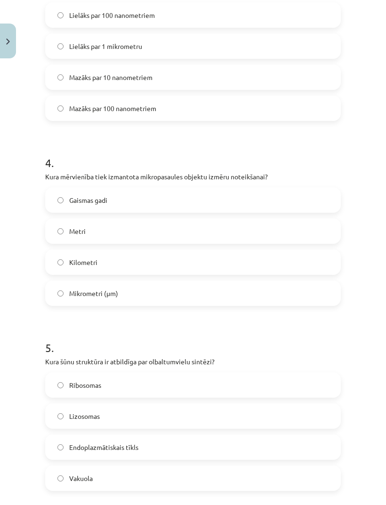
scroll to position [625, 0]
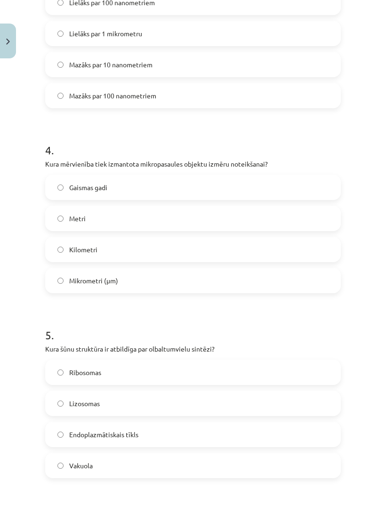
click at [76, 280] on span "Mikrometri (μm)" at bounding box center [93, 281] width 49 height 10
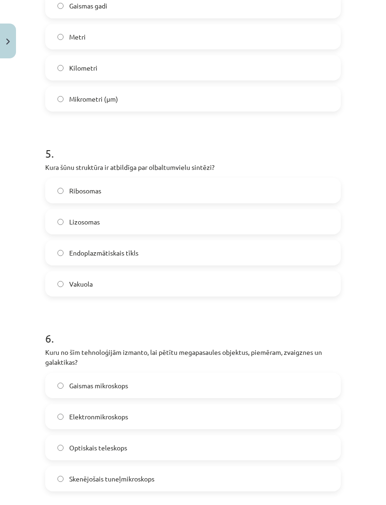
scroll to position [808, 0]
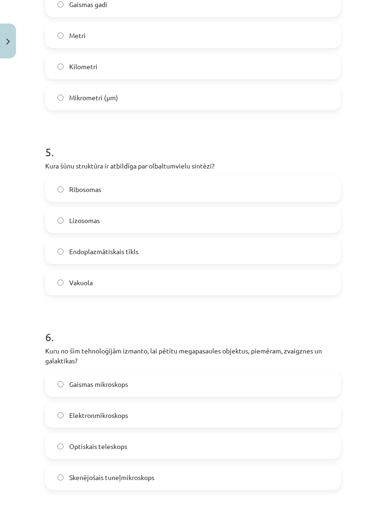
click at [73, 189] on span "Ribosomas" at bounding box center [85, 189] width 32 height 10
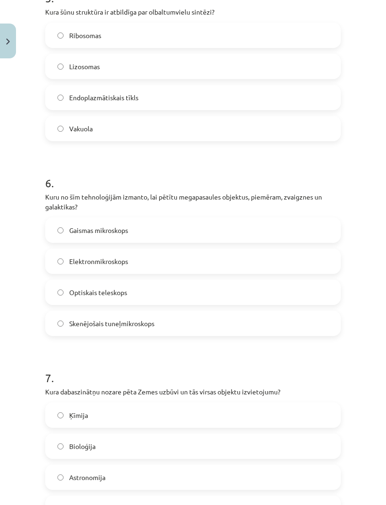
scroll to position [967, 0]
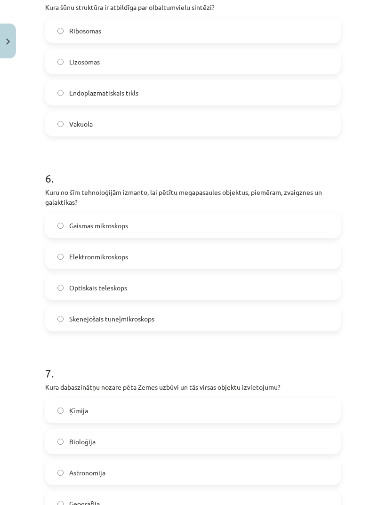
click at [76, 293] on label "Optiskais teleskops" at bounding box center [193, 288] width 294 height 24
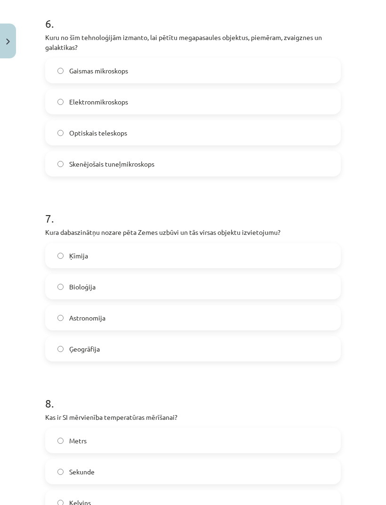
scroll to position [1144, 0]
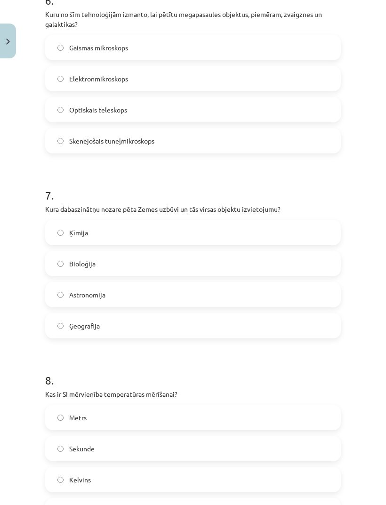
click at [83, 325] on span "Ģeogrāfija" at bounding box center [84, 326] width 31 height 10
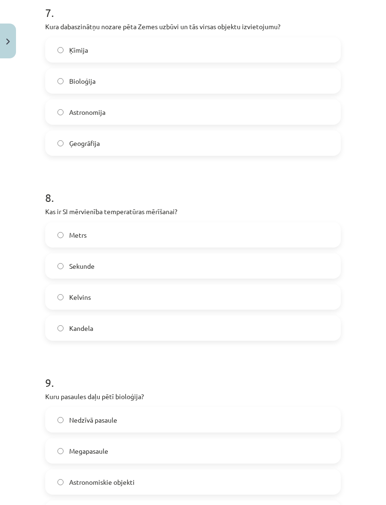
scroll to position [1327, 0]
click at [80, 296] on span "Kelvins" at bounding box center [80, 297] width 22 height 10
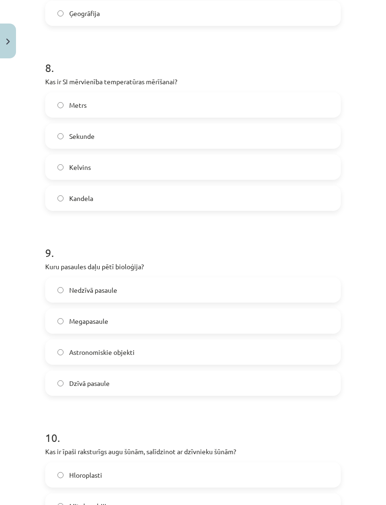
scroll to position [1455, 0]
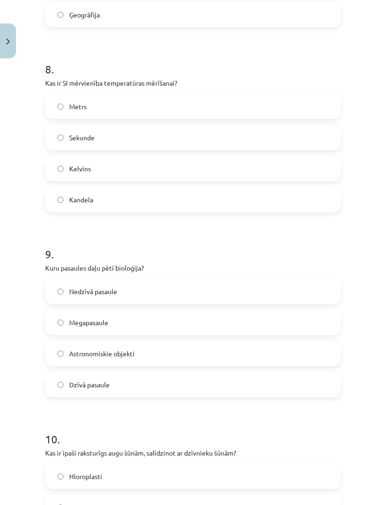
click at [82, 386] on span "Dzīvā pasaule" at bounding box center [89, 385] width 40 height 10
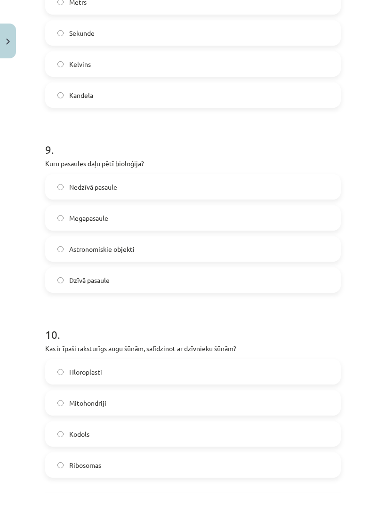
scroll to position [1572, 0]
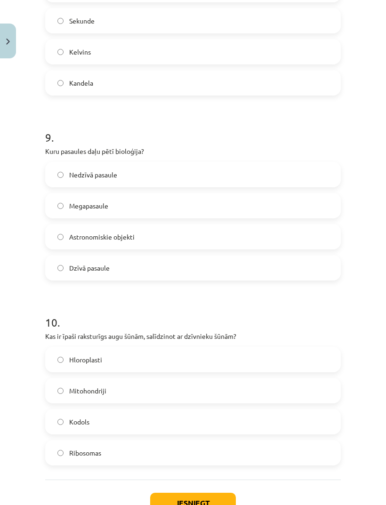
click at [73, 357] on span "Hloroplasti" at bounding box center [85, 360] width 33 height 10
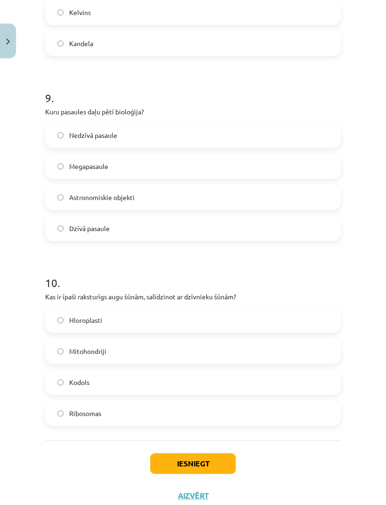
scroll to position [1611, 0]
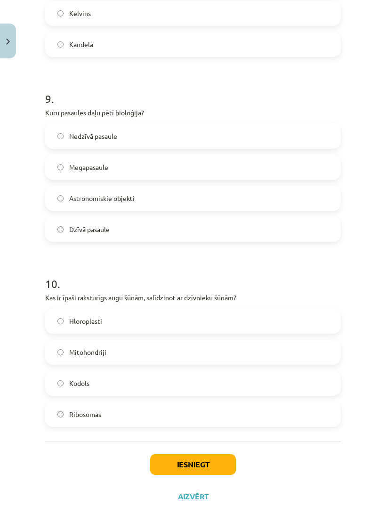
click at [191, 466] on button "Iesniegt" at bounding box center [193, 464] width 86 height 21
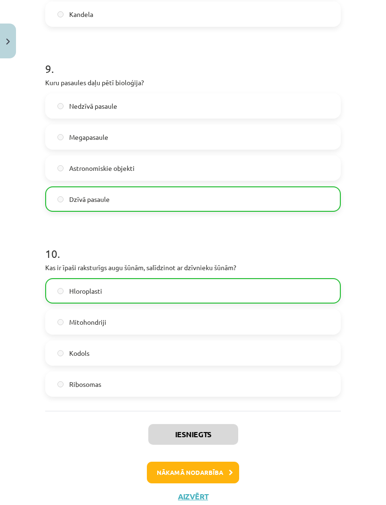
scroll to position [1640, 0]
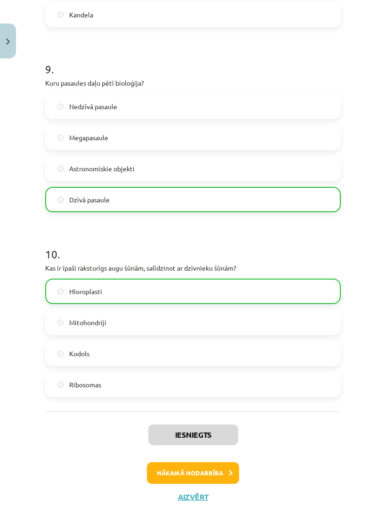
click at [210, 472] on button "Nākamā nodarbība" at bounding box center [193, 473] width 92 height 22
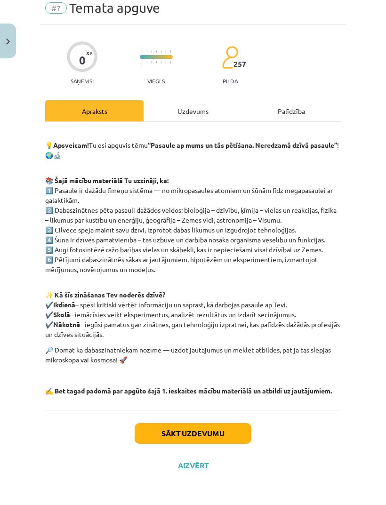
scroll to position [7, 0]
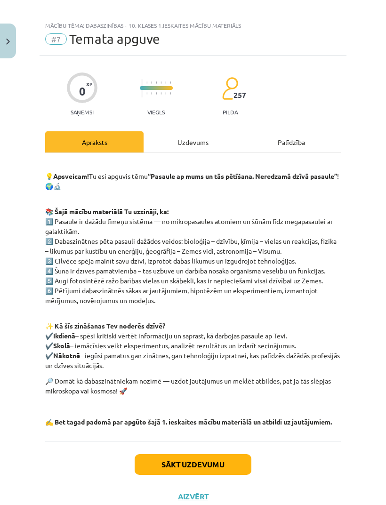
click at [208, 463] on button "Sākt uzdevumu" at bounding box center [193, 464] width 117 height 21
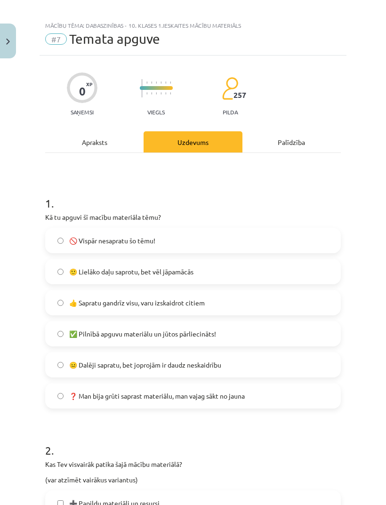
click at [208, 260] on label "🙂 Lielāko daļu saprotu, bet vēl jāpamācās" at bounding box center [193, 272] width 294 height 24
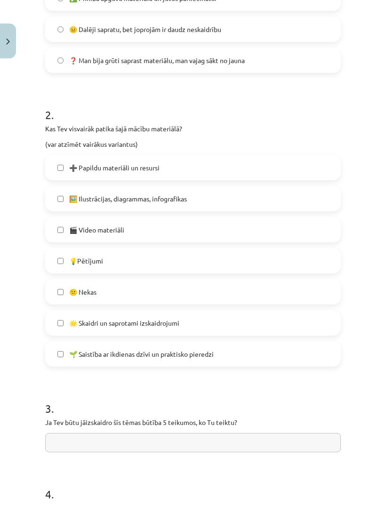
scroll to position [343, 0]
click at [229, 344] on label "🌱 Saistība ar ikdienas dzīvi un praktisko pieredzi" at bounding box center [193, 354] width 294 height 24
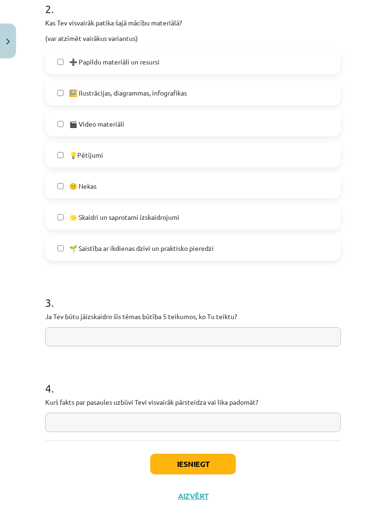
scroll to position [448, 0]
click at [222, 454] on button "Iesniegt" at bounding box center [193, 464] width 86 height 21
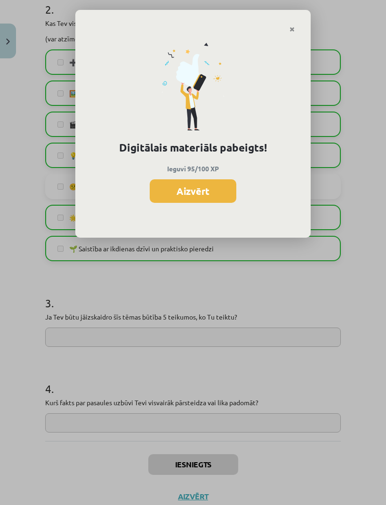
click at [216, 188] on button "Aizvērt" at bounding box center [193, 191] width 87 height 24
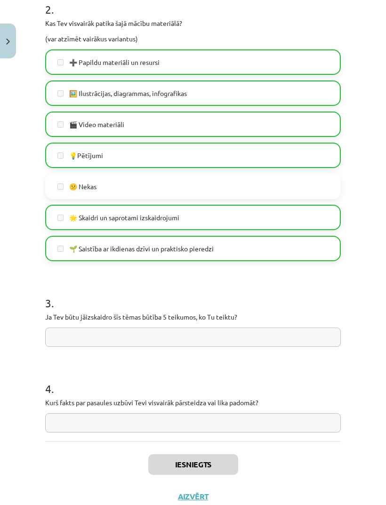
click at [197, 492] on button "Aizvērt" at bounding box center [193, 496] width 36 height 9
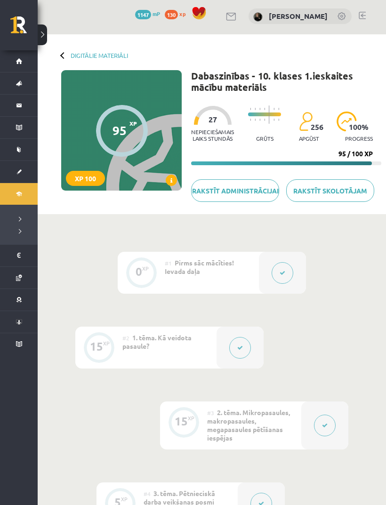
scroll to position [0, 0]
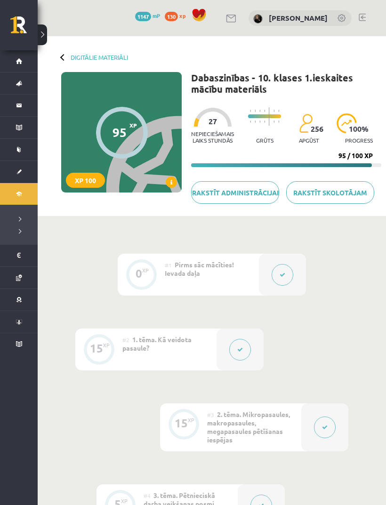
click at [80, 55] on link "Digitālie materiāli" at bounding box center [99, 57] width 57 height 7
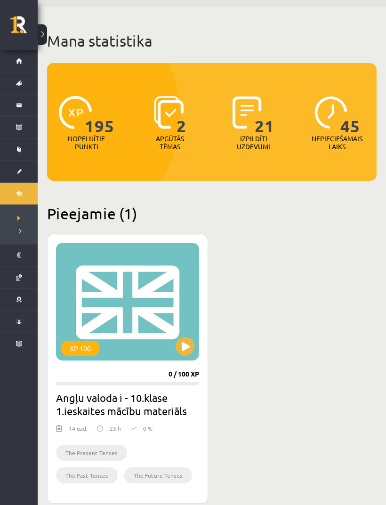
scroll to position [30, 0]
click at [145, 296] on div "XP 100" at bounding box center [127, 302] width 143 height 118
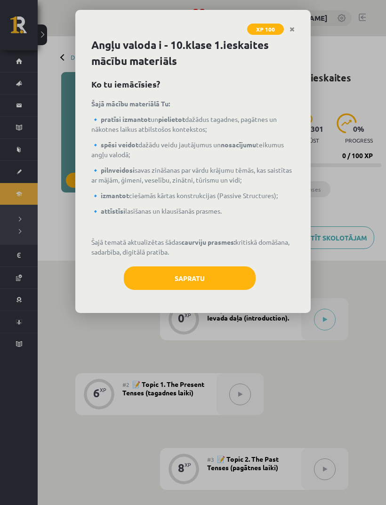
click at [249, 198] on p "🔹 izmantot ciešamās kārtas konstrukcijas (Passive Structures);" at bounding box center [192, 196] width 203 height 10
click at [297, 25] on link "Close" at bounding box center [292, 29] width 16 height 18
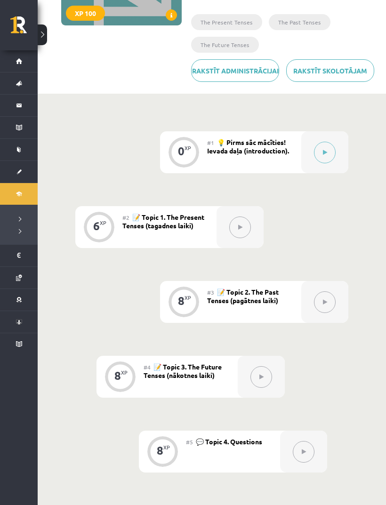
scroll to position [168, 0]
click at [321, 163] on button at bounding box center [325, 152] width 22 height 22
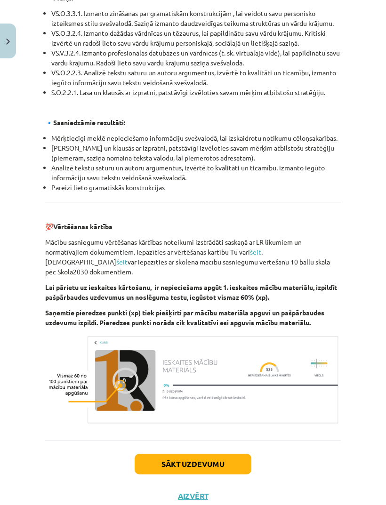
scroll to position [983, 0]
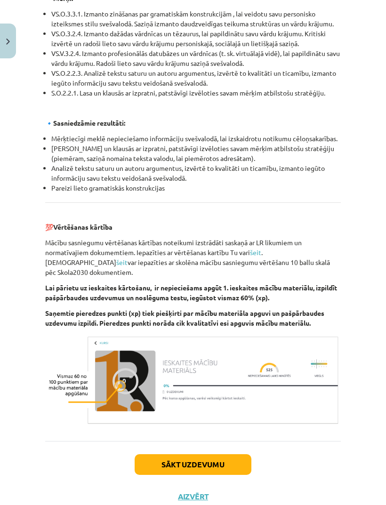
click at [206, 468] on button "Sākt uzdevumu" at bounding box center [193, 464] width 117 height 21
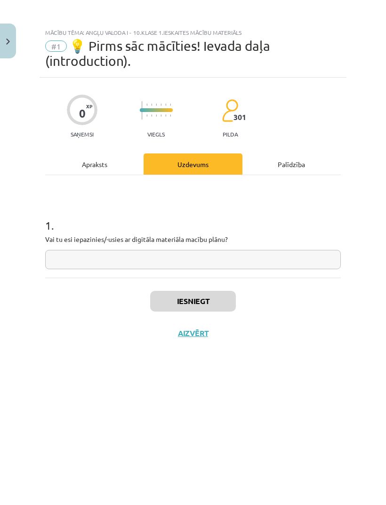
click at [248, 255] on input "text" at bounding box center [193, 259] width 296 height 19
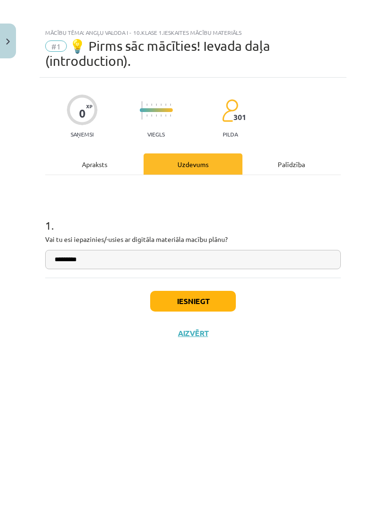
click at [215, 306] on button "Iesniegt" at bounding box center [193, 301] width 86 height 21
click at [293, 253] on input "*********" at bounding box center [193, 259] width 296 height 19
click at [156, 261] on input "*********" at bounding box center [193, 259] width 296 height 19
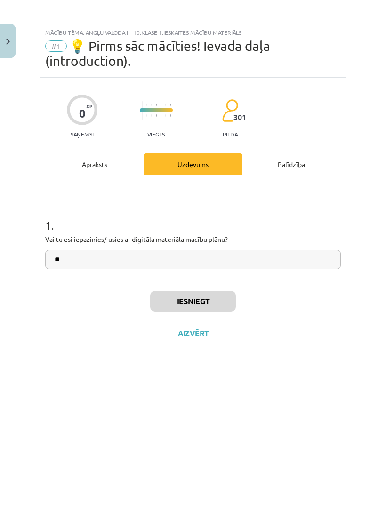
type input "*"
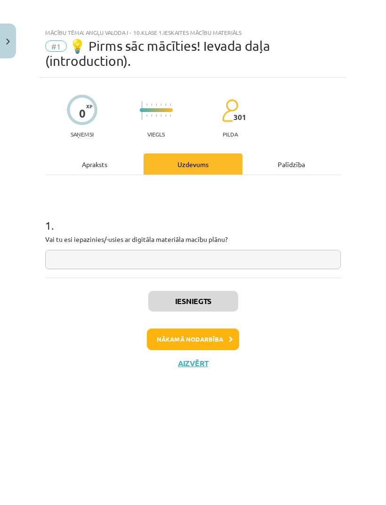
click at [218, 341] on button "Nākamā nodarbība" at bounding box center [193, 339] width 92 height 22
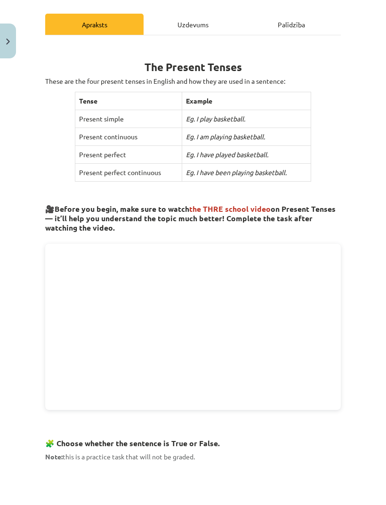
scroll to position [115, 0]
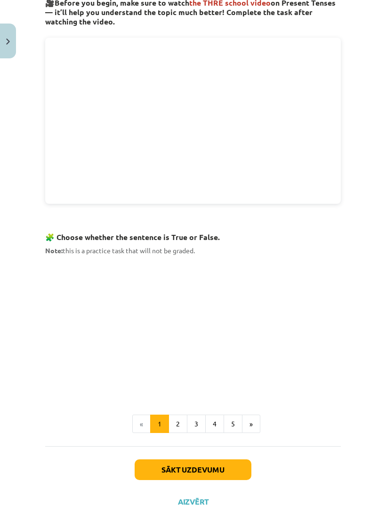
click at [207, 459] on button "Sākt uzdevumu" at bounding box center [193, 469] width 117 height 21
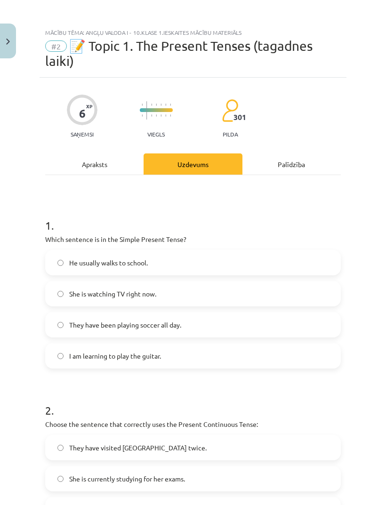
scroll to position [0, 0]
click at [48, 226] on h1 "1 ." at bounding box center [193, 216] width 296 height 29
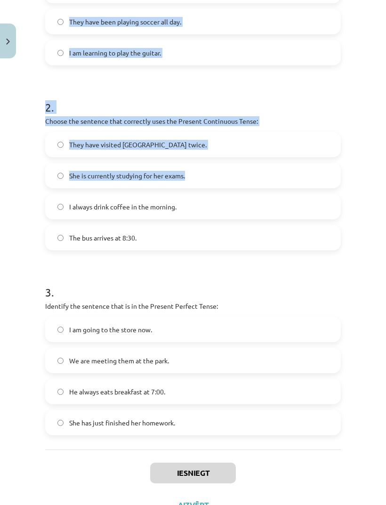
scroll to position [303, 0]
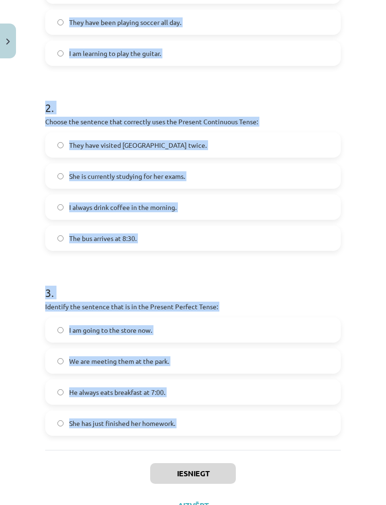
copy form "1 . Which sentence is in the Simple Present Tense? He usually walks to school. …"
click at [339, 350] on label "We are meeting them at the park." at bounding box center [193, 361] width 294 height 24
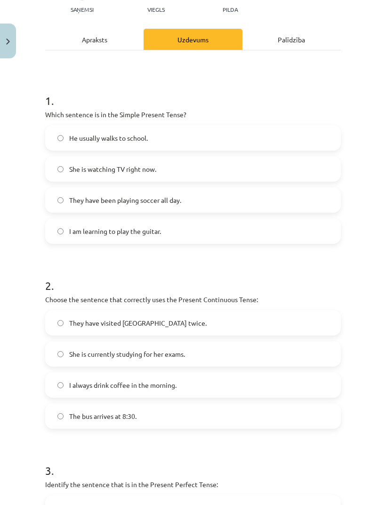
scroll to position [124, 0]
click at [207, 143] on label "He usually walks to school." at bounding box center [193, 139] width 294 height 24
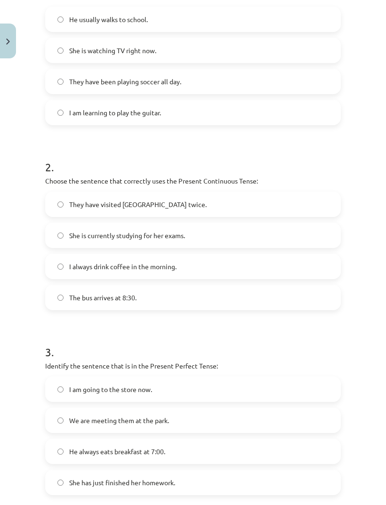
scroll to position [188, 0]
click at [199, 234] on label "She is currently studying for her exams." at bounding box center [193, 236] width 294 height 24
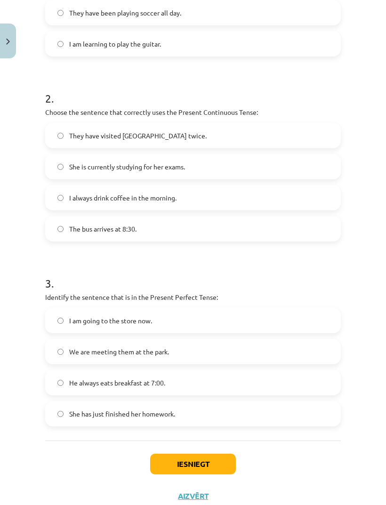
scroll to position [312, 0]
click at [155, 420] on label "She has just finished her homework." at bounding box center [193, 414] width 294 height 24
click at [215, 467] on button "Iesniegt" at bounding box center [193, 464] width 86 height 21
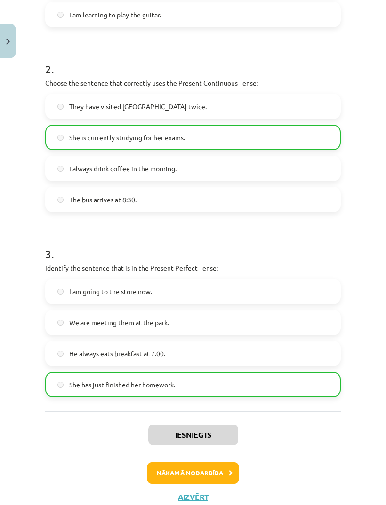
click at [205, 475] on button "Nākamā nodarbība" at bounding box center [193, 473] width 92 height 22
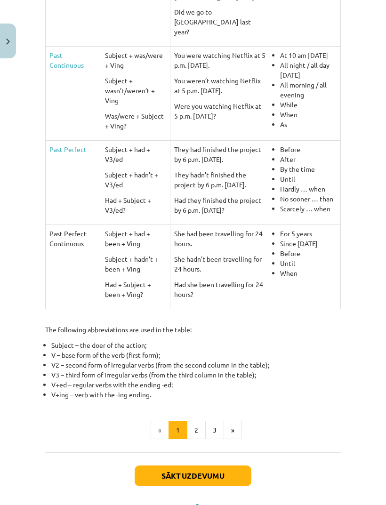
scroll to position [375, 0]
click at [228, 467] on button "Sākt uzdevumu" at bounding box center [193, 476] width 117 height 21
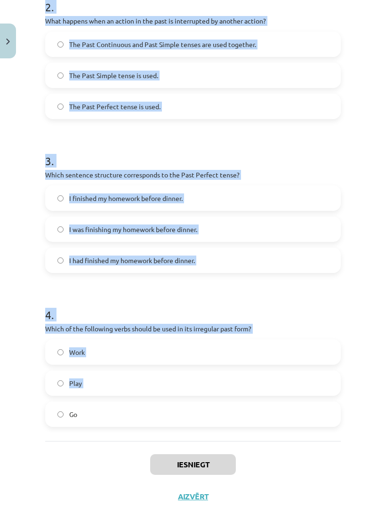
scroll to position [218, 0]
click at [317, 415] on label "Go" at bounding box center [193, 414] width 294 height 24
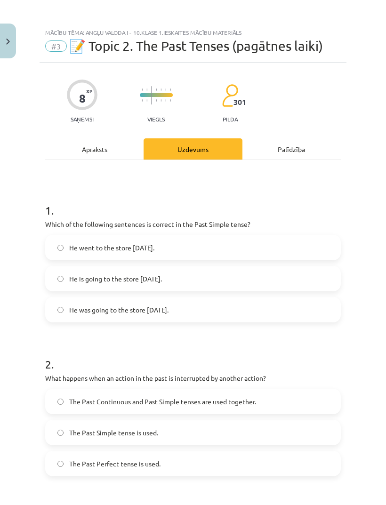
scroll to position [0, 0]
click at [169, 244] on label "He went to the store [DATE]." at bounding box center [193, 248] width 294 height 24
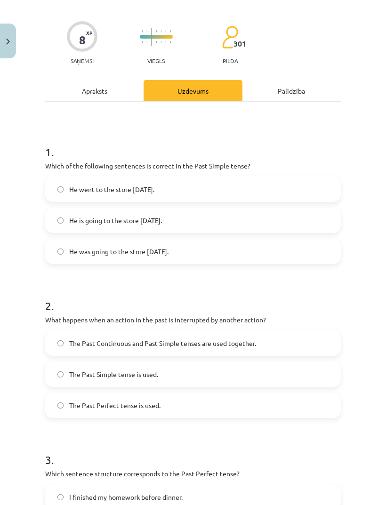
scroll to position [125, 0]
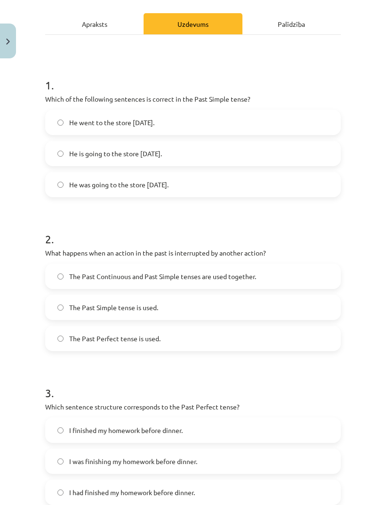
click at [294, 276] on label "The Past Continuous and Past Simple tenses are used together." at bounding box center [193, 276] width 294 height 24
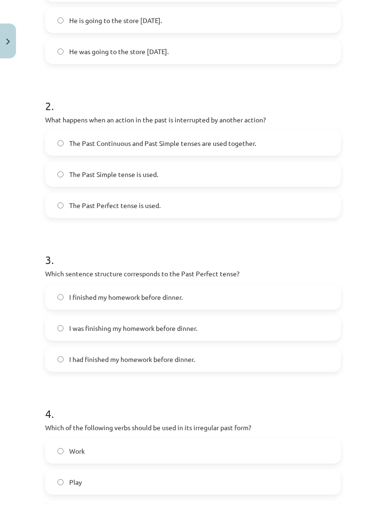
scroll to position [264, 0]
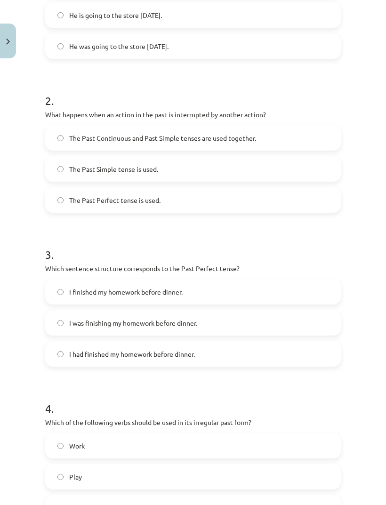
click at [217, 357] on label "I had finished my homework before dinner." at bounding box center [193, 354] width 294 height 24
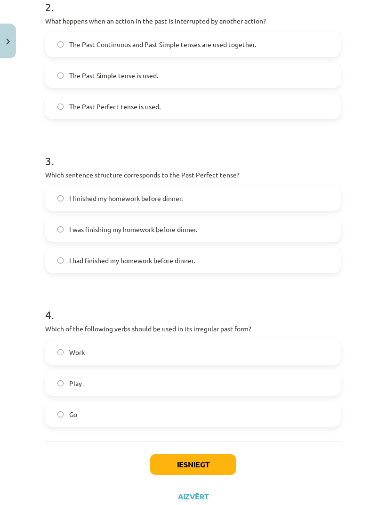
scroll to position [251, 0]
click at [216, 473] on button "Iesniegt" at bounding box center [193, 464] width 86 height 21
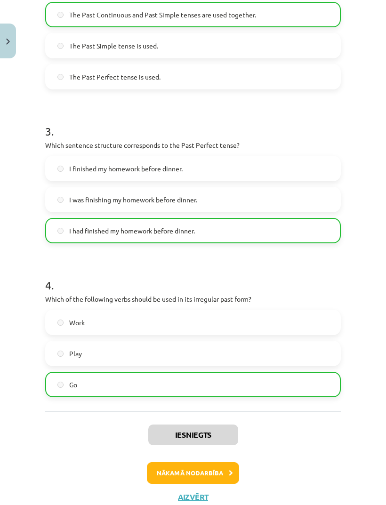
click at [212, 473] on button "Nākamā nodarbība" at bounding box center [193, 473] width 92 height 22
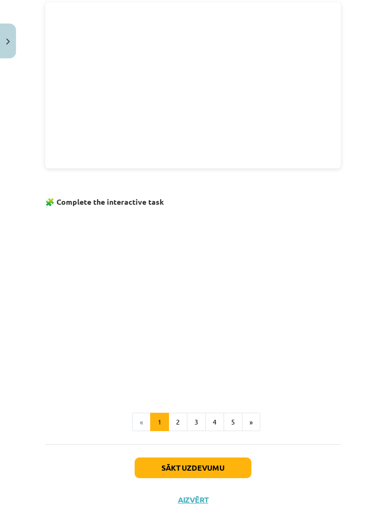
click at [224, 465] on button "Sākt uzdevumu" at bounding box center [193, 467] width 117 height 21
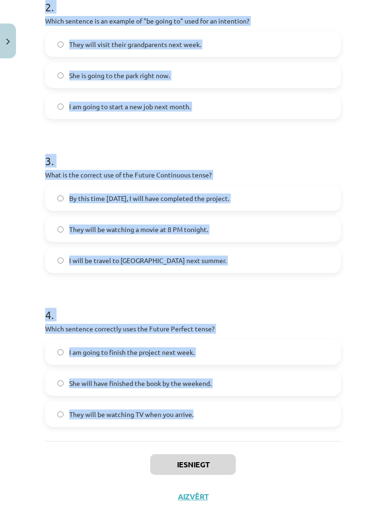
scroll to position [311, 0]
click at [365, 328] on div "Mācību tēma: Angļu valoda i - 10.klase 1.ieskaites mācību materiāls #4 📝 Topic …" at bounding box center [193, 252] width 386 height 505
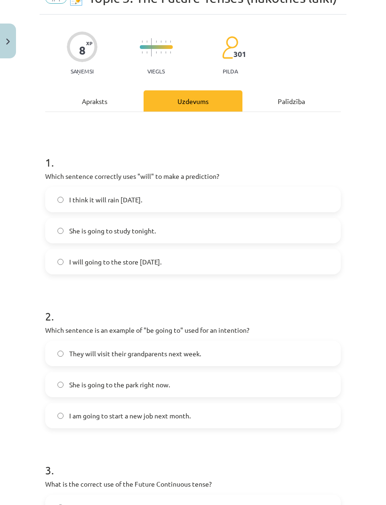
scroll to position [64, 0]
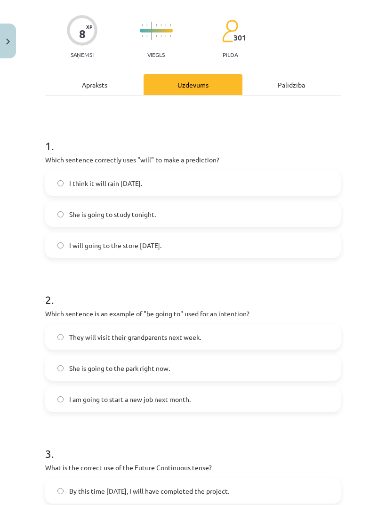
click at [254, 182] on label "I think it will rain tomorrow." at bounding box center [193, 183] width 294 height 24
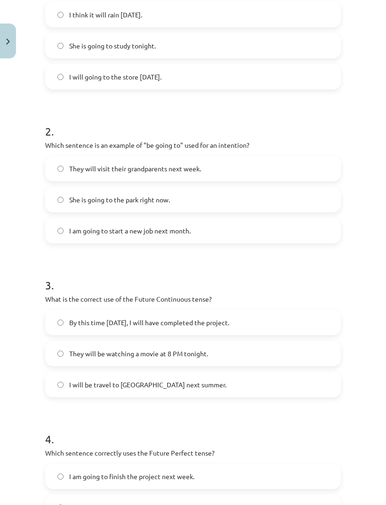
scroll to position [233, 0]
click at [228, 230] on label "I am going to start a new job next month." at bounding box center [193, 230] width 294 height 24
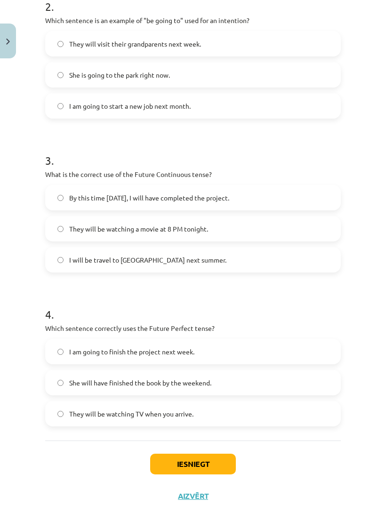
scroll to position [357, 0]
click at [233, 229] on label "They will be watching a movie at 8 PM tonight." at bounding box center [193, 229] width 294 height 24
click at [214, 384] on label "She will have finished the book by the weekend." at bounding box center [193, 383] width 294 height 24
click at [213, 463] on button "Iesniegt" at bounding box center [193, 464] width 86 height 21
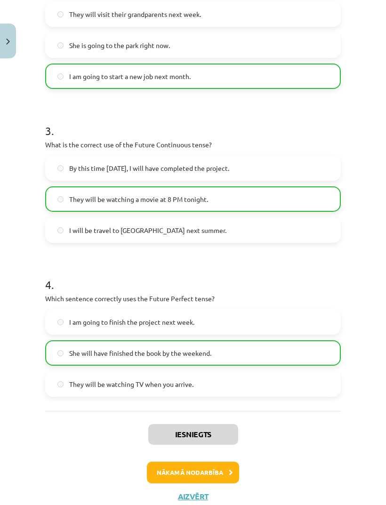
scroll to position [387, 0]
click at [208, 474] on button "Nākamā nodarbība" at bounding box center [193, 473] width 92 height 22
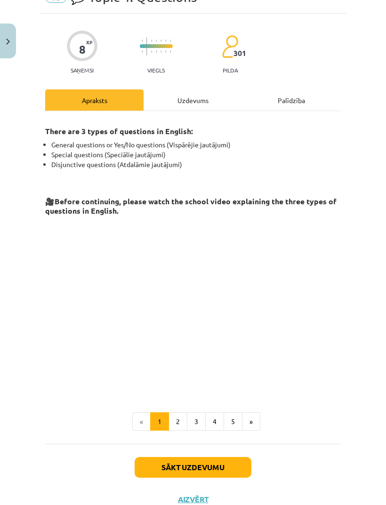
click at [202, 457] on button "Sākt uzdevumu" at bounding box center [193, 467] width 117 height 21
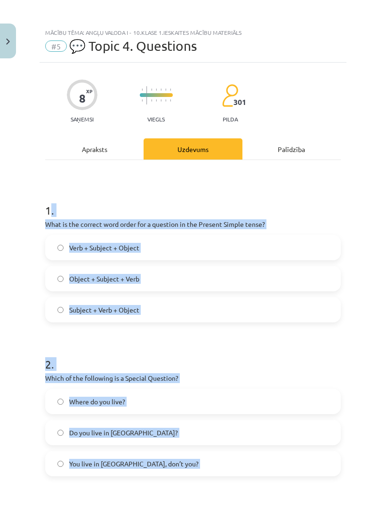
scroll to position [0, 0]
click at [23, 360] on div "Mācību tēma: Angļu valoda i - 10.klase 1.ieskaites mācību materiāls #5 💬 Topic …" at bounding box center [193, 252] width 386 height 505
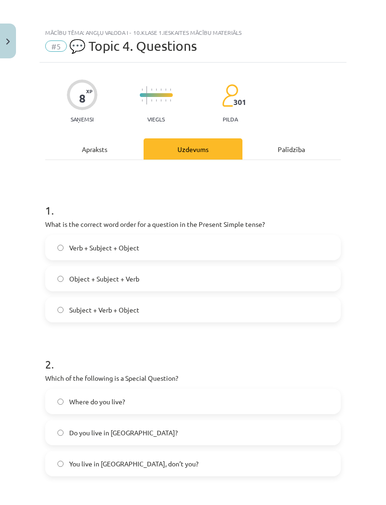
click at [151, 249] on label "Verb + Subject + Object" at bounding box center [193, 248] width 294 height 24
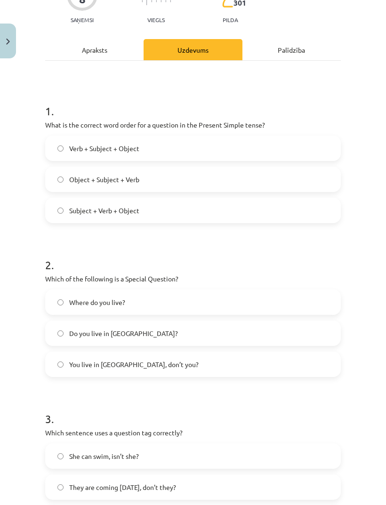
scroll to position [104, 0]
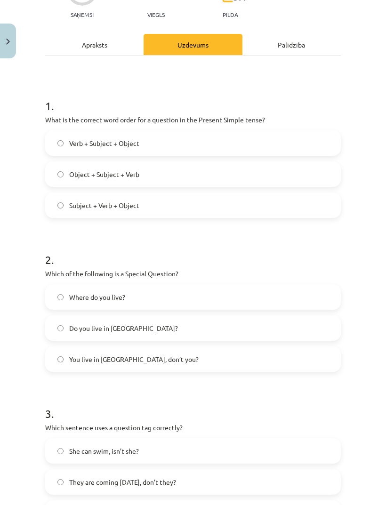
click at [196, 304] on label "Where do you live?" at bounding box center [193, 297] width 294 height 24
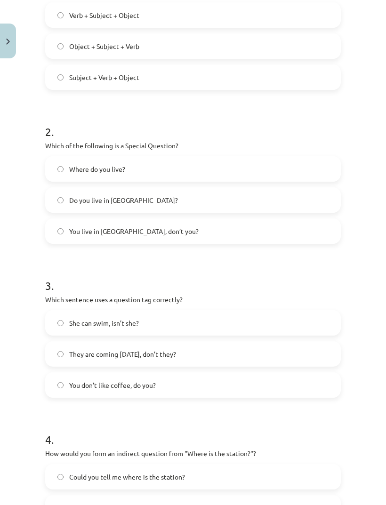
scroll to position [240, 0]
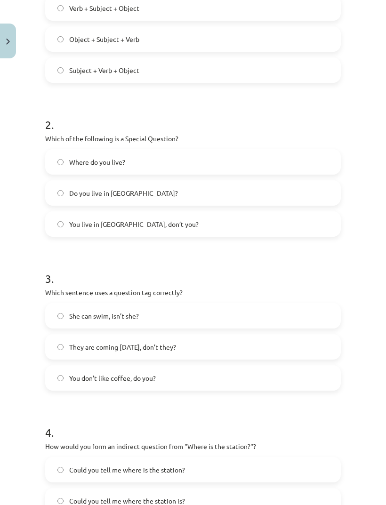
click at [135, 382] on span "You don’t like coffee, do you?" at bounding box center [112, 378] width 87 height 10
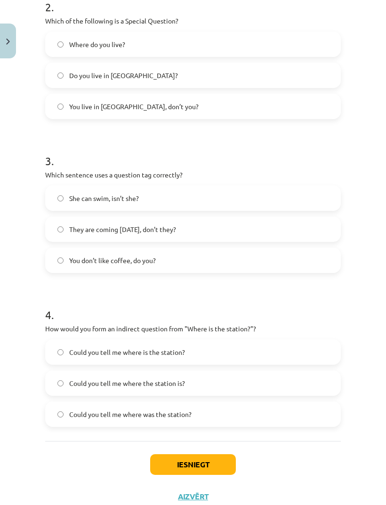
scroll to position [374, 0]
click at [201, 379] on label "Could you tell me where the station is?" at bounding box center [193, 383] width 294 height 24
click at [207, 466] on button "Iesniegt" at bounding box center [193, 464] width 86 height 21
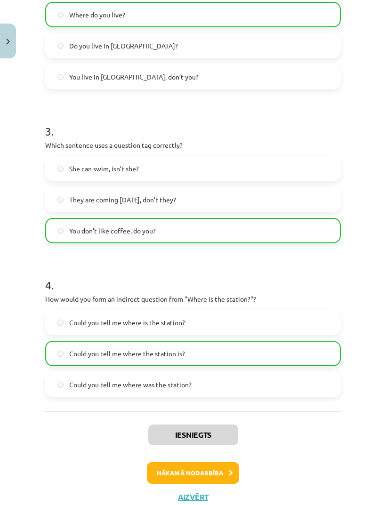
click at [208, 473] on button "Nākamā nodarbība" at bounding box center [193, 473] width 92 height 22
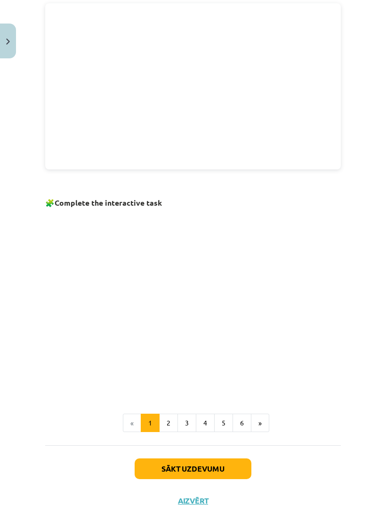
click at [228, 469] on button "Sākt uzdevumu" at bounding box center [193, 468] width 117 height 21
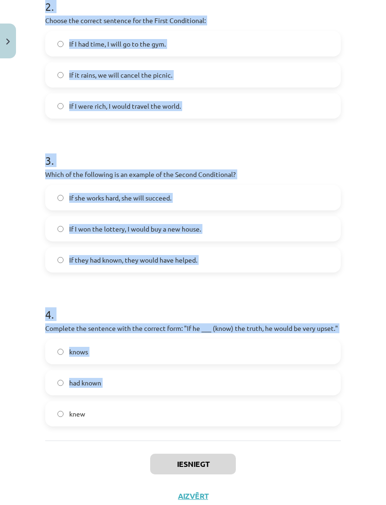
scroll to position [357, 0]
click at [90, 417] on label "knew" at bounding box center [193, 414] width 294 height 24
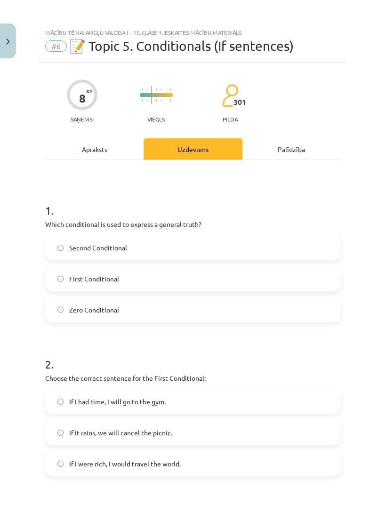
scroll to position [0, 0]
click at [55, 217] on div "1 . Which conditional is used to express a general truth? Second Conditional Fi…" at bounding box center [193, 254] width 296 height 135
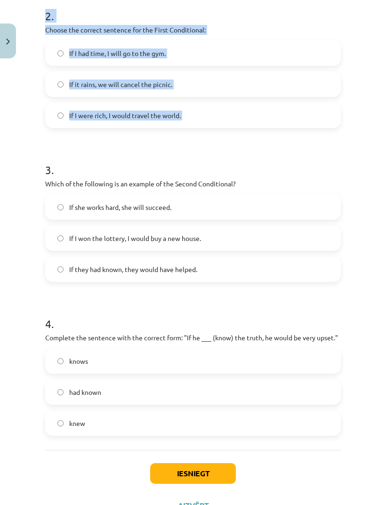
scroll to position [352, 0]
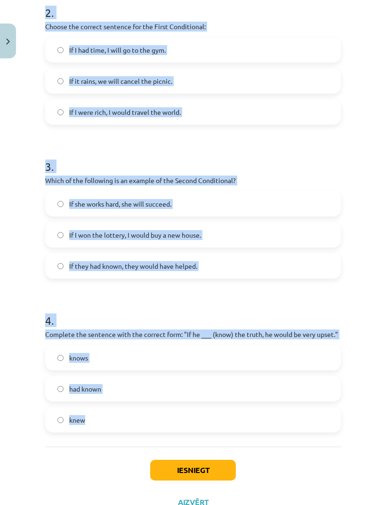
copy form "Which conditional is used to express a general truth? Second Conditional First …"
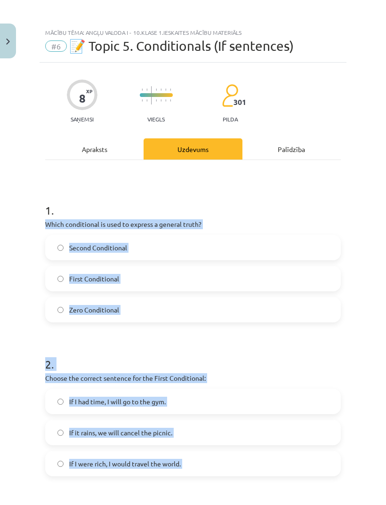
scroll to position [0, 0]
click at [37, 329] on div "Mācību tēma: Angļu valoda i - 10.klase 1.ieskaites mācību materiāls #6 📝 Topic …" at bounding box center [193, 252] width 386 height 505
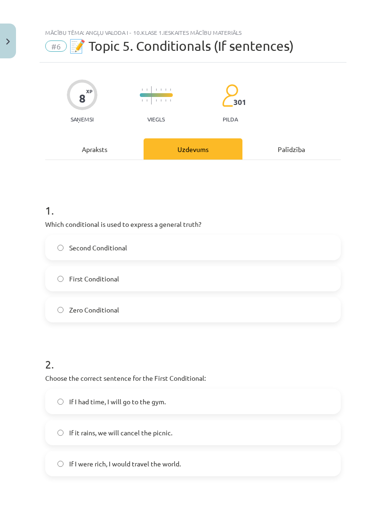
click at [29, 341] on div "Mācību tēma: Angļu valoda i - 10.klase 1.ieskaites mācību materiāls #6 📝 Topic …" at bounding box center [193, 252] width 386 height 505
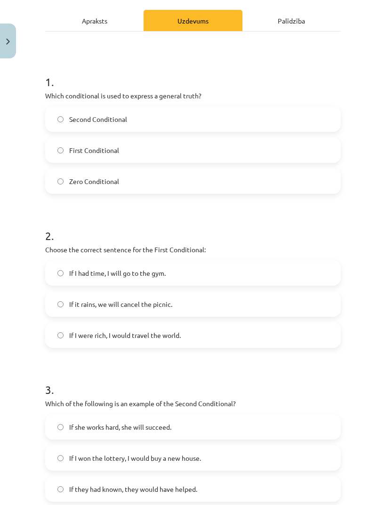
scroll to position [131, 0]
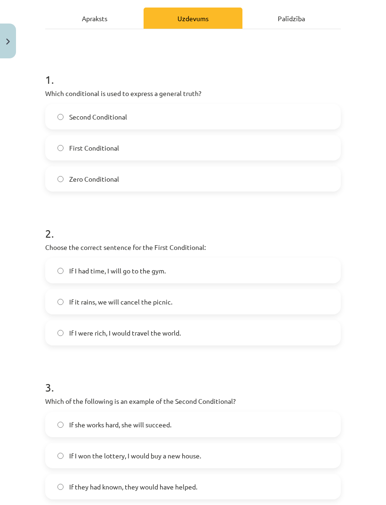
click at [152, 297] on span "If it rains, we will cancel the picnic." at bounding box center [120, 302] width 103 height 10
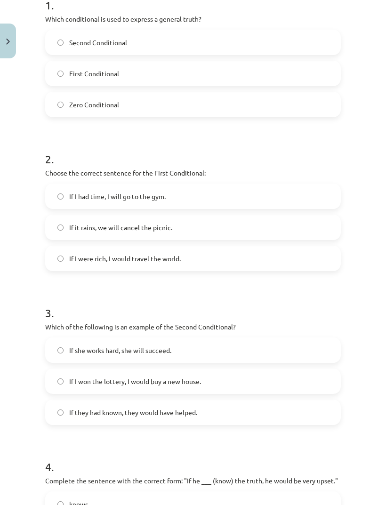
scroll to position [213, 0]
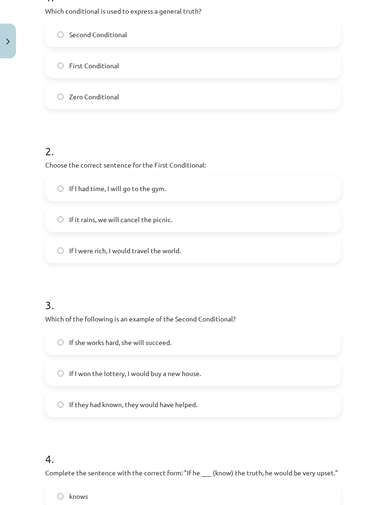
click at [148, 378] on label "If I won the lottery, I would buy a new house." at bounding box center [193, 373] width 294 height 24
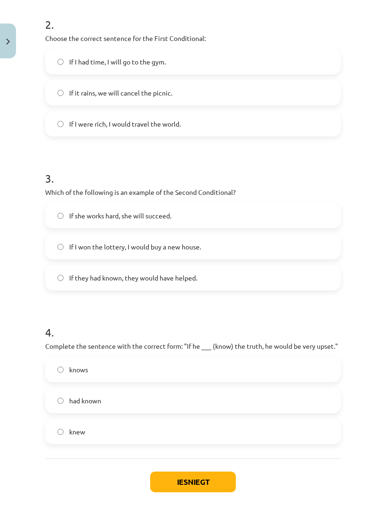
scroll to position [343, 0]
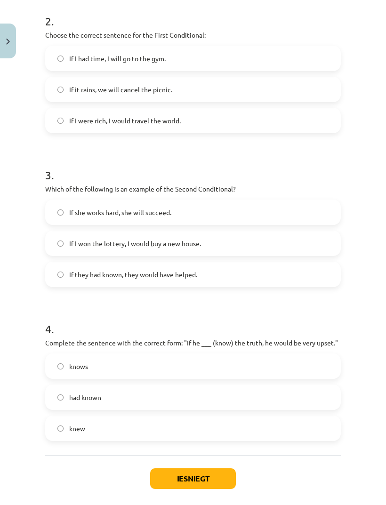
click at [200, 481] on button "Iesniegt" at bounding box center [193, 478] width 86 height 21
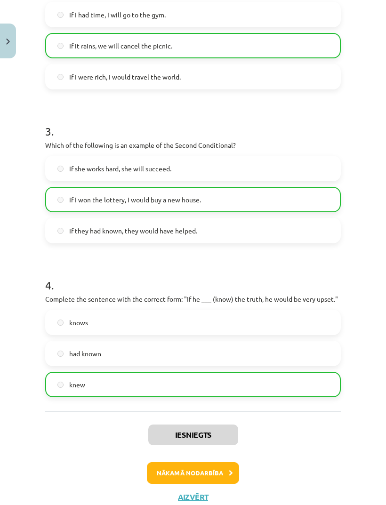
click at [216, 480] on button "Nākamā nodarbība" at bounding box center [193, 473] width 92 height 22
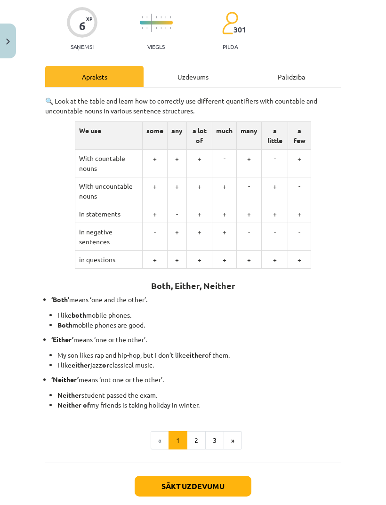
click at [221, 476] on button "Sākt uzdevumu" at bounding box center [193, 486] width 117 height 21
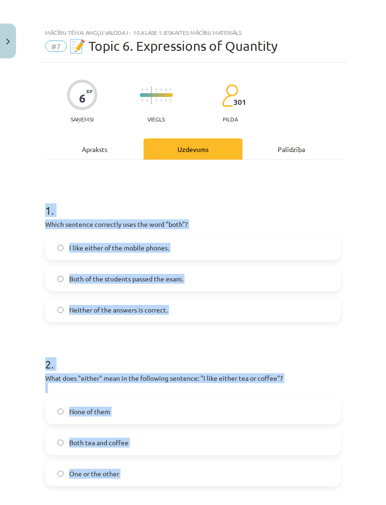
scroll to position [0, 0]
click at [312, 178] on div "1 . Which sentence correctly uses the word "both"? I like either of the mobile …" at bounding box center [193, 407] width 296 height 494
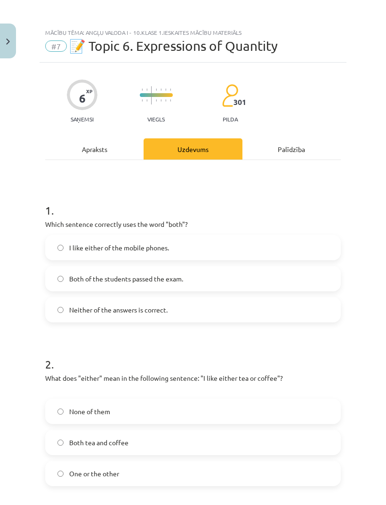
click at [360, 198] on div "Mācību tēma: Angļu valoda i - 10.klase 1.ieskaites mācību materiāls #7 📝 Topic …" at bounding box center [193, 252] width 386 height 505
click at [114, 282] on span "Both of the students passed the exam." at bounding box center [126, 279] width 114 height 10
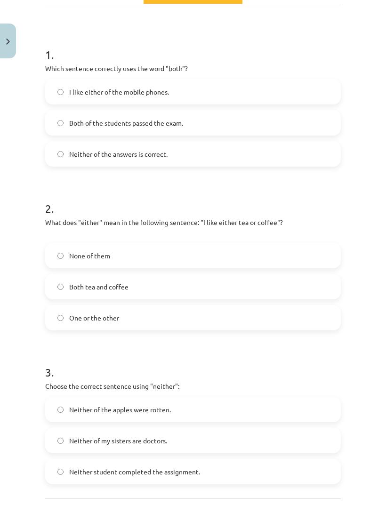
scroll to position [580, 0]
click at [191, 321] on label "One or the other" at bounding box center [193, 318] width 294 height 24
click at [252, 465] on label "Neither student completed the assignment." at bounding box center [193, 472] width 294 height 24
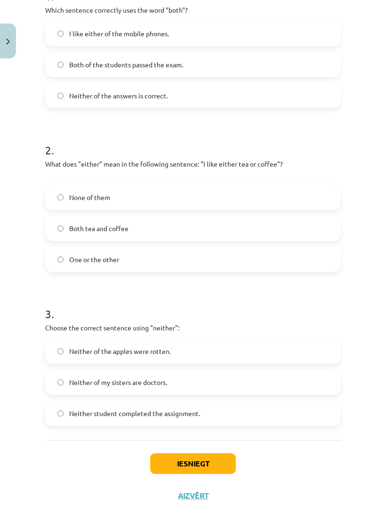
scroll to position [213, 0]
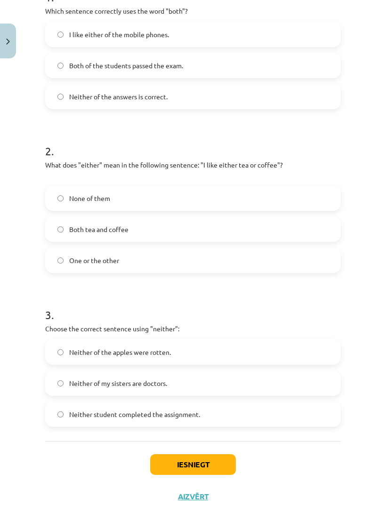
click at [216, 466] on button "Iesniegt" at bounding box center [193, 464] width 86 height 21
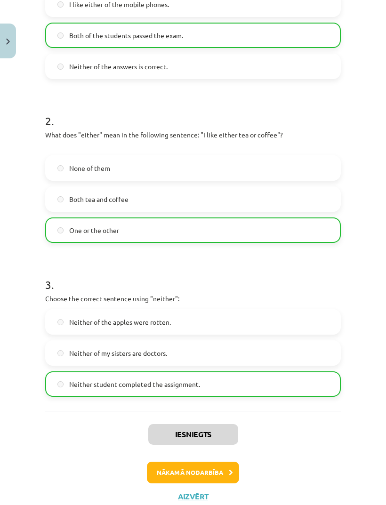
scroll to position [243, 0]
click at [217, 475] on button "Nākamā nodarbība" at bounding box center [193, 473] width 92 height 22
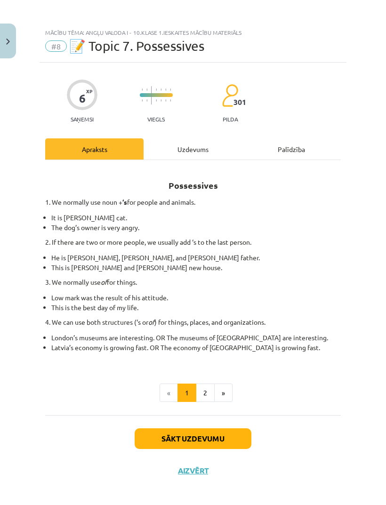
click at [231, 436] on button "Sākt uzdevumu" at bounding box center [193, 438] width 117 height 21
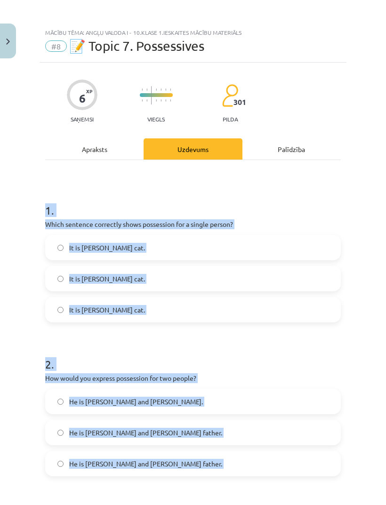
click at [53, 187] on h1 "1 ." at bounding box center [193, 201] width 296 height 29
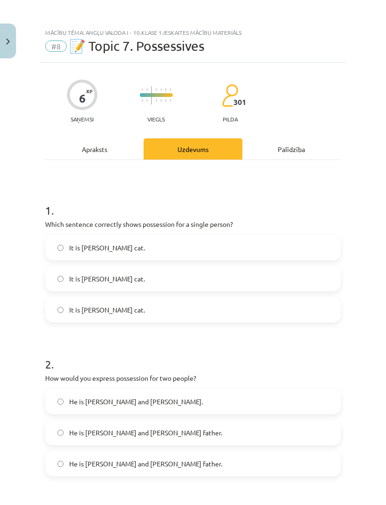
click at [96, 274] on span "It is Jane’s cat." at bounding box center [107, 279] width 76 height 10
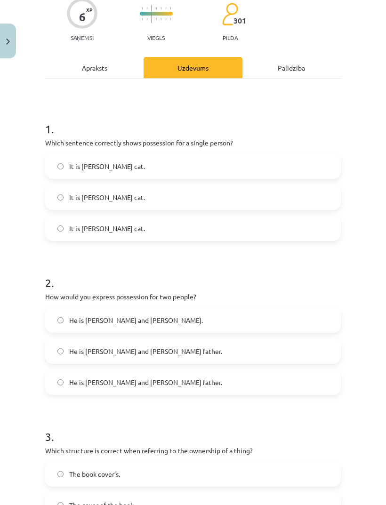
scroll to position [94, 0]
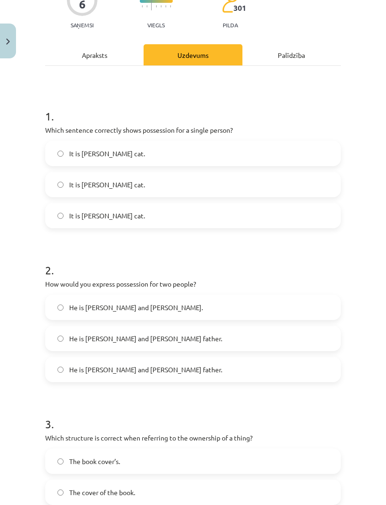
click at [229, 358] on label "He is Alice and James’s father." at bounding box center [193, 370] width 294 height 24
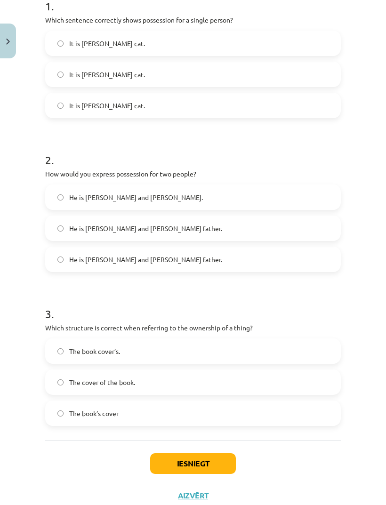
scroll to position [203, 0]
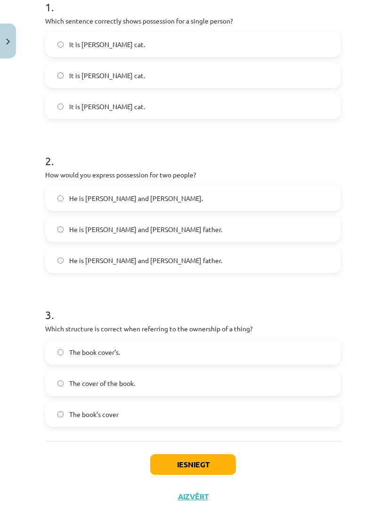
click at [223, 340] on label "The book cover’s." at bounding box center [193, 352] width 294 height 24
click at [215, 371] on label "The cover of the book." at bounding box center [193, 383] width 294 height 24
click at [211, 340] on label "The book cover’s." at bounding box center [193, 352] width 294 height 24
click at [198, 402] on label "The book’s cover" at bounding box center [193, 414] width 294 height 24
click at [208, 454] on button "Iesniegt" at bounding box center [193, 464] width 86 height 21
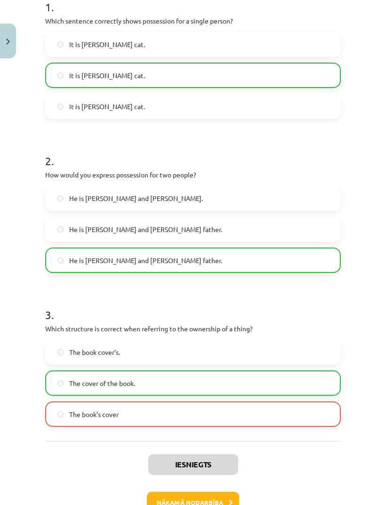
click at [192, 371] on label "The cover of the book." at bounding box center [193, 383] width 294 height 24
click at [72, 378] on span "The cover of the book." at bounding box center [102, 383] width 66 height 10
click at [196, 492] on button "Nākamā nodarbība" at bounding box center [193, 503] width 92 height 22
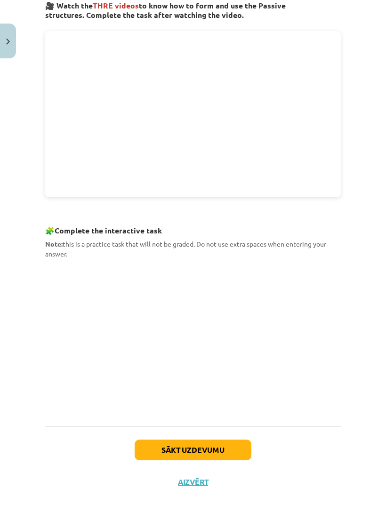
scroll to position [189, 0]
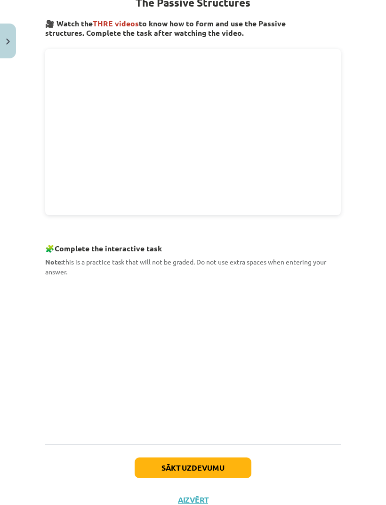
click at [226, 471] on button "Sākt uzdevumu" at bounding box center [193, 467] width 117 height 21
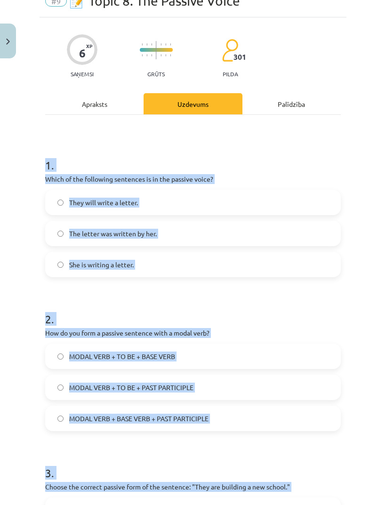
scroll to position [63, 0]
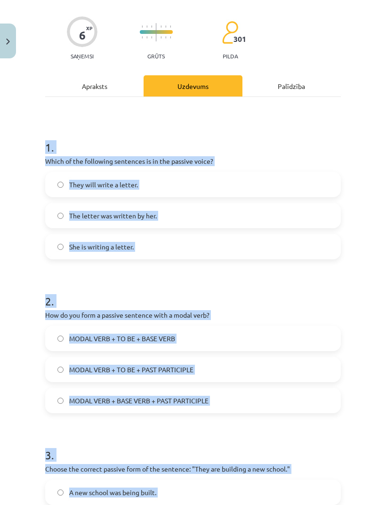
click at [24, 263] on div "Mācību tēma: Angļu valoda i - 10.klase 1.ieskaites mācību materiāls #9 📝 Topic …" at bounding box center [193, 252] width 386 height 505
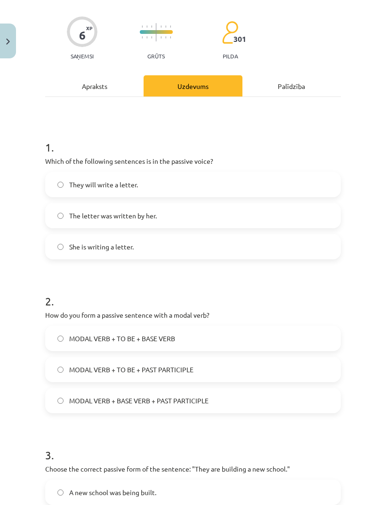
click at [23, 273] on div "Mācību tēma: Angļu valoda i - 10.klase 1.ieskaites mācību materiāls #9 📝 Topic …" at bounding box center [193, 252] width 386 height 505
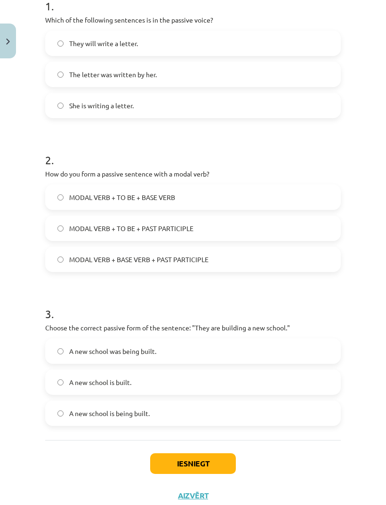
scroll to position [203, 0]
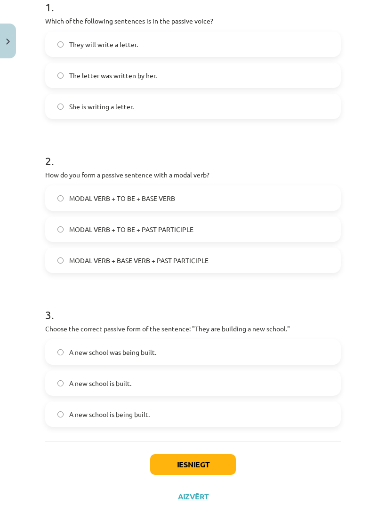
click at [268, 254] on label "MODAL VERB + BASE VERB + PAST PARTICIPLE" at bounding box center [193, 260] width 294 height 24
click at [182, 236] on label "MODAL VERB + TO BE + PAST PARTICIPLE" at bounding box center [193, 229] width 294 height 24
click at [234, 406] on label "A new school is being built." at bounding box center [193, 414] width 294 height 24
click at [208, 460] on button "Iesniegt" at bounding box center [193, 464] width 86 height 21
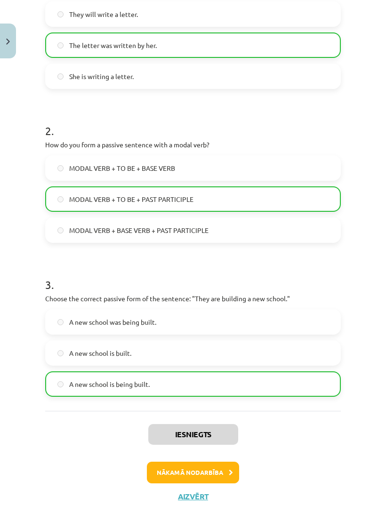
scroll to position [233, 0]
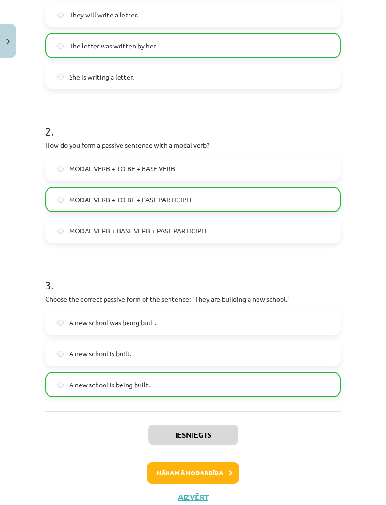
click at [184, 471] on button "Nākamā nodarbība" at bounding box center [193, 473] width 92 height 22
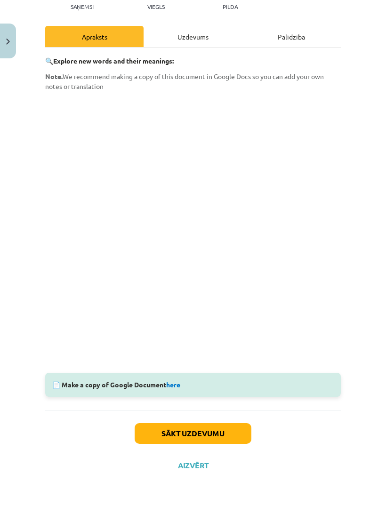
scroll to position [81, 0]
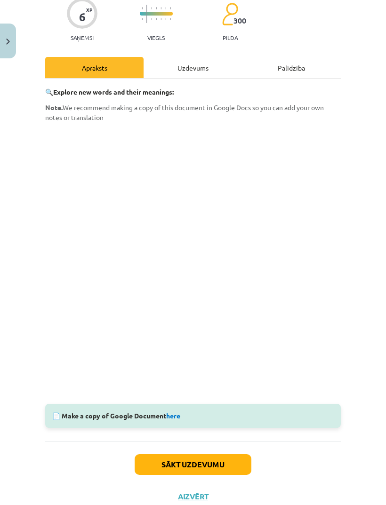
click at [191, 466] on button "Sākt uzdevumu" at bounding box center [193, 464] width 117 height 21
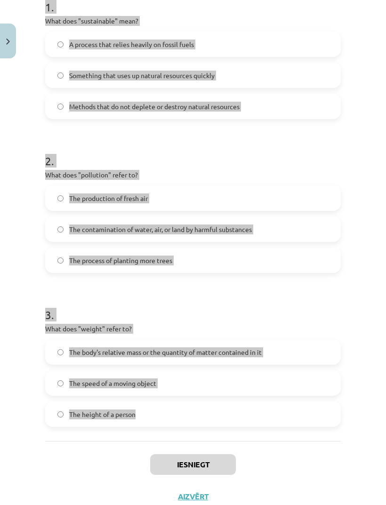
scroll to position [729, 0]
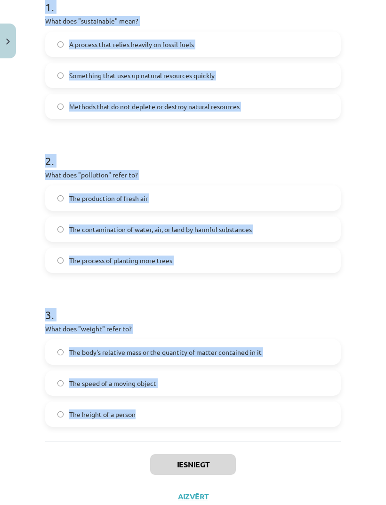
click at [355, 389] on div "Mācību tēma: Angļu valoda i - 10.klase 1.ieskaites mācību materiāls #10 🔤 Topic…" at bounding box center [193, 252] width 386 height 505
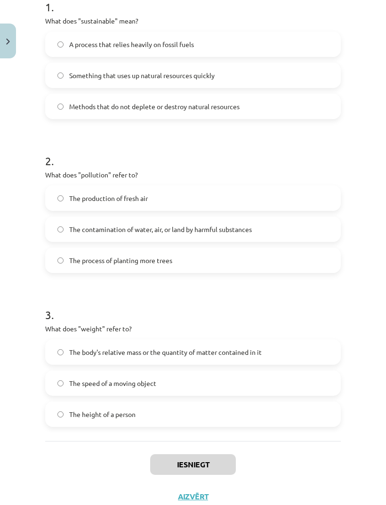
click at [238, 98] on label "Methods that do not deplete or destroy natural resources" at bounding box center [193, 107] width 294 height 24
click at [194, 228] on span "The contamination of water, air, or land by harmful substances" at bounding box center [160, 229] width 183 height 10
click at [283, 347] on label "The body's relative mass or the quantity of matter contained in it" at bounding box center [193, 352] width 294 height 24
click at [209, 463] on button "Iesniegt" at bounding box center [193, 464] width 86 height 21
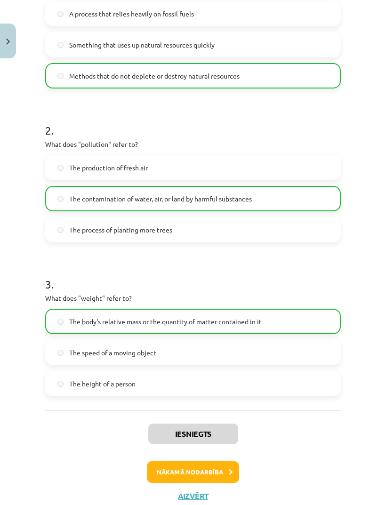
scroll to position [233, 0]
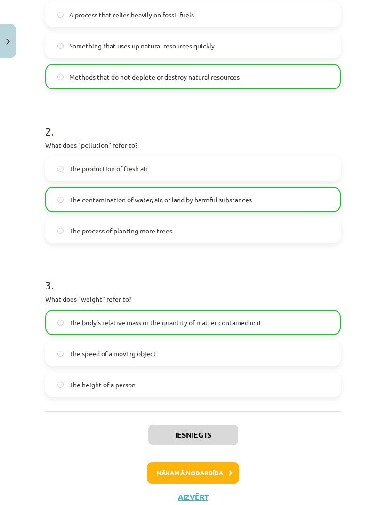
click at [220, 473] on button "Nākamā nodarbība" at bounding box center [193, 473] width 92 height 22
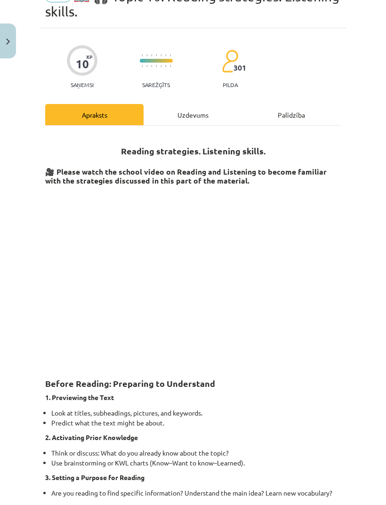
scroll to position [24, 0]
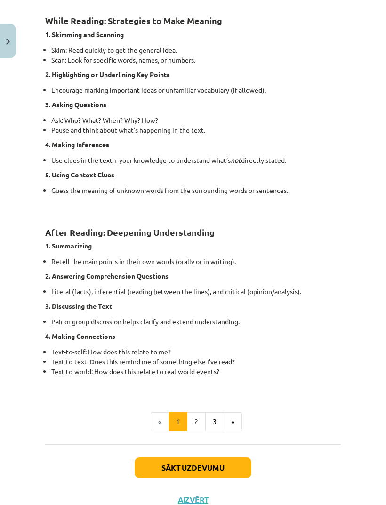
click at [227, 467] on button "Sākt uzdevumu" at bounding box center [193, 467] width 117 height 21
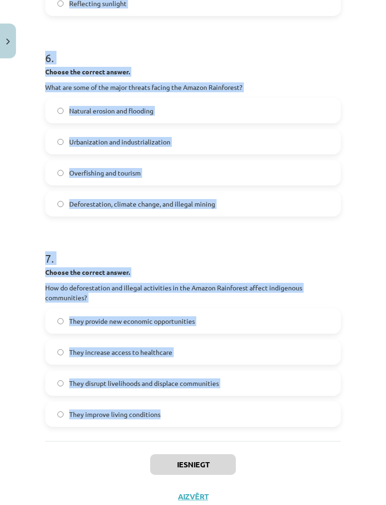
scroll to position [816, 0]
click at [299, 413] on label "They improve living conditions" at bounding box center [193, 414] width 294 height 24
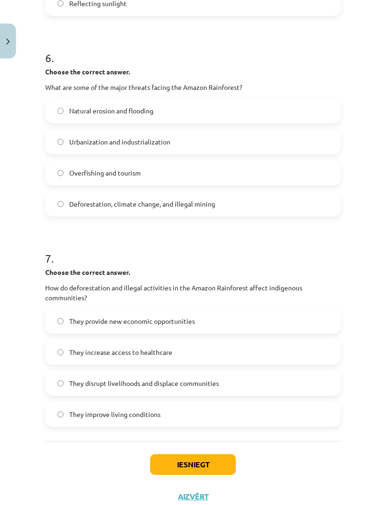
click at [118, 387] on span "They disrupt livelihoods and displace communities" at bounding box center [144, 383] width 150 height 10
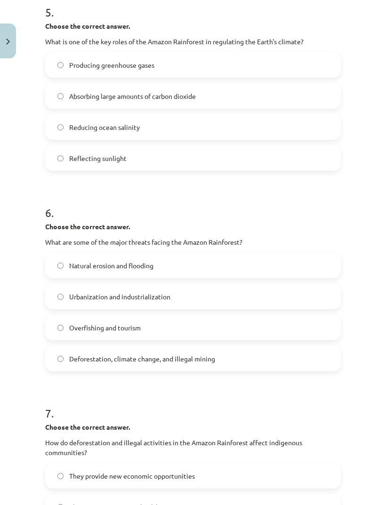
scroll to position [762, 0]
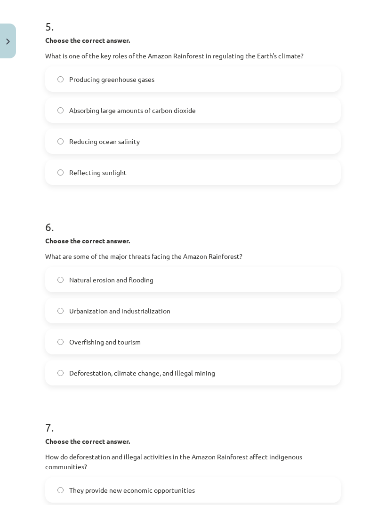
click at [147, 376] on span "Deforestation, climate change, and illegal mining" at bounding box center [142, 373] width 146 height 10
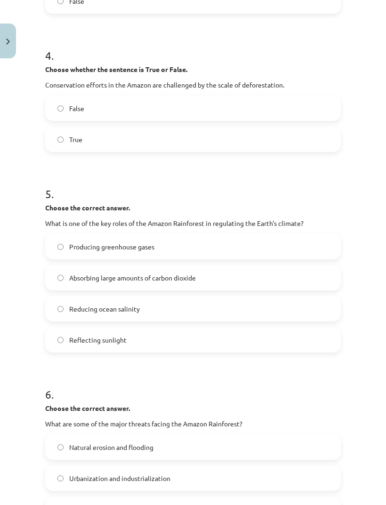
scroll to position [594, 0]
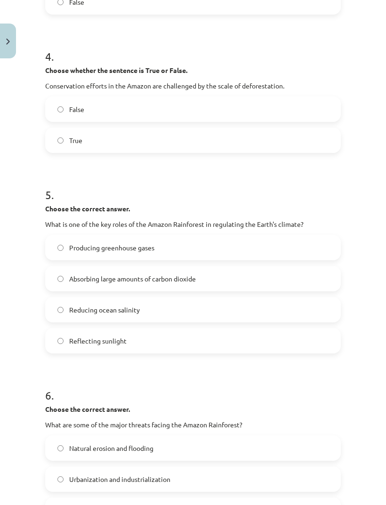
click at [164, 270] on label "Absorbing large amounts of carbon dioxide" at bounding box center [193, 279] width 294 height 24
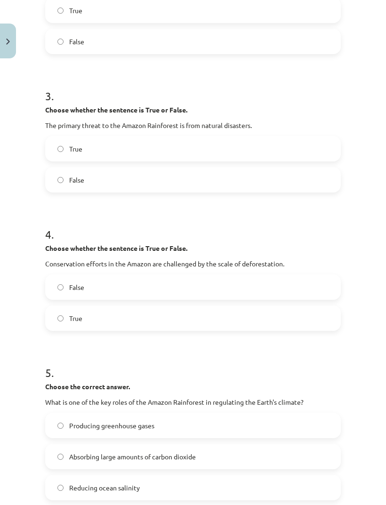
scroll to position [402, 0]
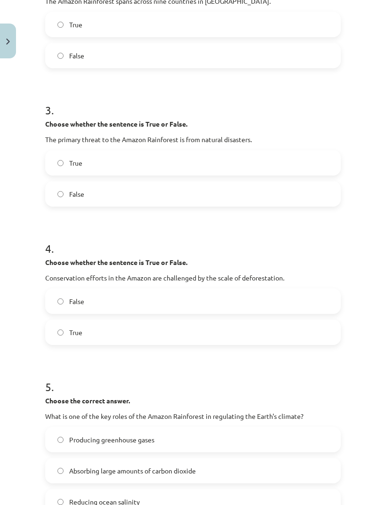
click at [109, 336] on label "True" at bounding box center [193, 332] width 294 height 24
click at [99, 195] on label "False" at bounding box center [193, 194] width 294 height 24
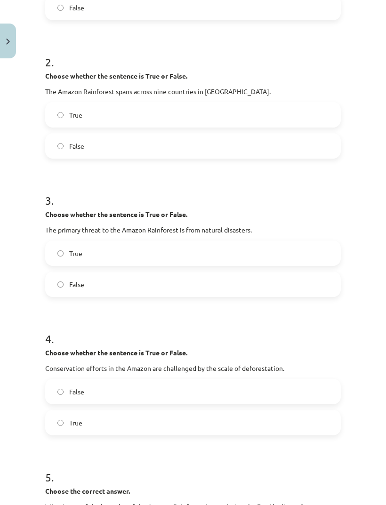
scroll to position [280, 0]
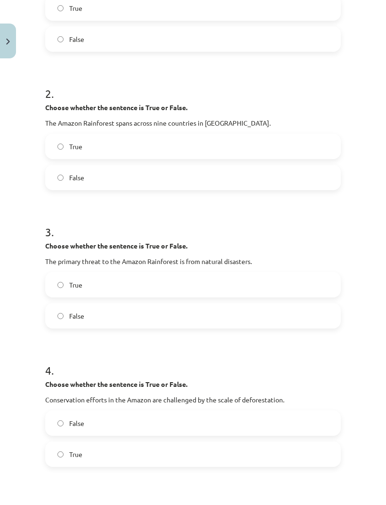
click at [106, 152] on label "True" at bounding box center [193, 147] width 294 height 24
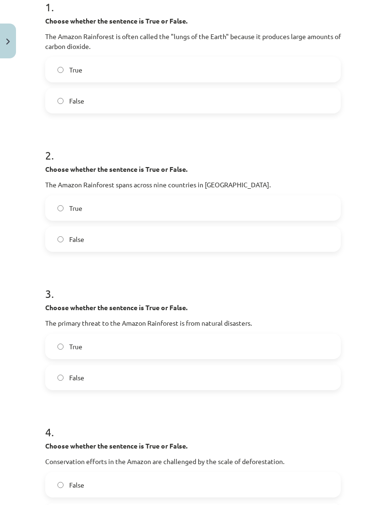
scroll to position [218, 0]
click at [114, 94] on label "False" at bounding box center [193, 101] width 294 height 24
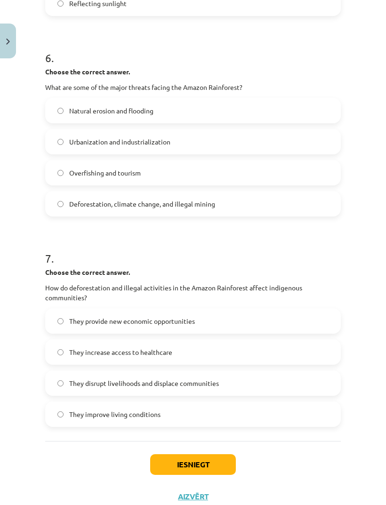
scroll to position [931, 0]
click at [212, 465] on button "Iesniegt" at bounding box center [193, 464] width 86 height 21
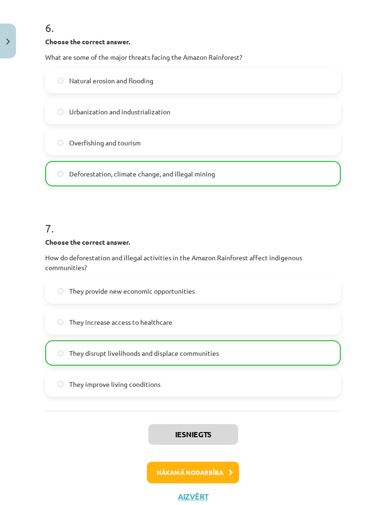
scroll to position [961, 0]
click at [204, 474] on button "Nākamā nodarbība" at bounding box center [193, 473] width 92 height 22
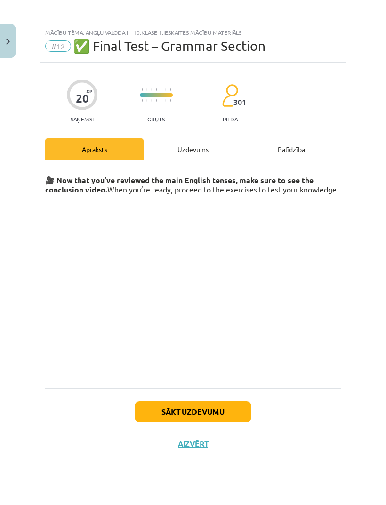
scroll to position [0, 0]
click at [215, 410] on button "Sākt uzdevumu" at bounding box center [193, 411] width 117 height 21
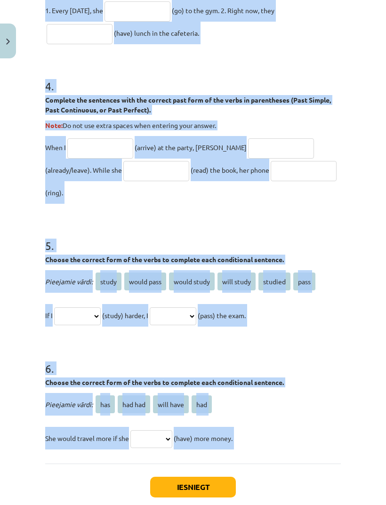
scroll to position [943, 0]
click at [364, 350] on div "Mācību tēma: Angļu valoda i - 10.klase 1.ieskaites mācību materiāls #12 ✅ Final…" at bounding box center [193, 252] width 386 height 505
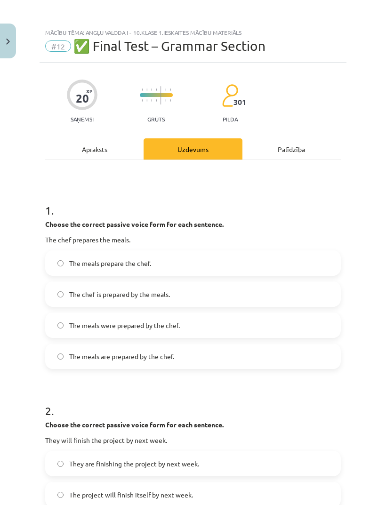
scroll to position [994, 0]
click at [201, 344] on label "The meals are prepared by the chef." at bounding box center [193, 356] width 294 height 24
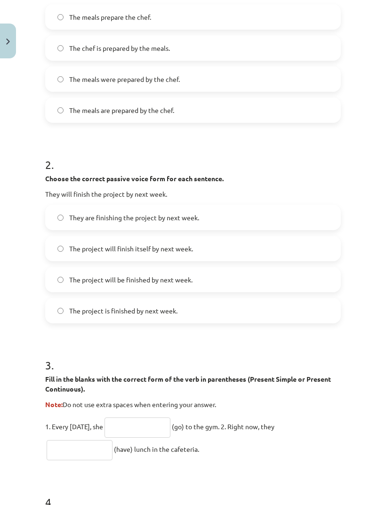
scroll to position [254, 0]
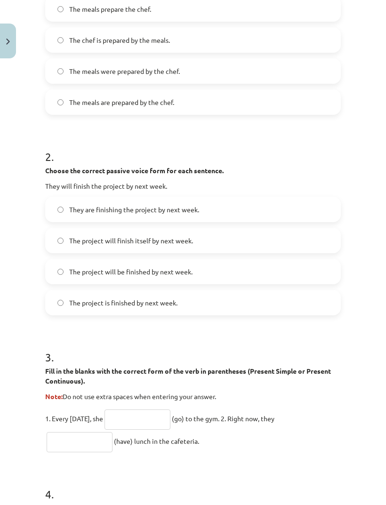
click at [200, 260] on label "The project will be finished by next week." at bounding box center [193, 272] width 294 height 24
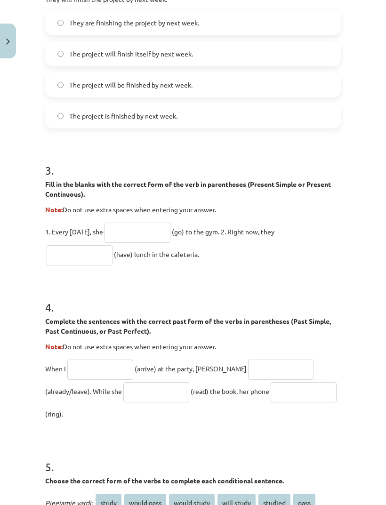
scroll to position [441, 0]
click at [166, 222] on input "text" at bounding box center [137, 232] width 66 height 20
type input "****"
click at [80, 245] on input "text" at bounding box center [80, 255] width 66 height 20
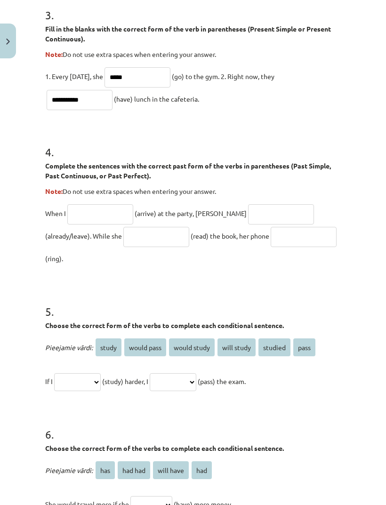
scroll to position [602, 0]
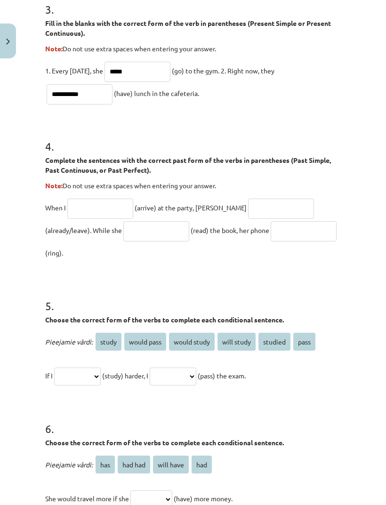
type input "**********"
click at [100, 199] on input "text" at bounding box center [100, 209] width 66 height 20
type input "*******"
click at [256, 199] on input "text" at bounding box center [281, 209] width 66 height 20
type input "**********"
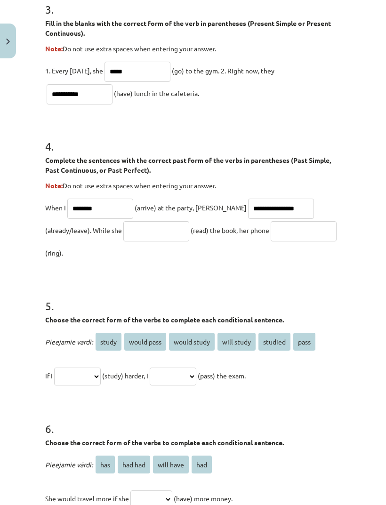
click at [123, 221] on input "text" at bounding box center [156, 231] width 66 height 20
type input "**********"
click at [280, 221] on input "text" at bounding box center [304, 231] width 66 height 20
type input "*"
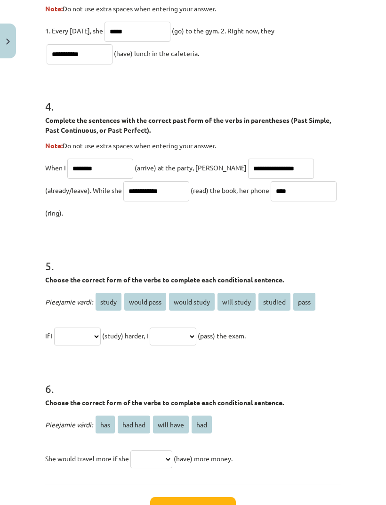
scroll to position [640, 0]
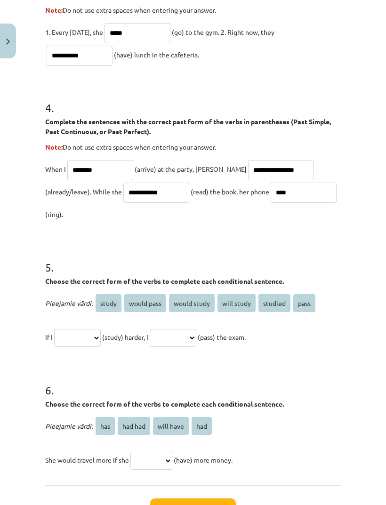
type input "****"
click at [90, 329] on select "**********" at bounding box center [77, 338] width 47 height 18
select select "*****"
click at [195, 329] on select "**********" at bounding box center [173, 338] width 47 height 18
click at [196, 329] on select "**********" at bounding box center [173, 338] width 47 height 18
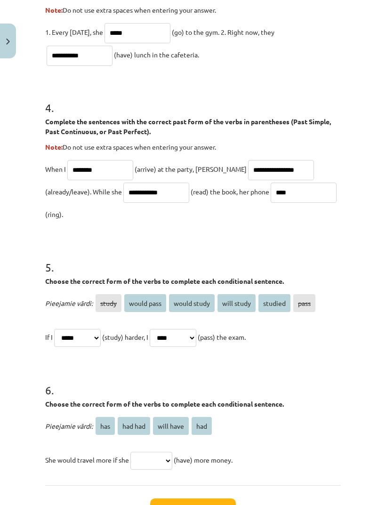
click at [195, 329] on select "**********" at bounding box center [173, 338] width 47 height 18
select select "**********"
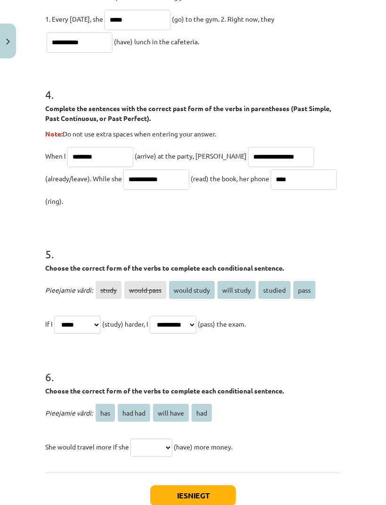
click at [205, 404] on span "had" at bounding box center [202, 413] width 20 height 18
click at [158, 439] on select "*** ******* ********* ***" at bounding box center [151, 448] width 42 height 18
select select "***"
click at [216, 485] on button "Iesniegt" at bounding box center [193, 495] width 86 height 21
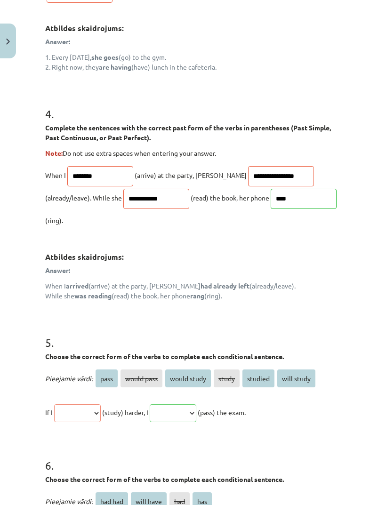
scroll to position [829, 0]
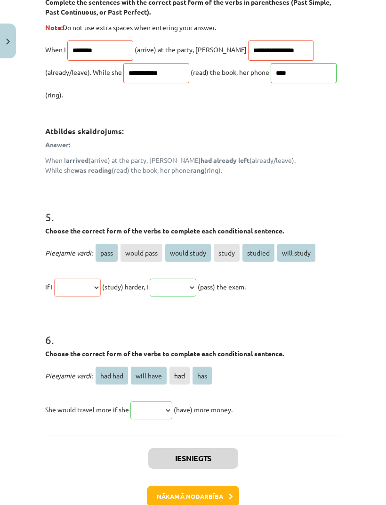
click at [159, 486] on button "Nākamā nodarbība" at bounding box center [193, 497] width 92 height 22
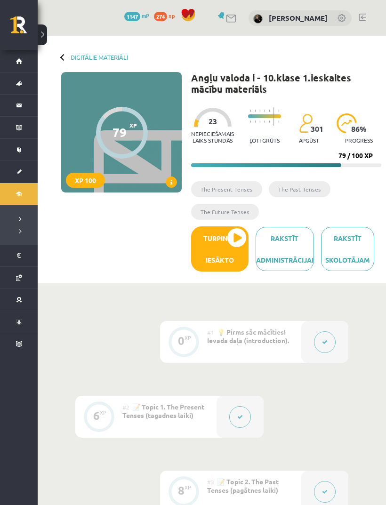
scroll to position [994, 0]
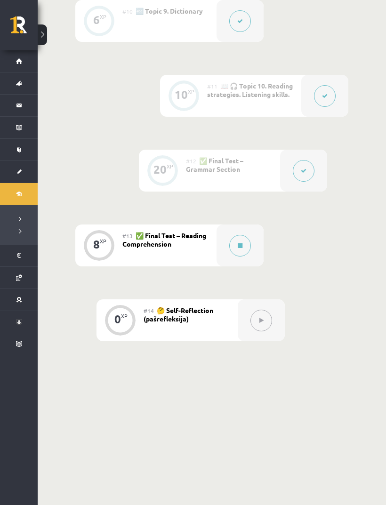
click at [243, 247] on button at bounding box center [240, 246] width 22 height 22
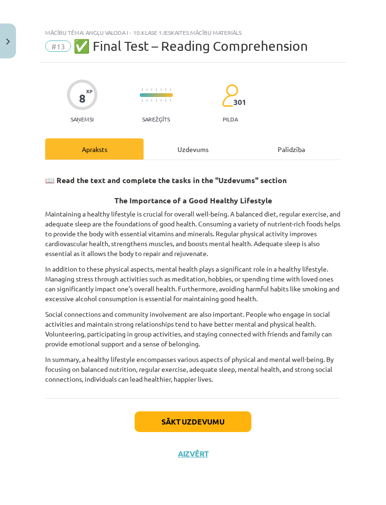
click at [232, 423] on button "Sākt uzdevumu" at bounding box center [193, 421] width 117 height 21
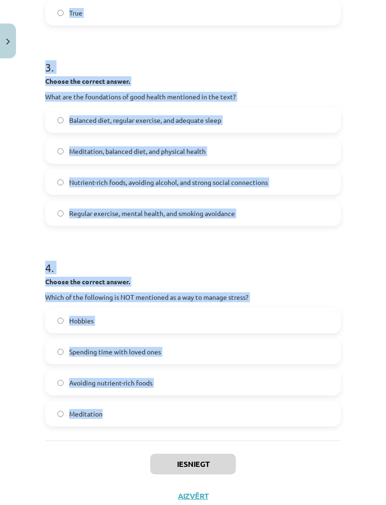
scroll to position [429, 0]
click at [109, 402] on label "Meditation" at bounding box center [193, 414] width 294 height 24
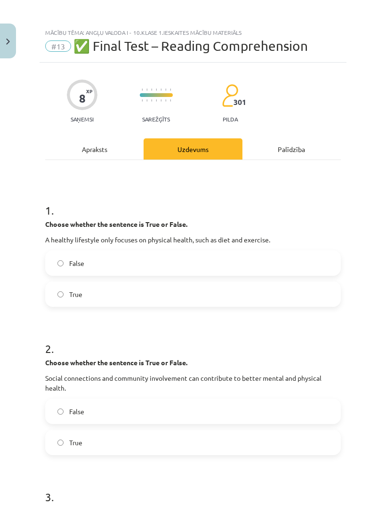
scroll to position [0, 0]
click at [52, 194] on div "1 . Choose whether the sentence is True or False. A healthy lifestyle only focu…" at bounding box center [193, 247] width 296 height 120
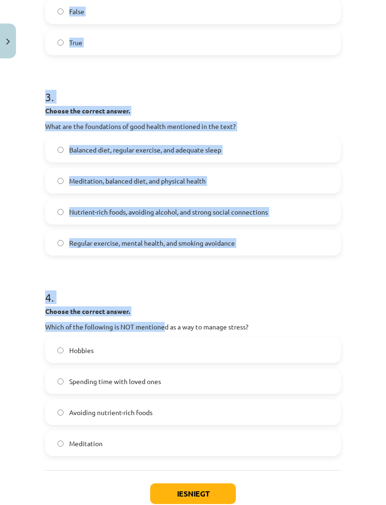
scroll to position [421, 0]
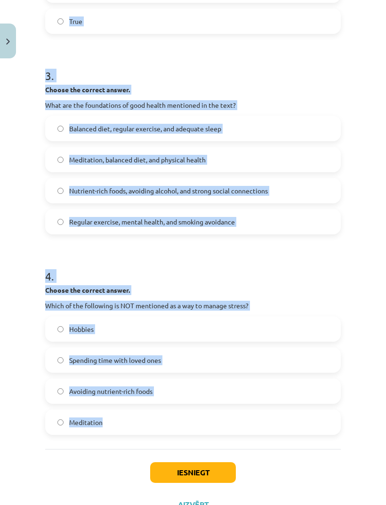
copy form "Choose whether the sentence is True or False. A healthy lifestyle only focuses …"
click at [262, 410] on label "Meditation" at bounding box center [193, 422] width 294 height 24
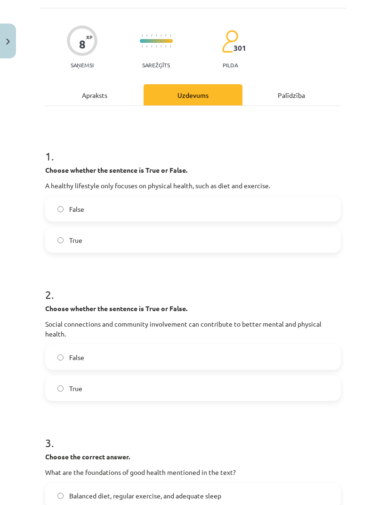
scroll to position [53, 0]
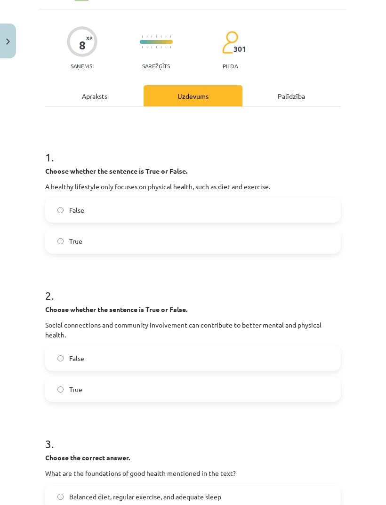
click at [238, 198] on label "False" at bounding box center [193, 210] width 294 height 24
click at [201, 377] on label "True" at bounding box center [193, 389] width 294 height 24
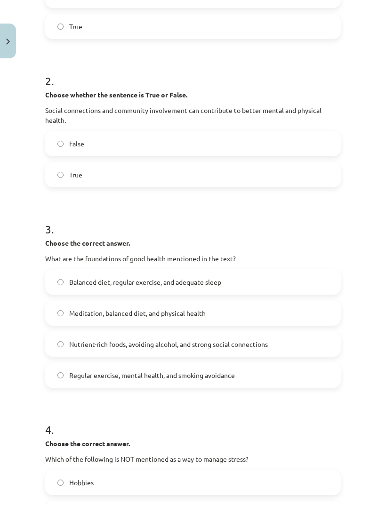
scroll to position [268, 0]
click at [249, 270] on label "Balanced diet, regular exercise, and adequate sleep" at bounding box center [193, 282] width 294 height 24
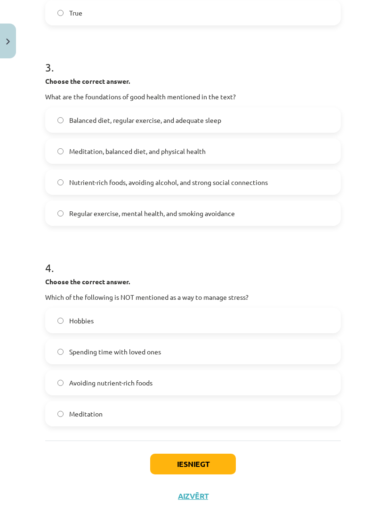
scroll to position [429, 0]
click at [152, 378] on span "Avoiding nutrient-rich foods" at bounding box center [110, 383] width 83 height 10
click at [171, 454] on button "Iesniegt" at bounding box center [193, 464] width 86 height 21
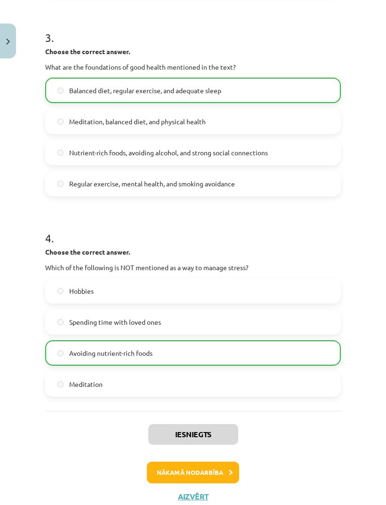
scroll to position [459, 0]
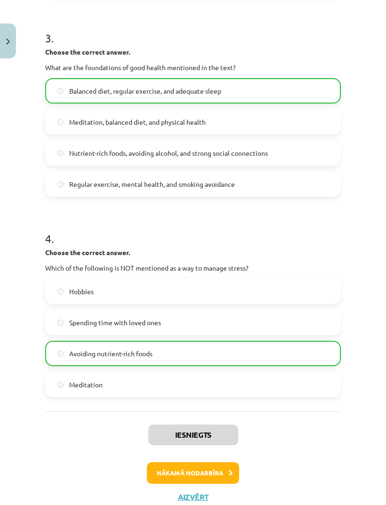
click at [213, 462] on button "Nākamā nodarbība" at bounding box center [193, 473] width 92 height 22
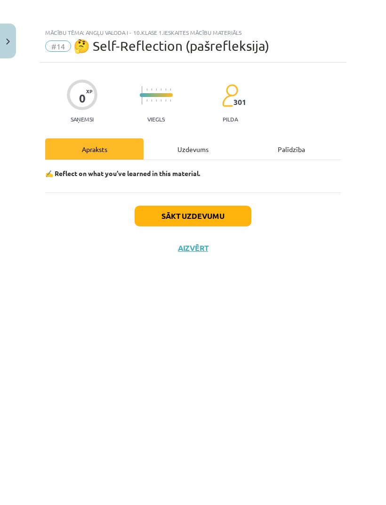
scroll to position [0, 0]
click at [234, 215] on button "Sākt uzdevumu" at bounding box center [193, 216] width 117 height 21
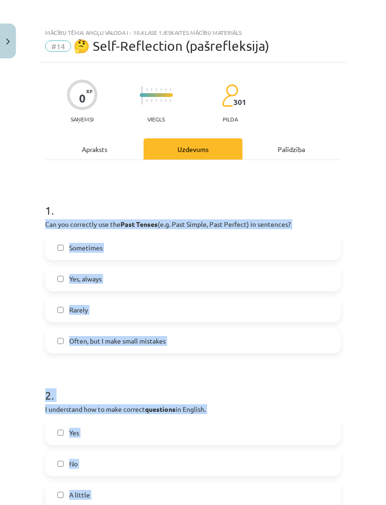
click at [349, 298] on div "Mācību tēma: Angļu valoda i - 10.[PERSON_NAME] 1.ieskaites mācību materiāls #14…" at bounding box center [193, 252] width 386 height 505
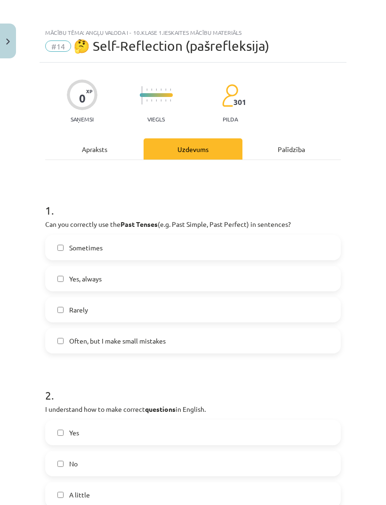
click at [269, 329] on label "Often, but I make small mistakes" at bounding box center [193, 341] width 294 height 24
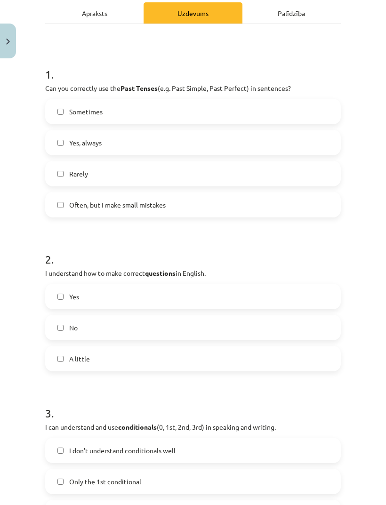
scroll to position [137, 0]
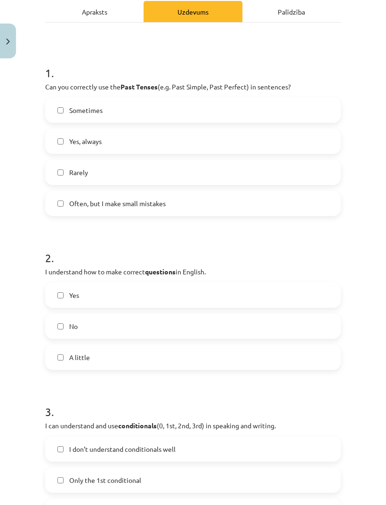
click at [290, 160] on label "Rarely" at bounding box center [193, 172] width 294 height 24
click at [209, 160] on label "Rarely" at bounding box center [193, 172] width 294 height 24
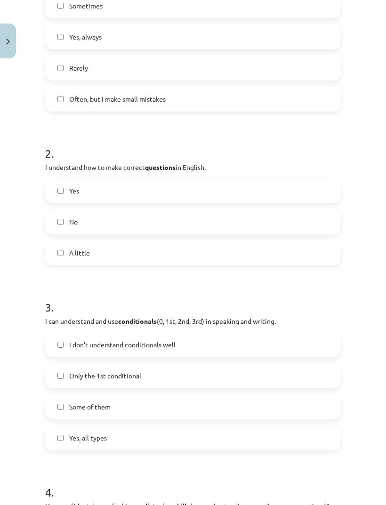
scroll to position [243, 0]
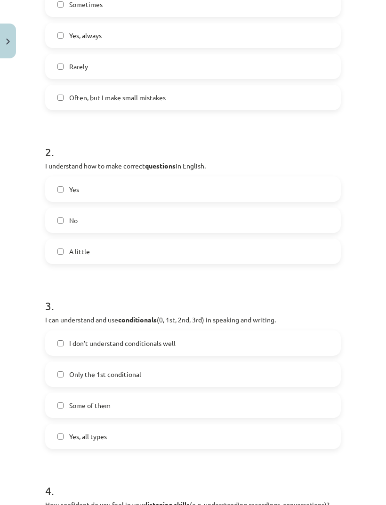
click at [191, 177] on label "Yes" at bounding box center [193, 189] width 294 height 24
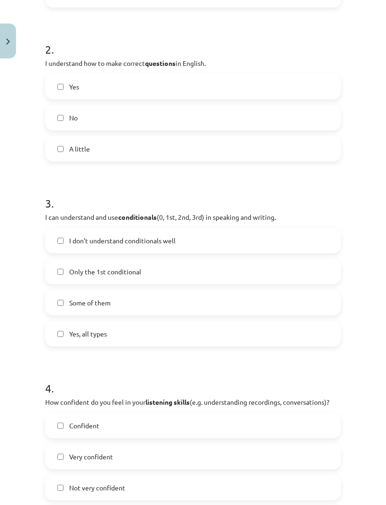
scroll to position [350, 0]
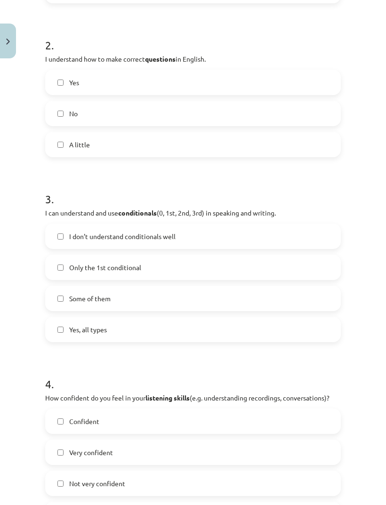
click at [217, 287] on label "Some of them" at bounding box center [193, 299] width 294 height 24
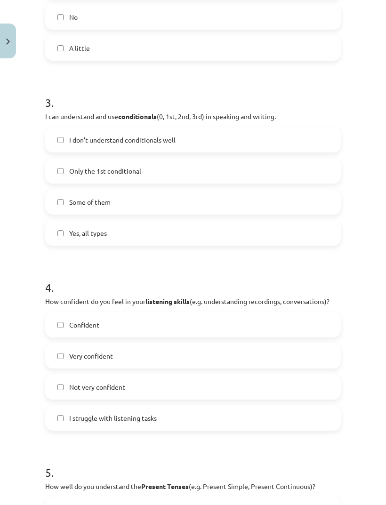
scroll to position [447, 0]
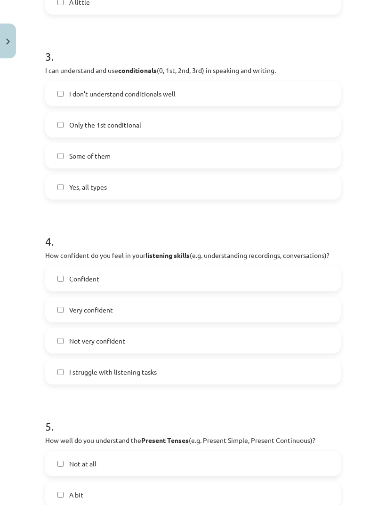
click at [259, 267] on label "Confident" at bounding box center [193, 279] width 294 height 24
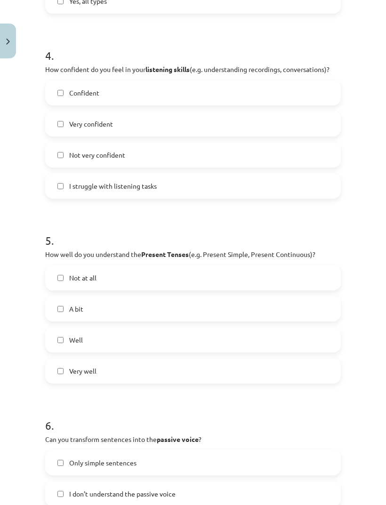
scroll to position [679, 0]
click at [208, 328] on label "Well" at bounding box center [193, 340] width 294 height 24
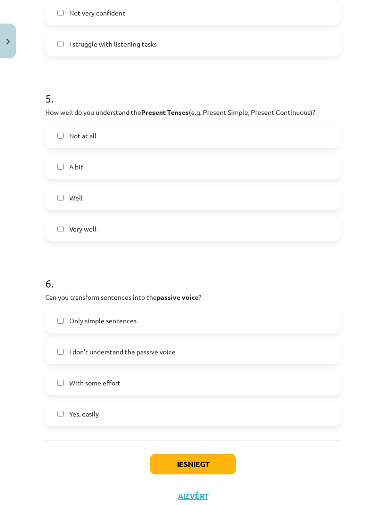
scroll to position [820, 0]
click at [181, 371] on label "With some effort" at bounding box center [193, 383] width 294 height 24
click at [188, 454] on button "Iesniegt" at bounding box center [193, 464] width 86 height 21
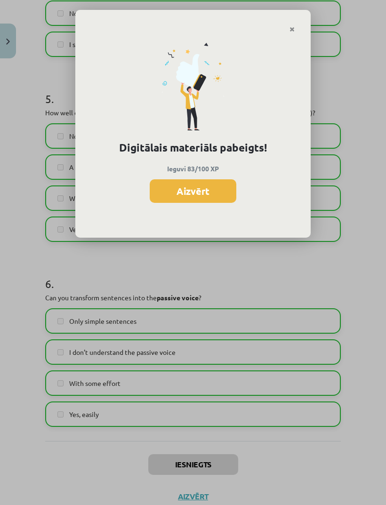
click at [224, 192] on button "Aizvērt" at bounding box center [193, 191] width 87 height 24
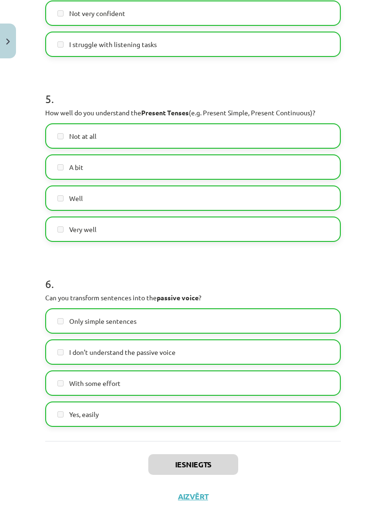
click at [205, 492] on button "Aizvērt" at bounding box center [193, 496] width 36 height 9
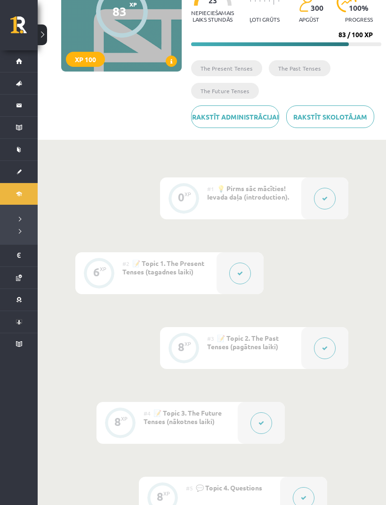
scroll to position [0, 0]
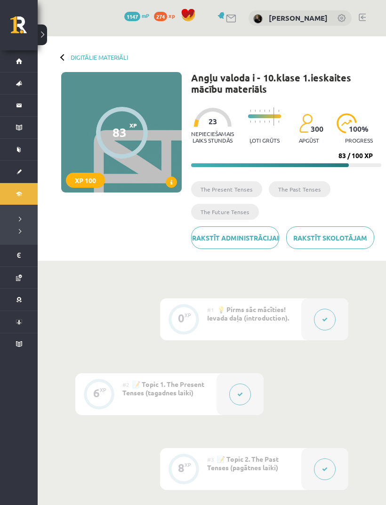
click at [67, 56] on div "Digitālie materiāli" at bounding box center [94, 57] width 67 height 7
click at [65, 55] on div "Digitālie materiāli" at bounding box center [94, 57] width 67 height 7
click at [90, 59] on link "Digitālie materiāli" at bounding box center [99, 57] width 57 height 7
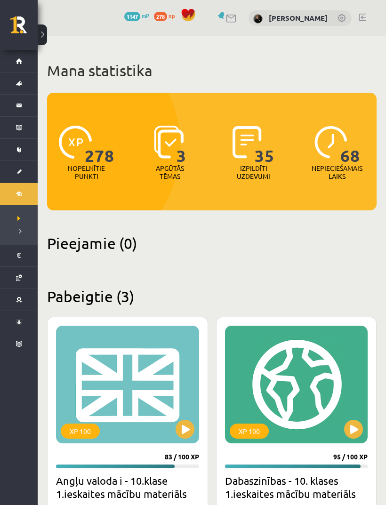
click at [47, 28] on button at bounding box center [42, 34] width 9 height 21
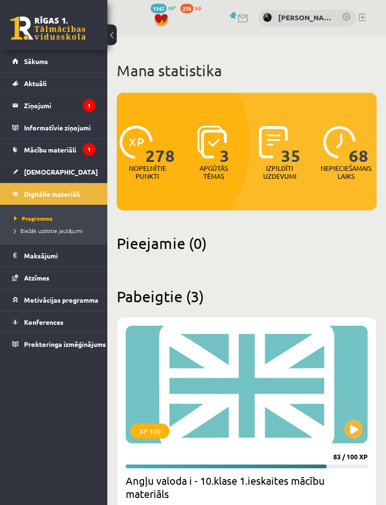
click at [67, 173] on link "[DEMOGRAPHIC_DATA]" at bounding box center [53, 172] width 83 height 22
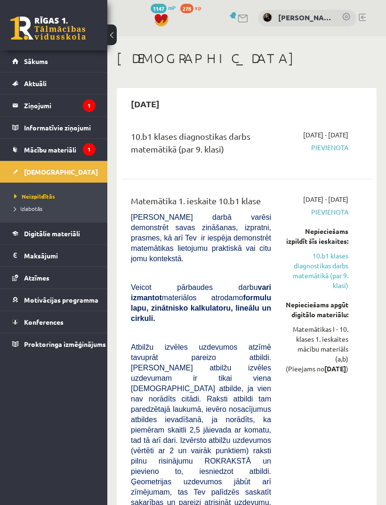
click at [74, 106] on legend "Ziņojumi 1" at bounding box center [60, 106] width 72 height 22
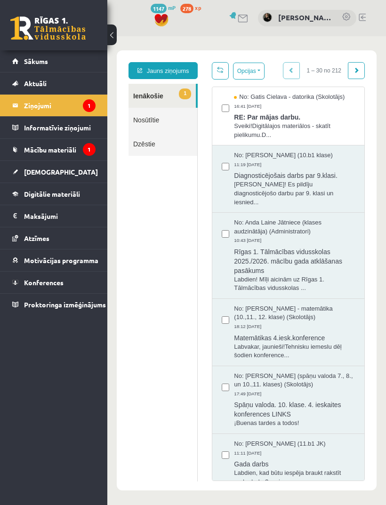
click at [333, 119] on span "RE: Par mājas darbu." at bounding box center [294, 116] width 121 height 12
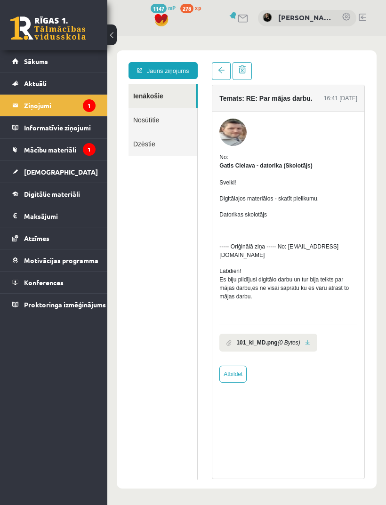
click at [289, 346] on icon "(0 Bytes)" at bounding box center [289, 342] width 23 height 8
click at [310, 340] on link at bounding box center [307, 343] width 5 height 6
click at [80, 194] on span "Digitālie materiāli" at bounding box center [52, 194] width 56 height 8
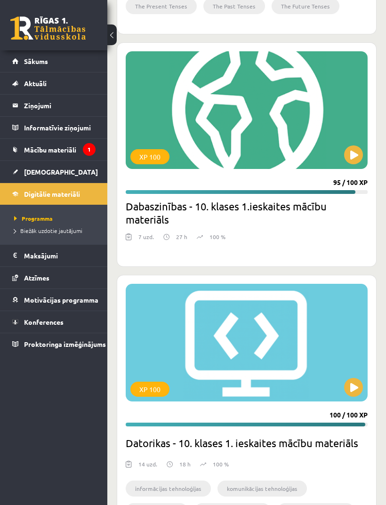
scroll to position [580, 0]
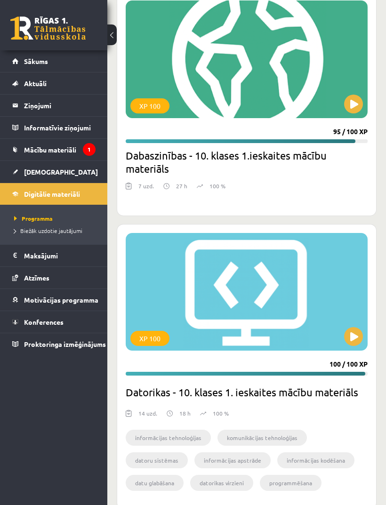
click at [296, 290] on div "XP 100" at bounding box center [247, 292] width 242 height 118
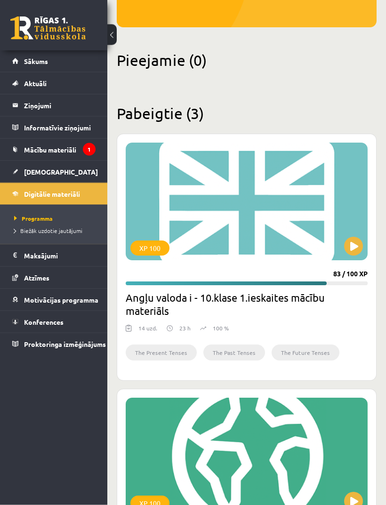
scroll to position [182, 0]
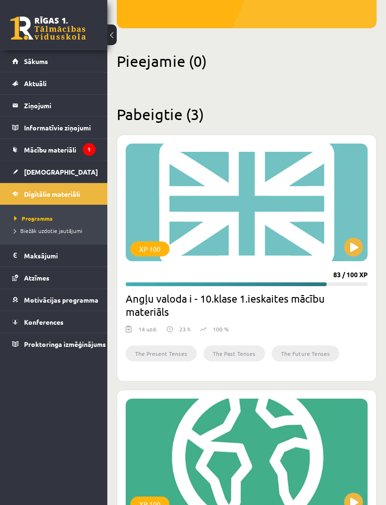
click at [43, 107] on legend "Ziņojumi 1" at bounding box center [60, 106] width 72 height 22
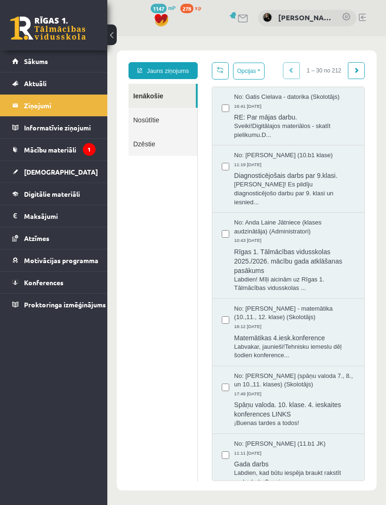
click at [284, 118] on span "RE: Par mājas darbu." at bounding box center [294, 116] width 121 height 12
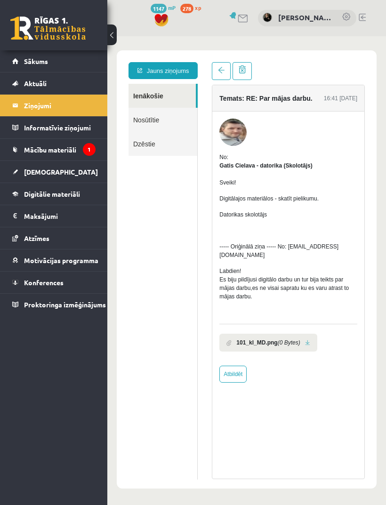
click at [297, 343] on icon "(0 Bytes)" at bounding box center [289, 342] width 23 height 8
click at [310, 343] on link at bounding box center [307, 343] width 5 height 6
click at [238, 382] on link "Atbildēt" at bounding box center [232, 374] width 27 height 17
type input "**********"
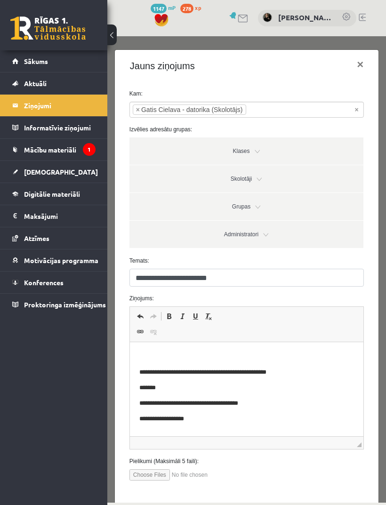
click at [264, 358] on p "Визуальный текстовый редактор, wiswyg-editor-47363815925720-1756909085-478" at bounding box center [246, 357] width 215 height 10
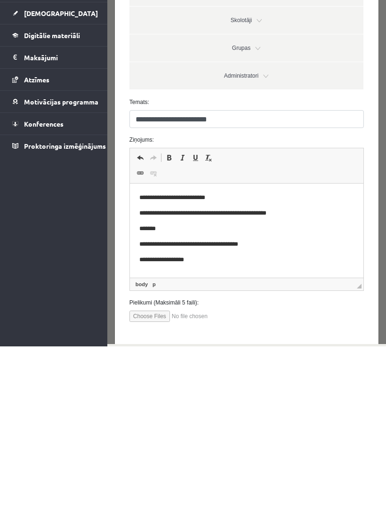
click at [352, 354] on button "[DEMOGRAPHIC_DATA] ziņu" at bounding box center [320, 356] width 84 height 17
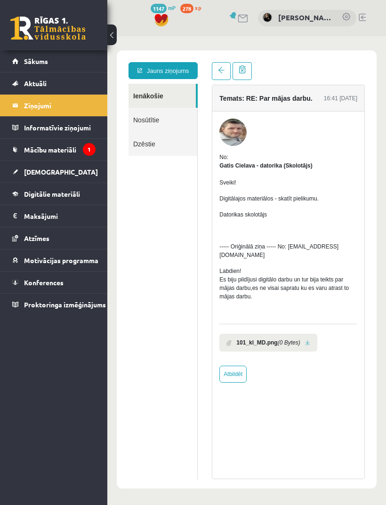
scroll to position [0, 0]
click at [70, 144] on link "Mācību materiāli" at bounding box center [53, 150] width 83 height 22
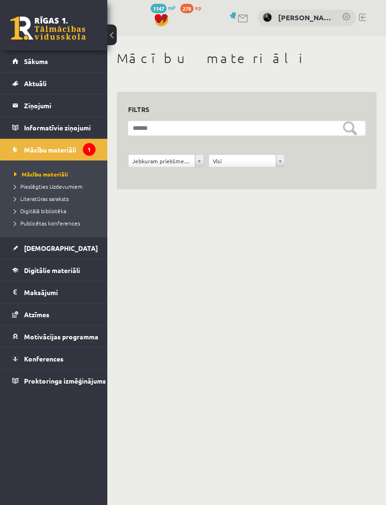
click at [66, 177] on span "Mācību materiāli" at bounding box center [41, 174] width 54 height 8
click at [69, 190] on link "Pieslēgties Uzdevumiem" at bounding box center [56, 186] width 84 height 8
click at [72, 104] on legend "Ziņojumi 1" at bounding box center [60, 106] width 72 height 22
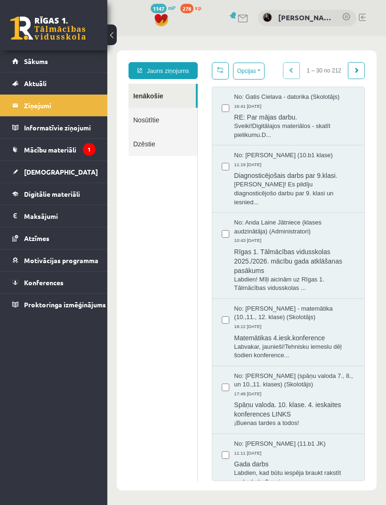
click at [288, 112] on span "RE: Par mājas darbu." at bounding box center [294, 116] width 121 height 12
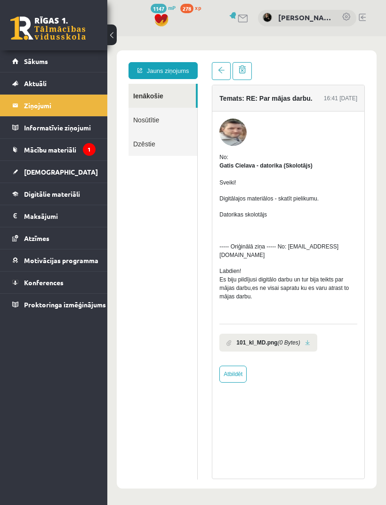
click at [78, 150] on link "Mācību materiāli" at bounding box center [53, 150] width 83 height 22
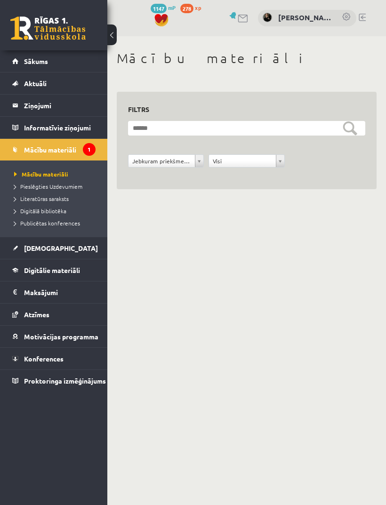
click at [63, 214] on span "Digitālā bibliotēka" at bounding box center [40, 211] width 52 height 8
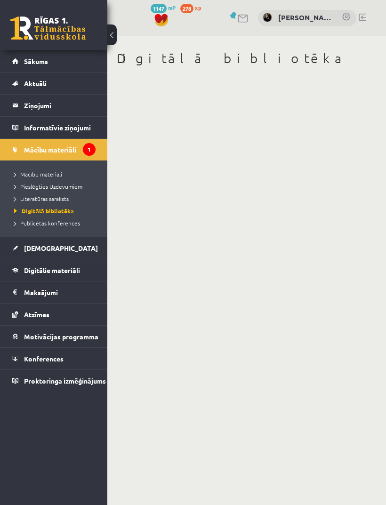
click at [283, 77] on div "Digitālā bibliotēka" at bounding box center [246, 65] width 279 height 58
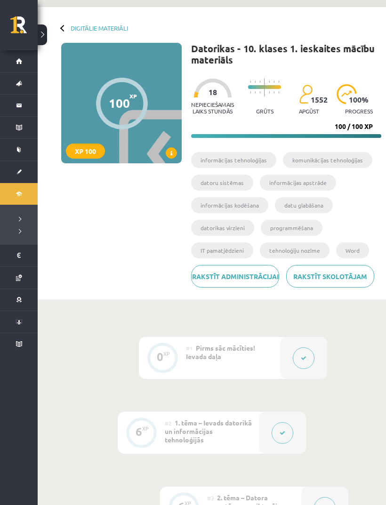
scroll to position [29, 0]
click at [244, 159] on li "informācijas tehnoloģijas" at bounding box center [233, 160] width 85 height 16
click at [250, 150] on div "Datorikas - 10. klases 1. ieskaites mācību materiāls XP 100 Nepieciešamais laik…" at bounding box center [286, 169] width 190 height 252
click at [332, 164] on li "komunikācijas tehnoloģijas" at bounding box center [327, 160] width 89 height 16
click at [231, 182] on li "datoru sistēmas" at bounding box center [222, 183] width 62 height 16
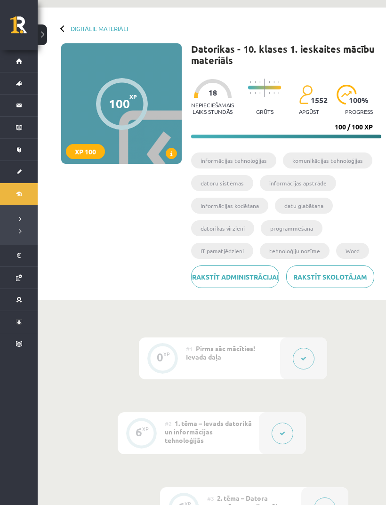
click at [286, 187] on li "informācijas apstrāde" at bounding box center [298, 183] width 76 height 16
click at [230, 212] on li "informācijas kodēšana" at bounding box center [229, 206] width 77 height 16
click at [302, 208] on li "datu glabāšana" at bounding box center [304, 206] width 58 height 16
click at [216, 241] on ul "informācijas tehnoloģijas komunikācijas tehnoloģijas datoru sistēmas informācij…" at bounding box center [286, 208] width 190 height 113
click at [309, 244] on li "tehnoloģiju nozīme" at bounding box center [295, 251] width 70 height 16
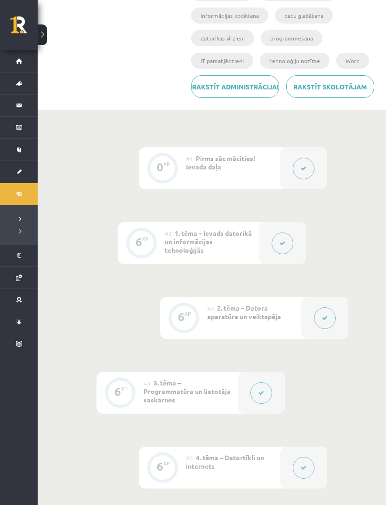
click at [218, 253] on span "1. tēma – Ievads datorikā un informācijas tehnoloģijās" at bounding box center [208, 241] width 87 height 25
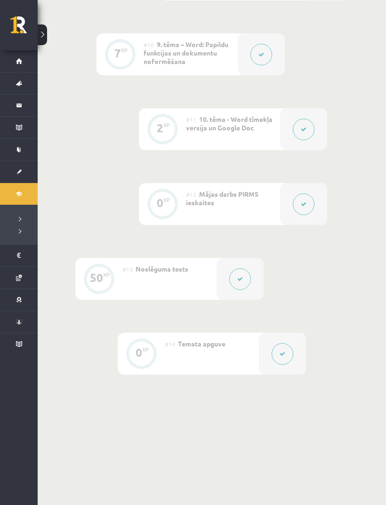
click at [208, 356] on div "#14 Temata apguve" at bounding box center [212, 354] width 94 height 42
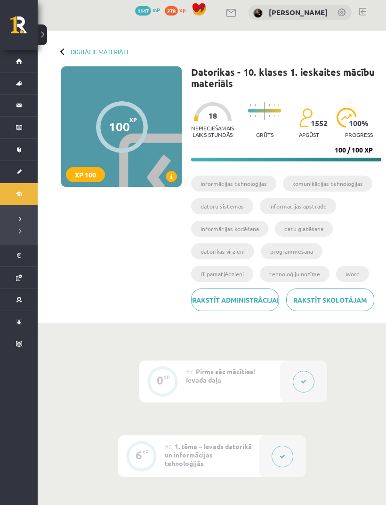
scroll to position [0, 0]
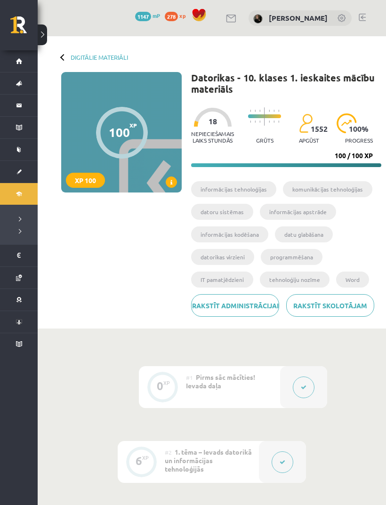
click at [141, 130] on div at bounding box center [122, 133] width 52 height 52
click at [91, 179] on div "XP 100" at bounding box center [85, 180] width 39 height 15
click at [176, 125] on div "100 XP XP 100" at bounding box center [121, 132] width 120 height 120
click at [283, 150] on div "Nepieciešamais laiks stundās 18 Grūts 1552 apgūst 100 % progress 100 / 100 XP" at bounding box center [286, 135] width 190 height 64
click at [220, 122] on div at bounding box center [213, 117] width 38 height 19
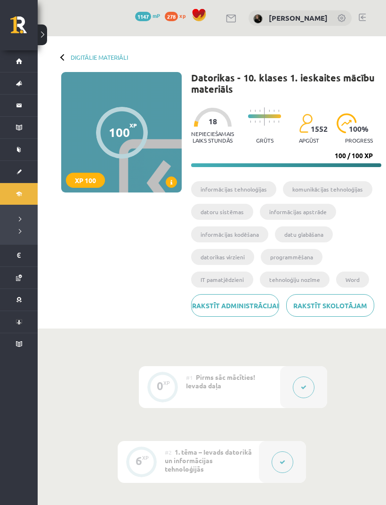
click at [299, 117] on img at bounding box center [306, 123] width 14 height 20
click at [355, 123] on img at bounding box center [346, 123] width 20 height 20
click at [299, 314] on link "Rakstīt skolotājam" at bounding box center [330, 305] width 88 height 23
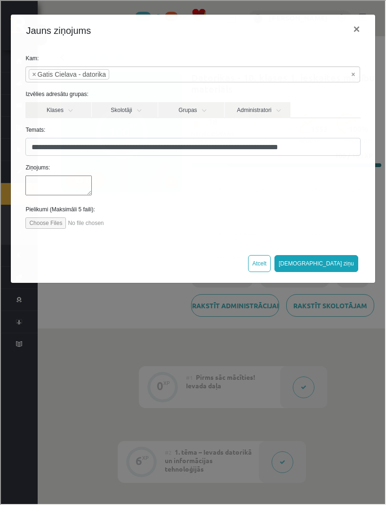
click at [348, 33] on button "×" at bounding box center [356, 28] width 22 height 26
select select
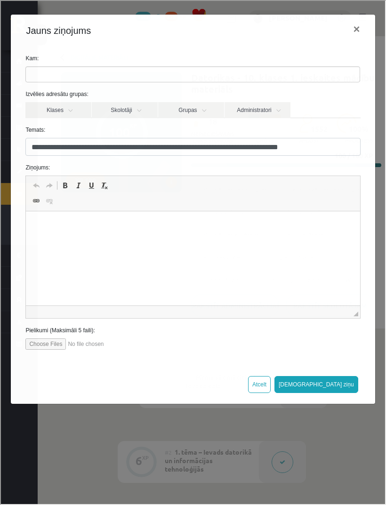
click at [357, 17] on button "×" at bounding box center [356, 28] width 22 height 26
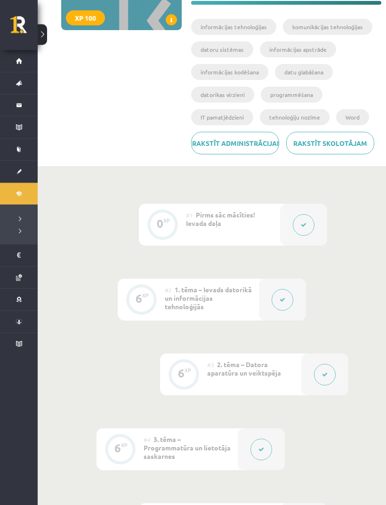
scroll to position [158, 0]
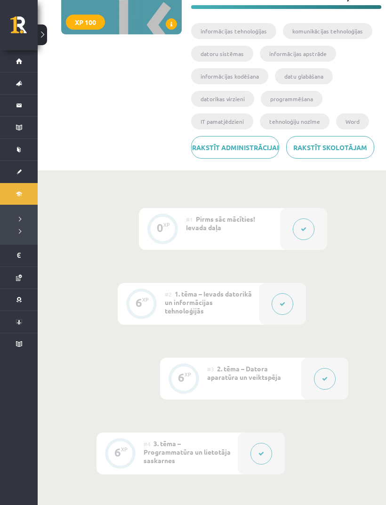
click at [266, 241] on div "#1 Pirms sāc mācīties! Ievada daļa" at bounding box center [233, 229] width 94 height 42
click at [293, 315] on button at bounding box center [283, 304] width 22 height 22
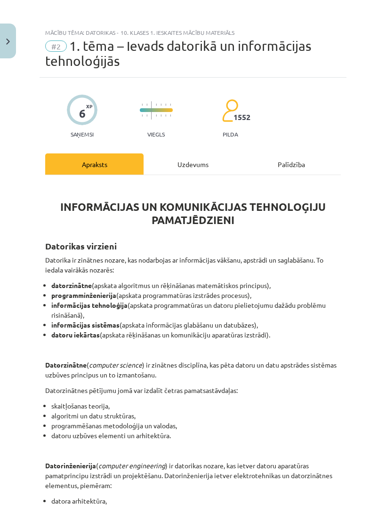
click at [273, 416] on li "algoritmi un datu struktūras," at bounding box center [195, 416] width 289 height 10
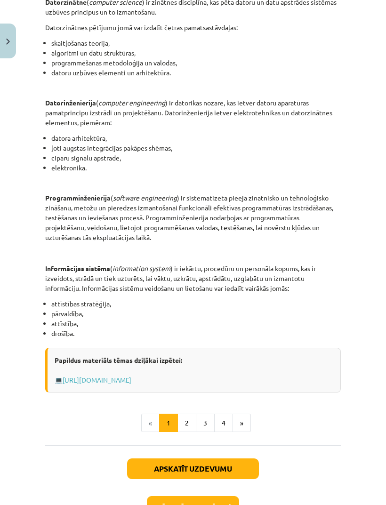
scroll to position [362, 0]
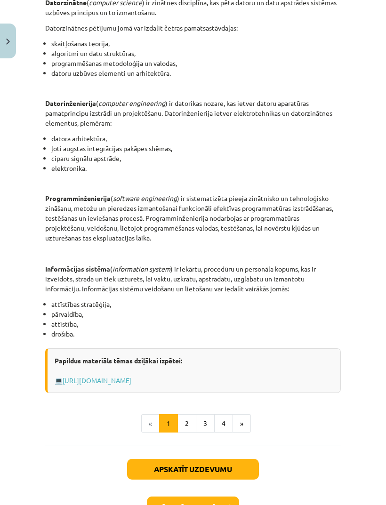
click at [190, 424] on button "2" at bounding box center [186, 423] width 19 height 19
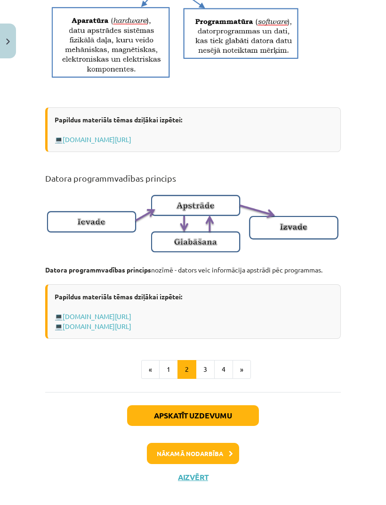
scroll to position [520, 0]
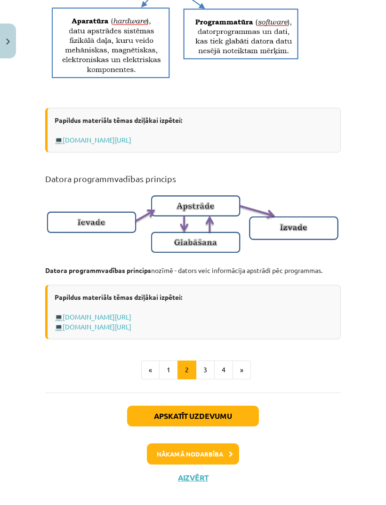
click at [211, 379] on button "3" at bounding box center [205, 369] width 19 height 19
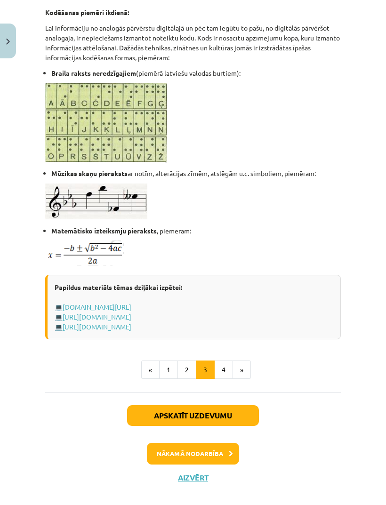
scroll to position [523, 0]
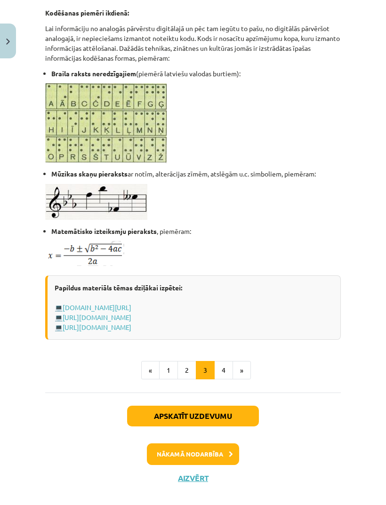
click at [226, 380] on button "4" at bounding box center [223, 370] width 19 height 19
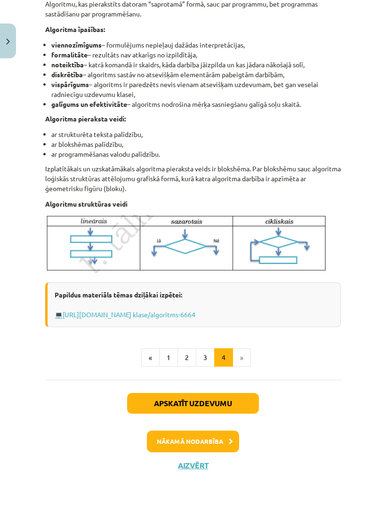
scroll to position [254, 0]
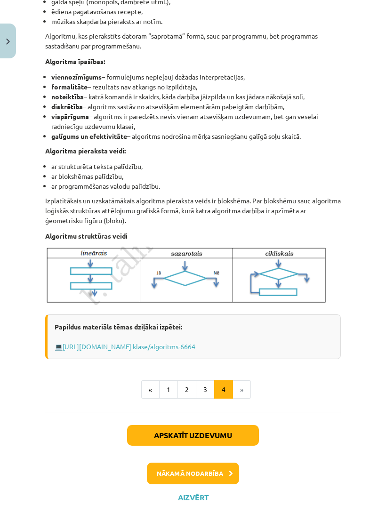
click at [246, 394] on li "»" at bounding box center [242, 389] width 18 height 19
click at [246, 385] on li "»" at bounding box center [242, 389] width 18 height 19
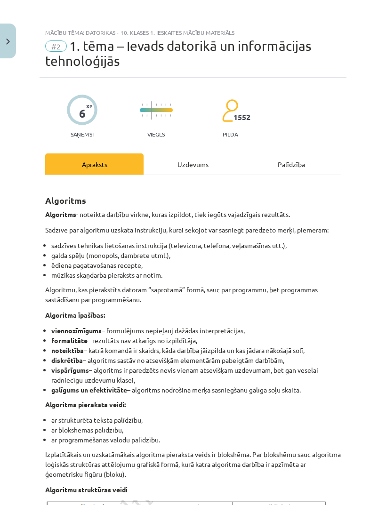
scroll to position [0, 0]
click at [128, 161] on div "Apraksts" at bounding box center [94, 163] width 98 height 21
